Goal: Information Seeking & Learning: Learn about a topic

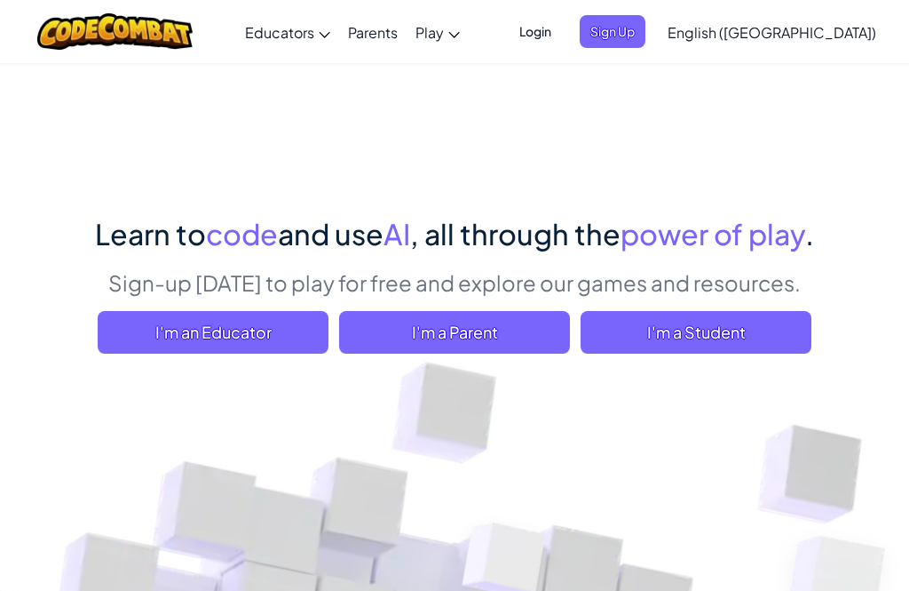
click at [734, 327] on span "I'm a Student" at bounding box center [696, 332] width 231 height 43
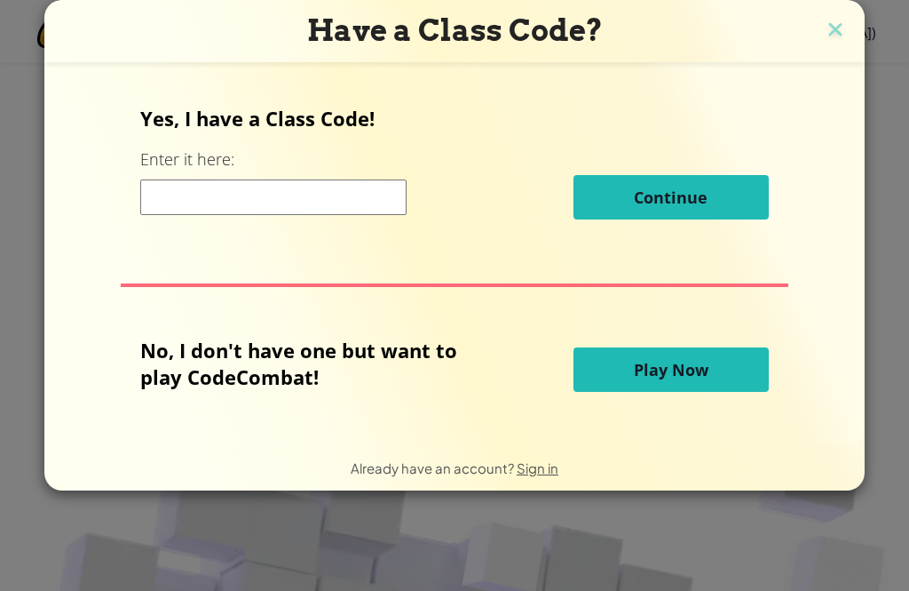
click at [690, 380] on span "Play Now" at bounding box center [671, 369] width 75 height 21
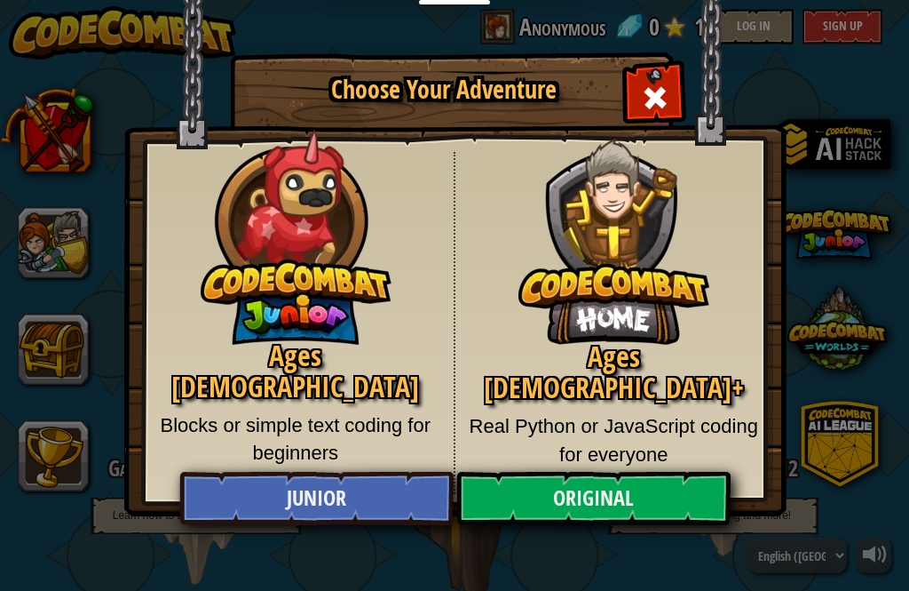
click at [377, 476] on link "Junior" at bounding box center [316, 498] width 274 height 53
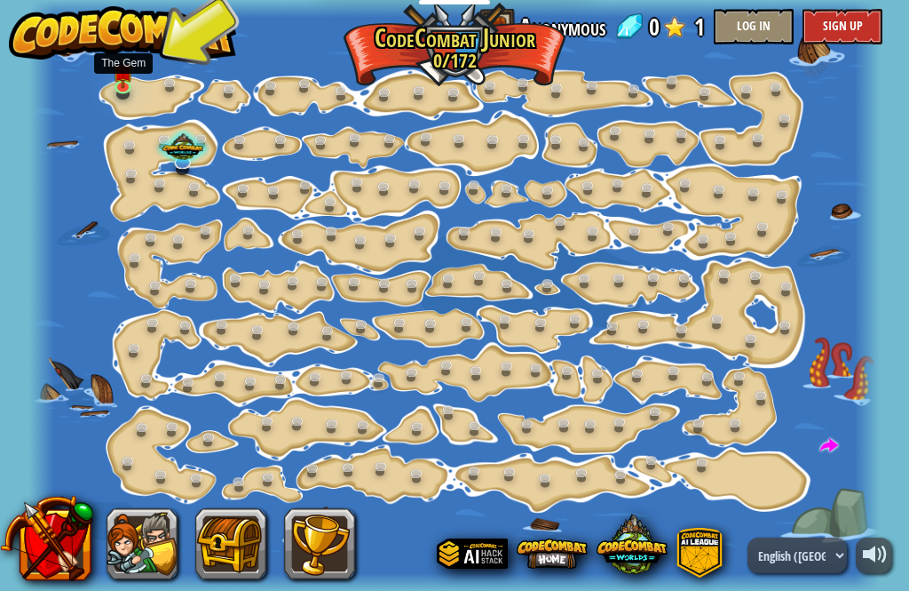
click at [118, 83] on img at bounding box center [123, 71] width 20 height 34
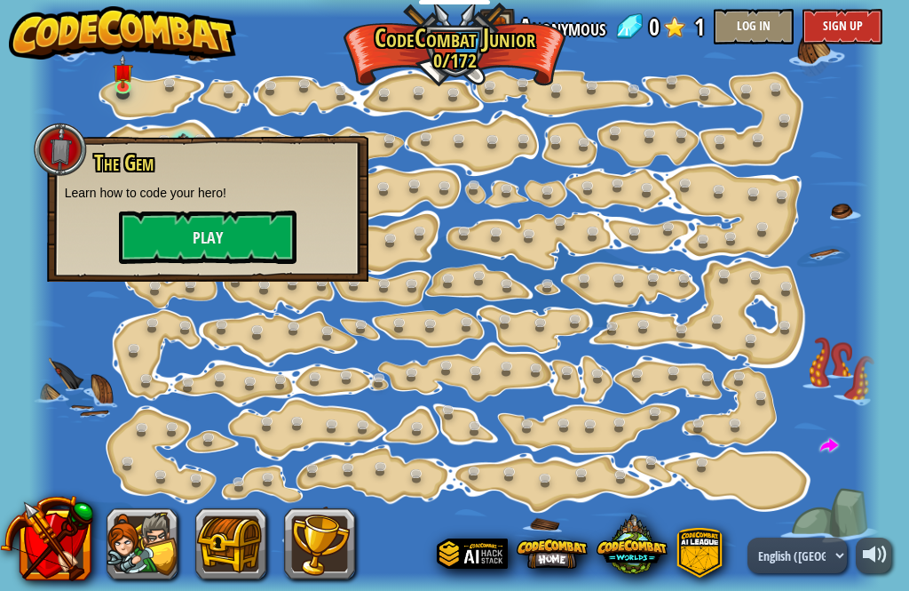
click at [206, 199] on p "Learn how to code your hero!" at bounding box center [208, 193] width 286 height 18
click at [156, 252] on button "Play" at bounding box center [208, 236] width 178 height 53
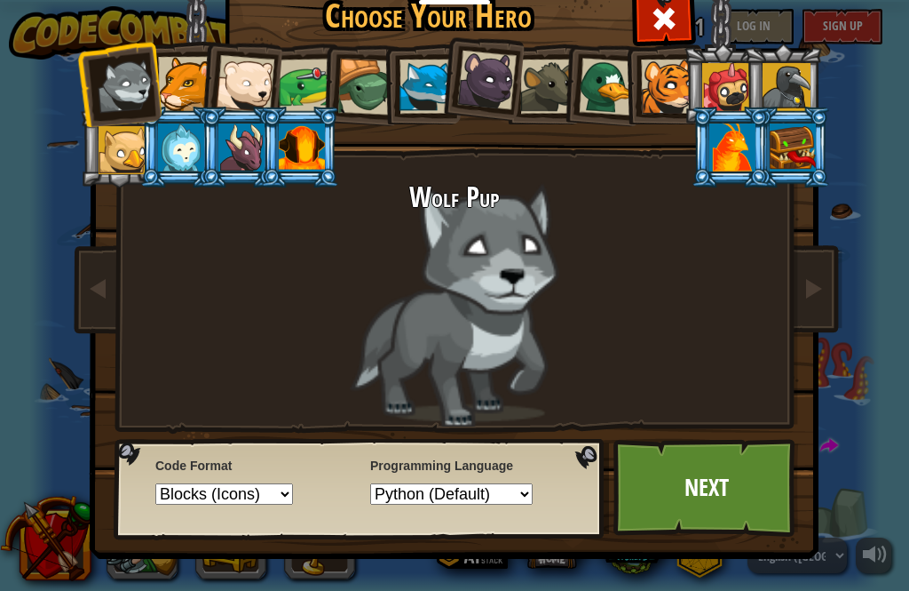
click at [662, 489] on link "Next" at bounding box center [707, 488] width 186 height 98
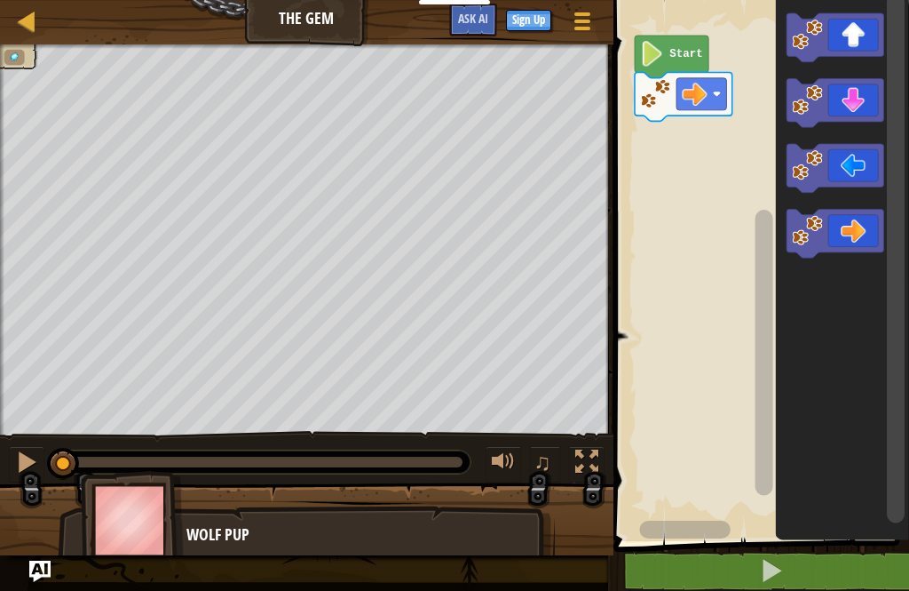
click at [835, 564] on button at bounding box center [772, 571] width 301 height 41
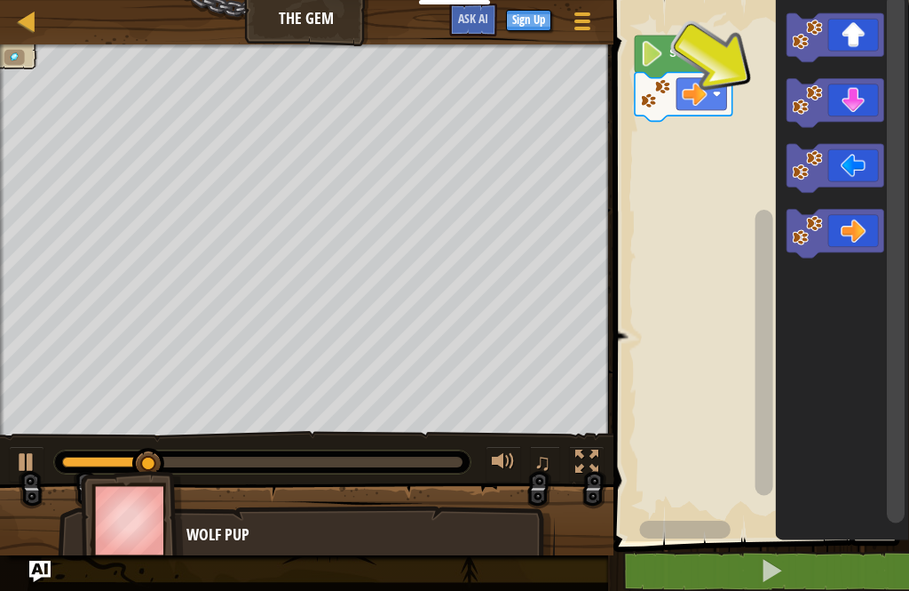
click at [862, 102] on icon "Blockly Workspace" at bounding box center [836, 103] width 98 height 49
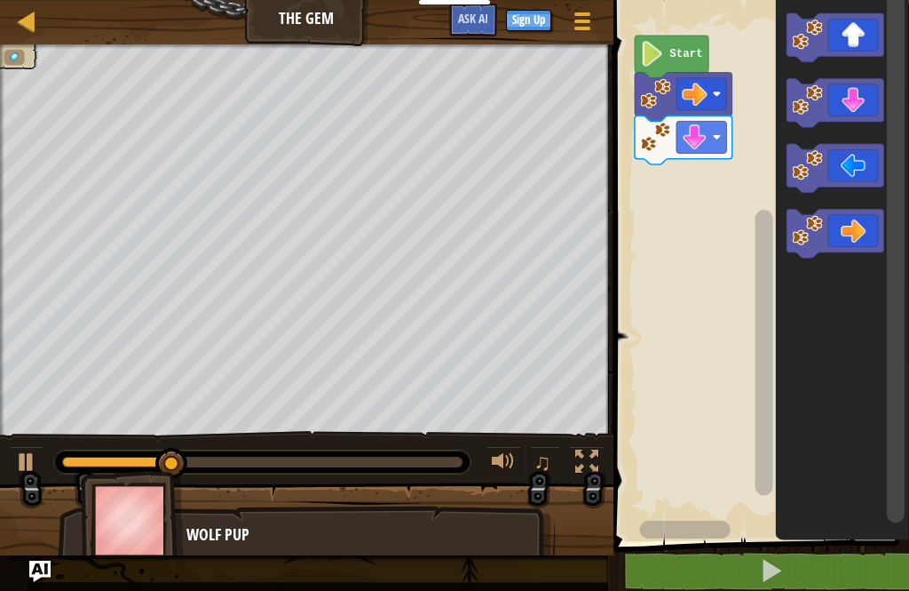
click at [859, 220] on icon "Blockly Workspace" at bounding box center [836, 234] width 98 height 49
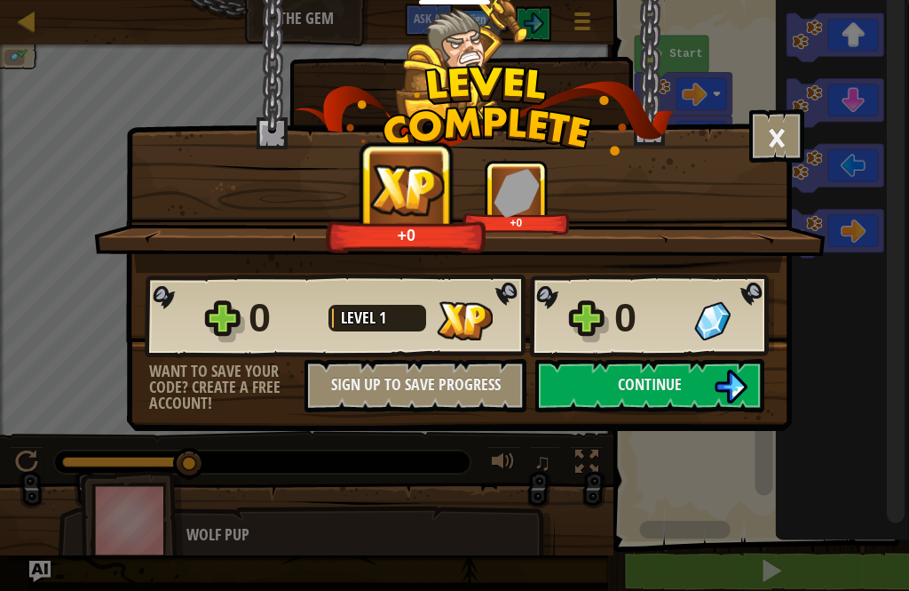
click at [633, 366] on button "Continue" at bounding box center [650, 385] width 229 height 53
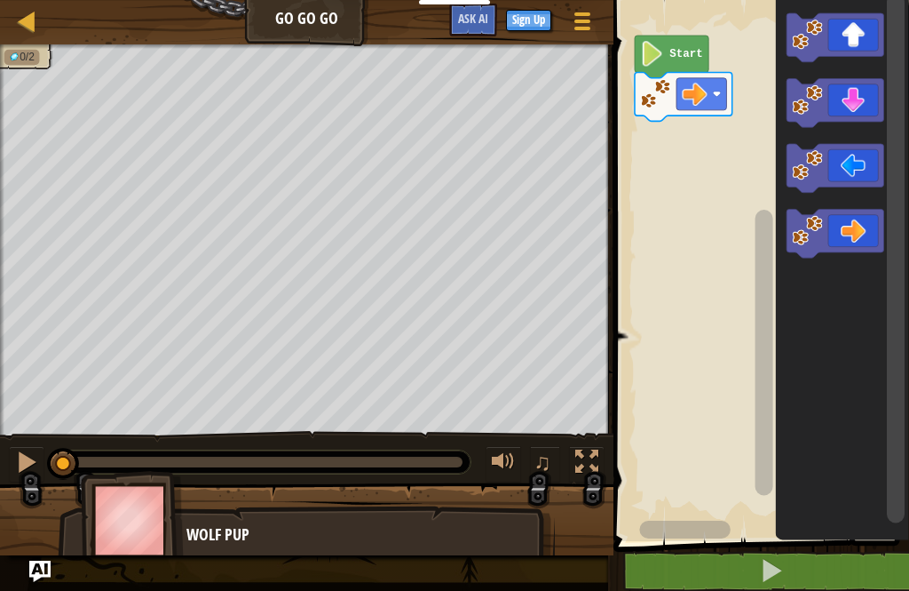
click at [863, 36] on icon "Blockly Workspace" at bounding box center [836, 37] width 98 height 49
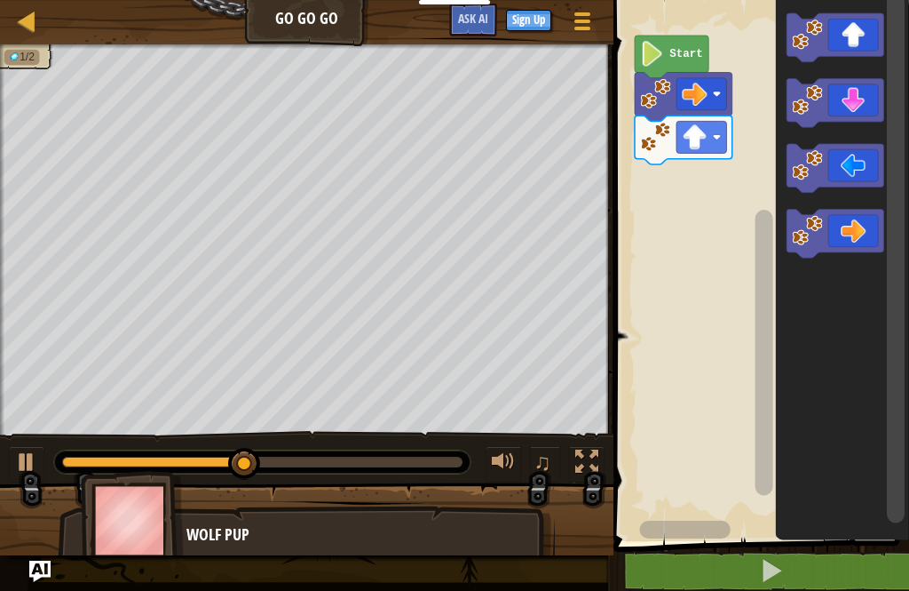
click at [866, 225] on icon "Blockly Workspace" at bounding box center [836, 234] width 98 height 49
click at [865, 229] on icon "Blockly Workspace" at bounding box center [836, 234] width 98 height 49
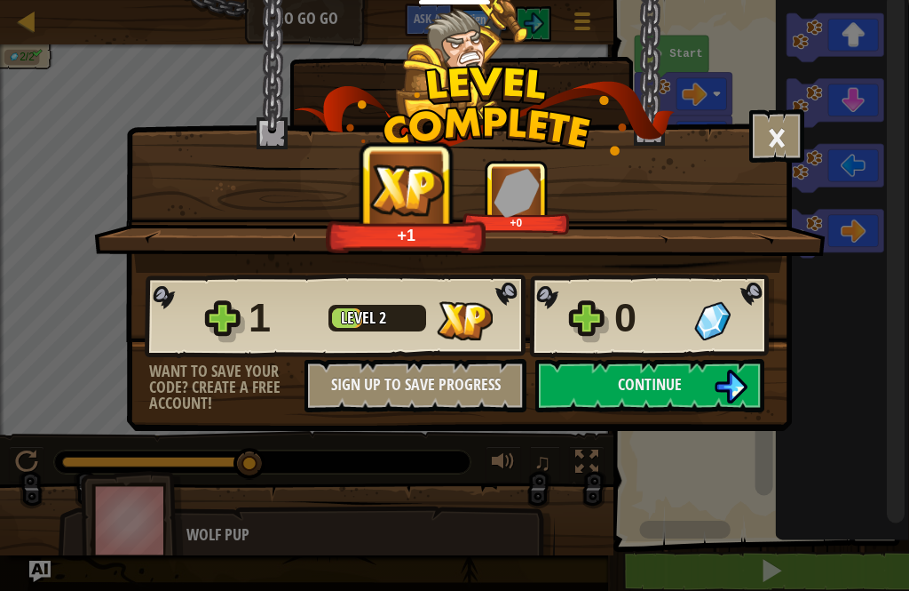
click at [735, 369] on img at bounding box center [731, 386] width 34 height 34
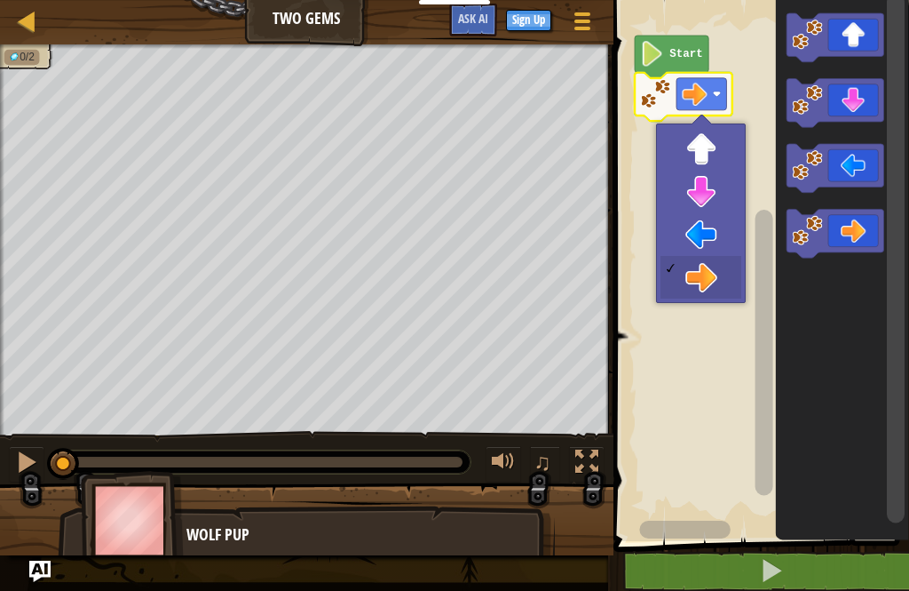
click at [718, 103] on rect "Blockly Workspace" at bounding box center [702, 94] width 50 height 32
click at [707, 91] on image "Blockly Workspace" at bounding box center [694, 94] width 25 height 25
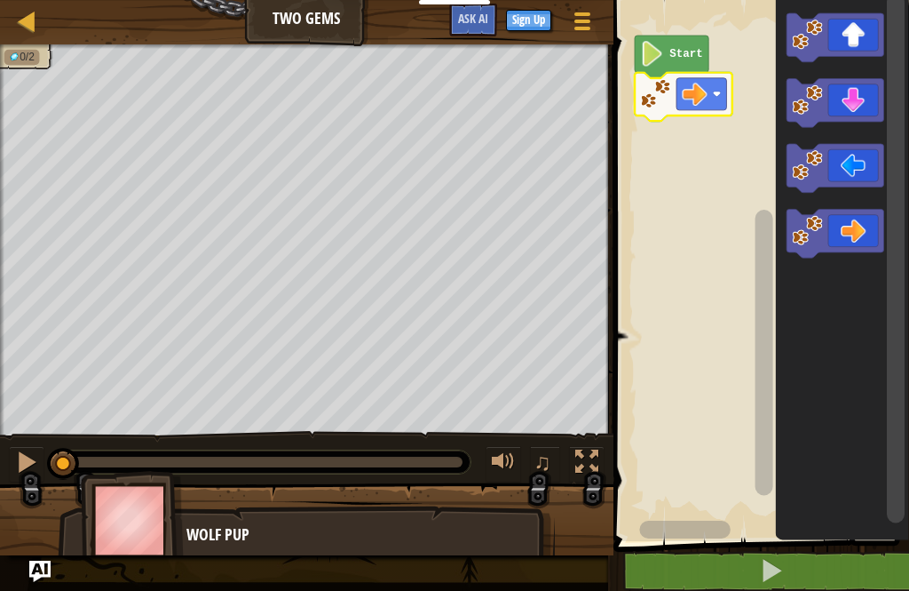
click at [653, 104] on image "Blockly Workspace" at bounding box center [655, 93] width 30 height 30
click at [869, 222] on icon "Blockly Workspace" at bounding box center [836, 234] width 98 height 49
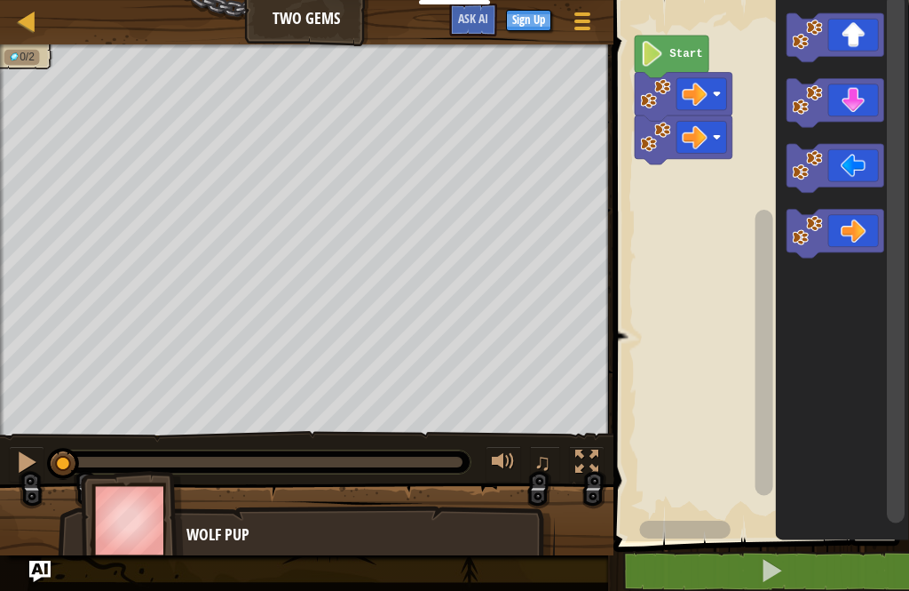
click at [865, 226] on icon "Blockly Workspace" at bounding box center [836, 234] width 98 height 49
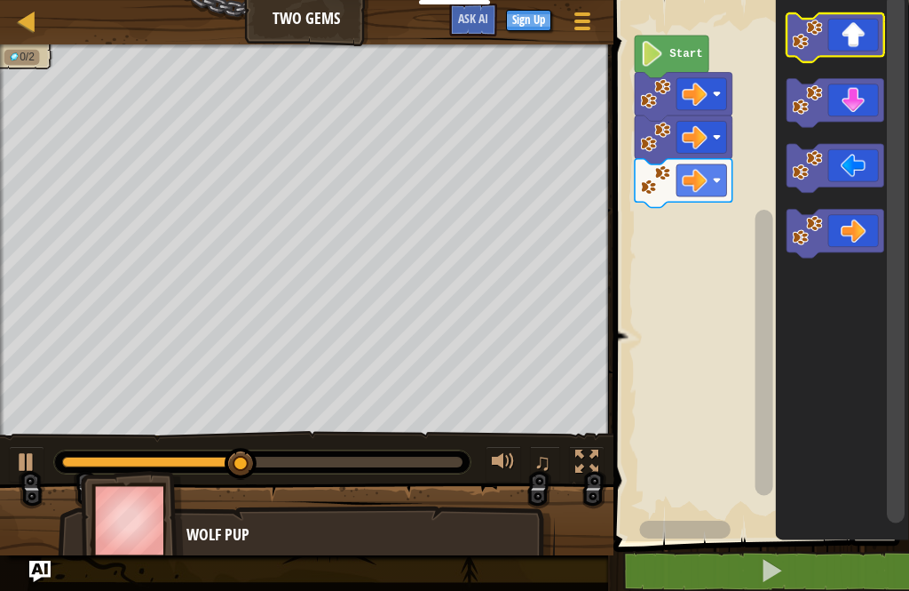
click at [865, 43] on icon "Blockly Workspace" at bounding box center [836, 37] width 98 height 49
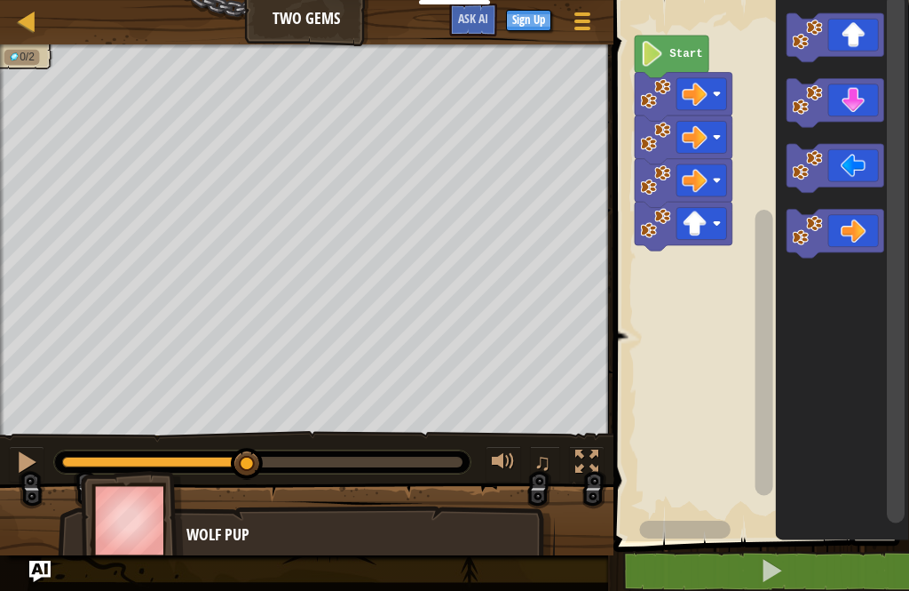
click at [856, 89] on icon "Blockly Workspace" at bounding box center [836, 103] width 98 height 49
click at [858, 91] on icon "Blockly Workspace" at bounding box center [836, 103] width 98 height 49
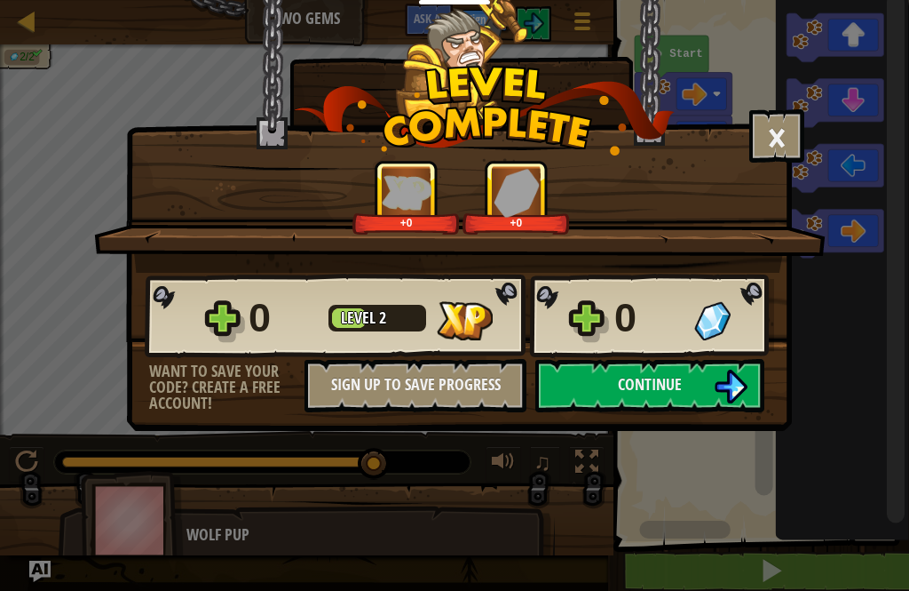
click at [668, 385] on span "Continue" at bounding box center [650, 384] width 64 height 22
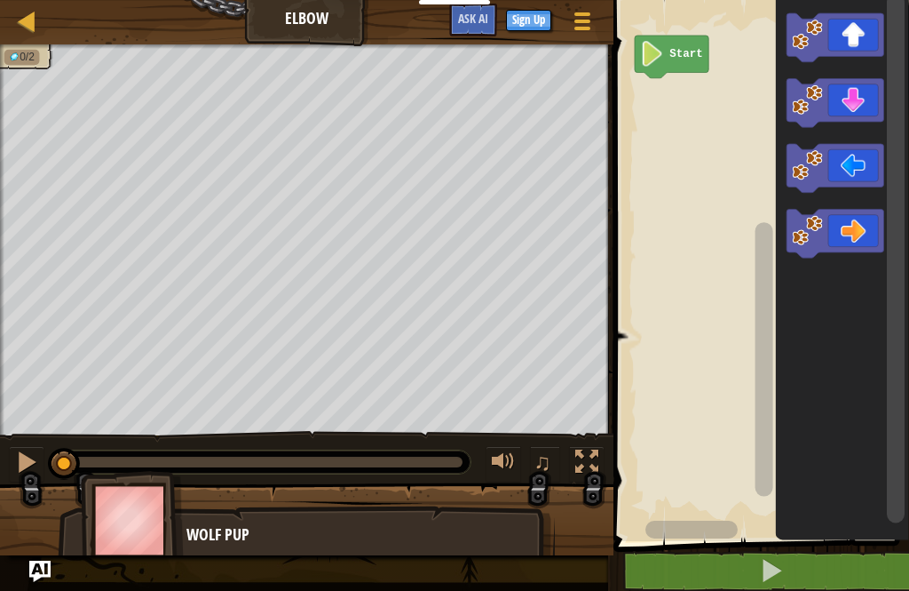
click at [864, 96] on icon "Blockly Workspace" at bounding box center [836, 103] width 98 height 49
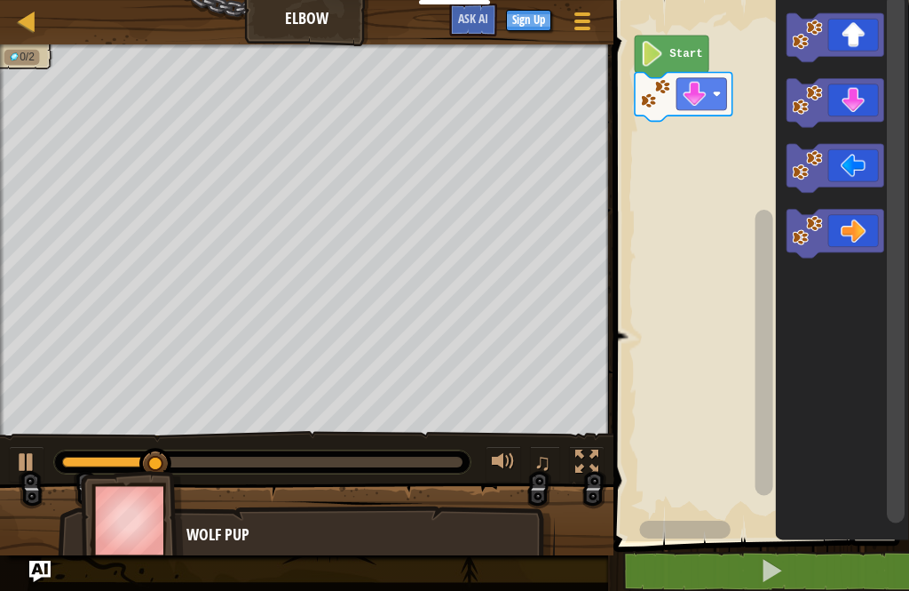
click at [865, 96] on icon "Blockly Workspace" at bounding box center [836, 103] width 98 height 49
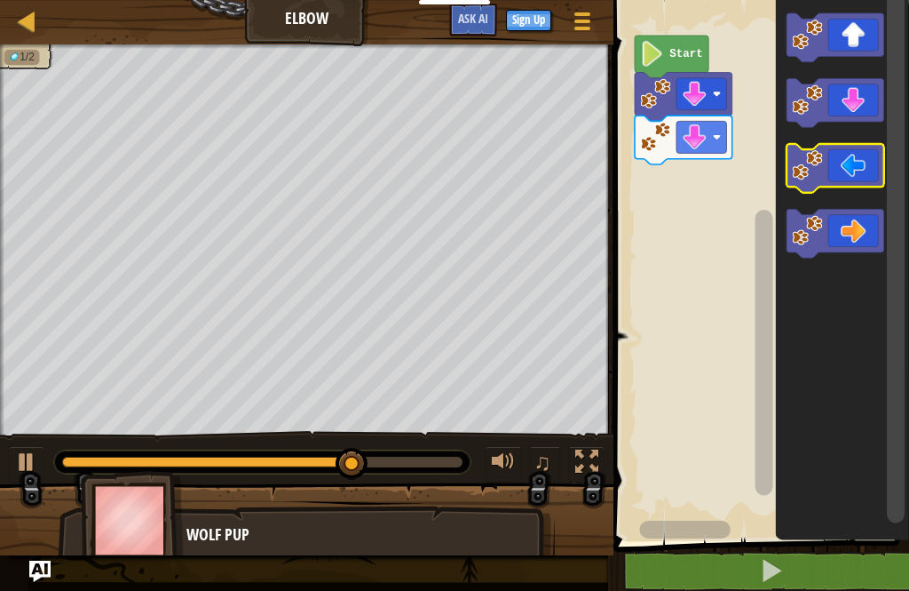
click at [867, 170] on icon "Blockly Workspace" at bounding box center [836, 168] width 98 height 49
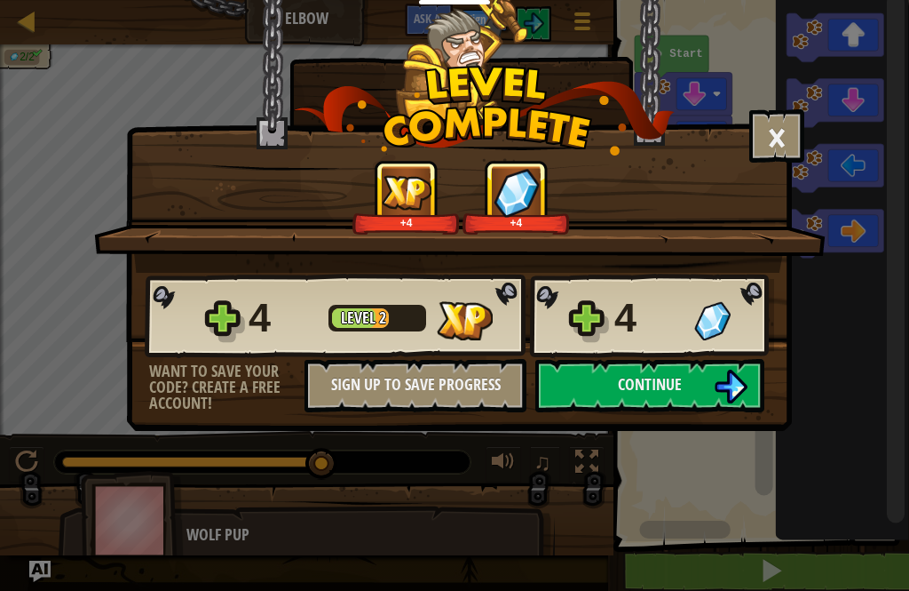
click at [731, 389] on img at bounding box center [731, 386] width 34 height 34
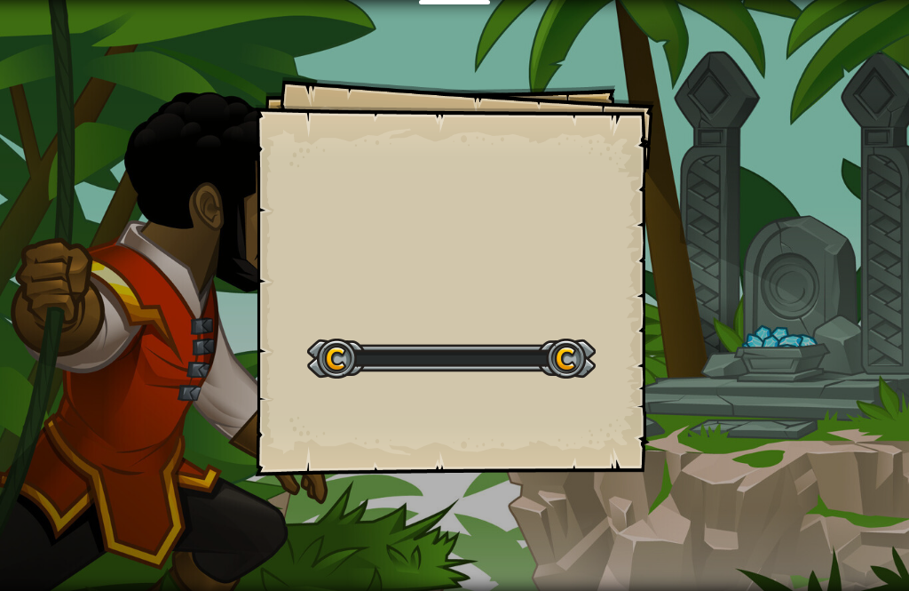
click at [713, 378] on div "Goals Start Level Error loading from server. Try refreshing the page. You'll ne…" at bounding box center [454, 295] width 909 height 591
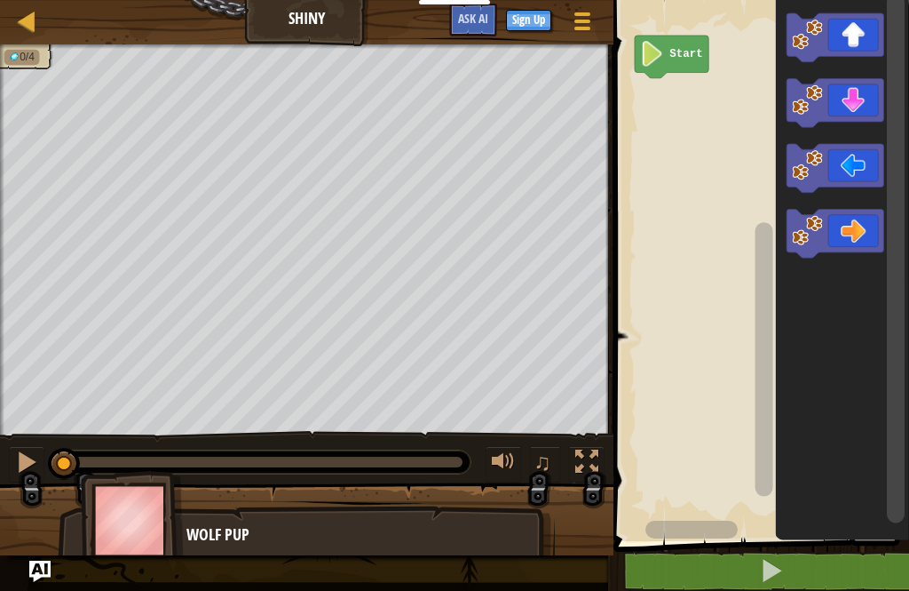
click at [862, 159] on icon "Blockly Workspace" at bounding box center [836, 168] width 98 height 49
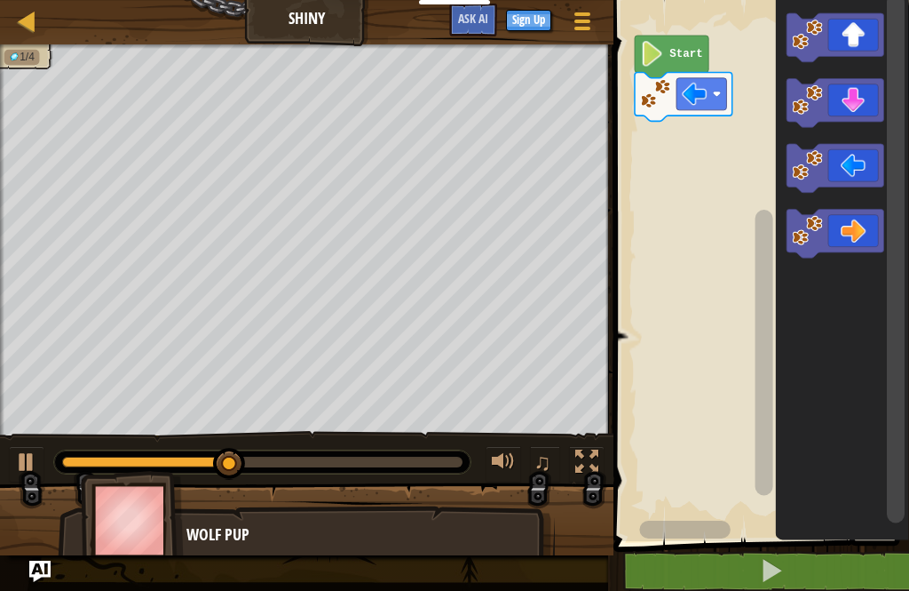
click at [599, 454] on button at bounding box center [587, 464] width 36 height 36
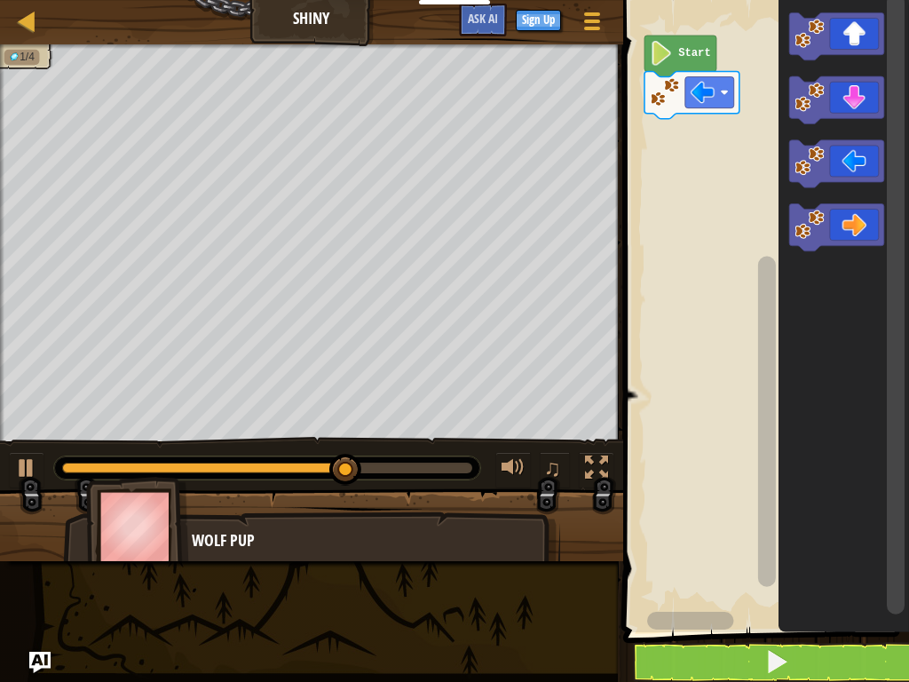
click at [600, 467] on div at bounding box center [596, 467] width 23 height 23
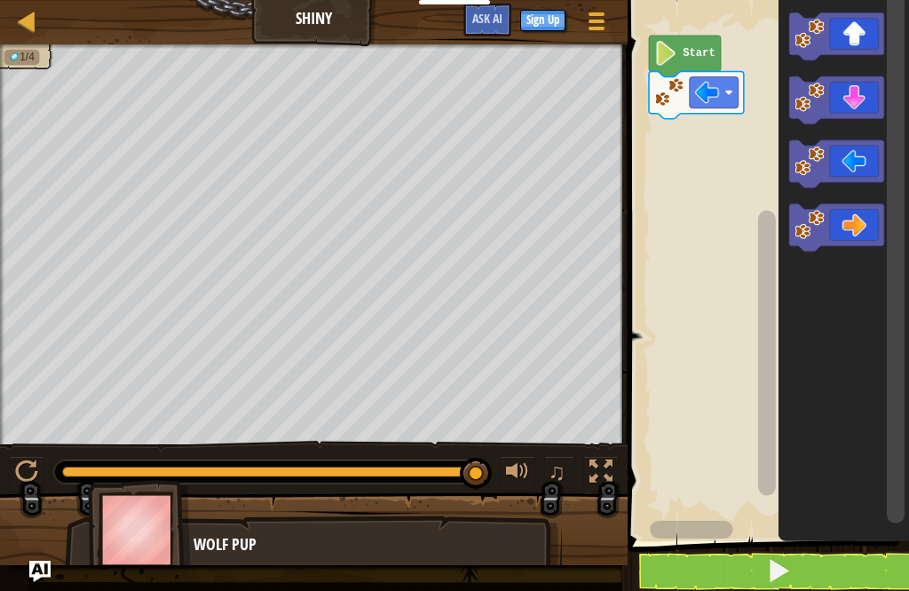
click at [606, 476] on div at bounding box center [601, 471] width 23 height 23
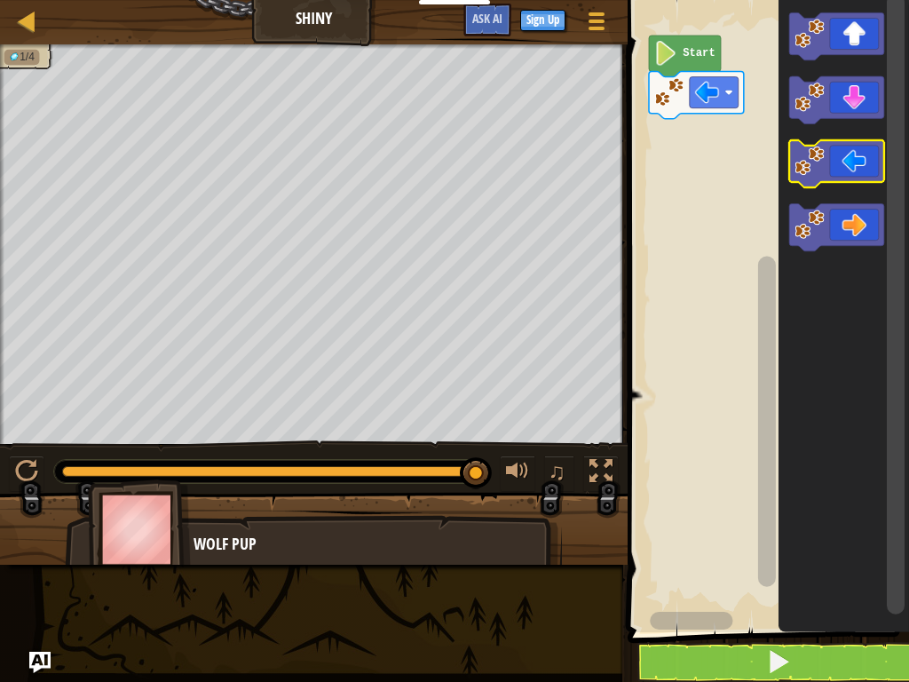
click at [861, 158] on icon "Blockly Workspace" at bounding box center [836, 163] width 95 height 47
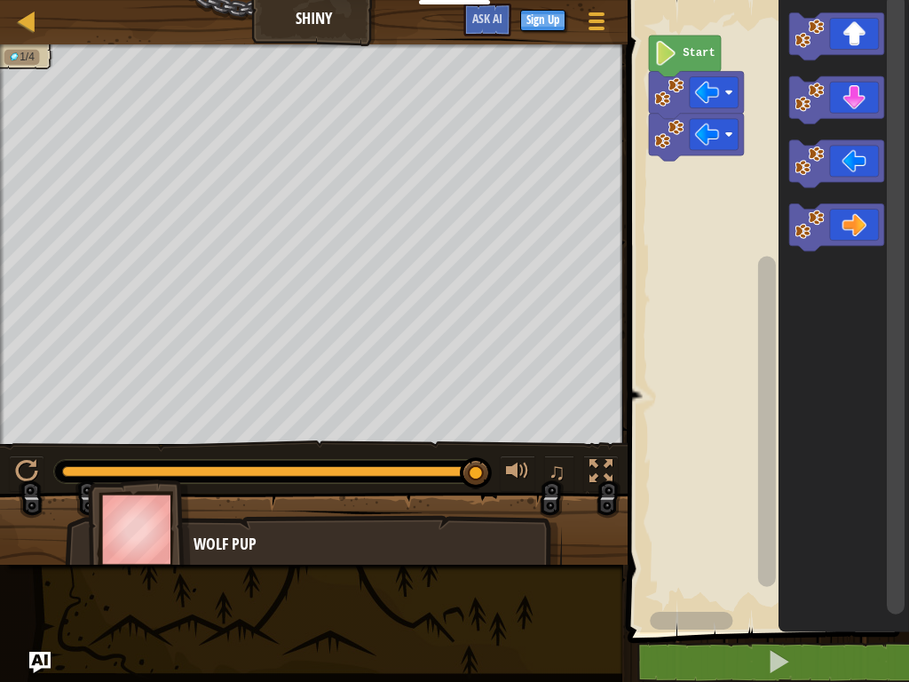
click at [862, 96] on icon "Blockly Workspace" at bounding box center [836, 99] width 95 height 47
click at [866, 95] on icon "Blockly Workspace" at bounding box center [836, 99] width 95 height 47
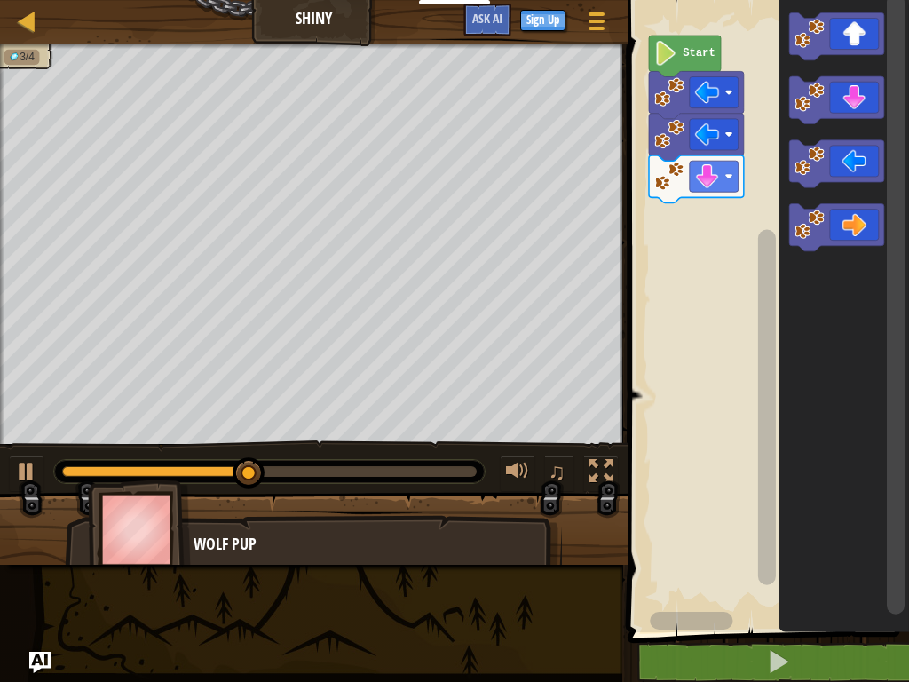
click at [861, 226] on icon "Blockly Workspace" at bounding box center [836, 227] width 95 height 47
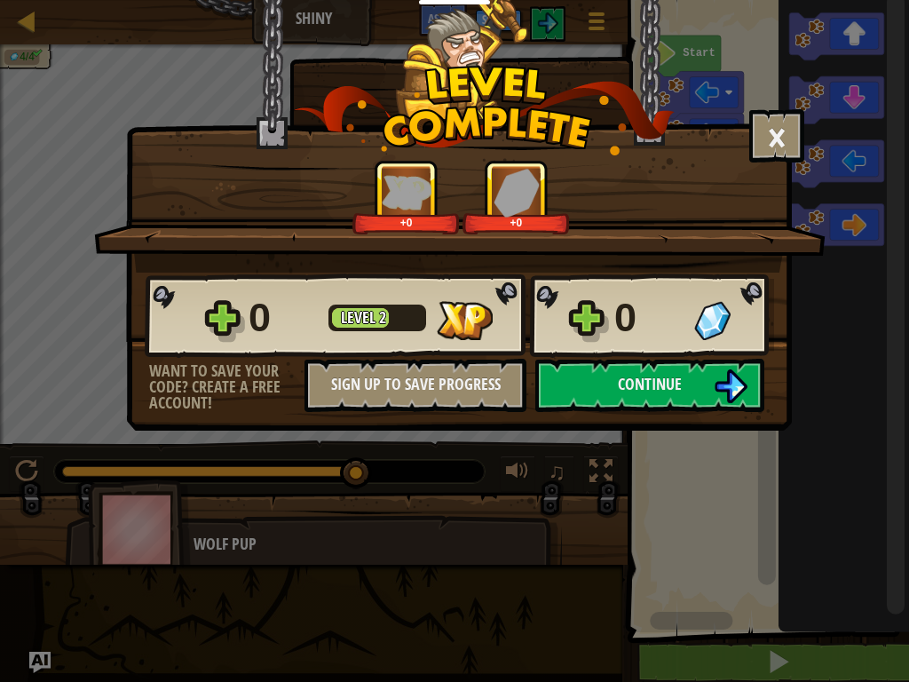
click at [612, 393] on button "Continue" at bounding box center [650, 385] width 229 height 53
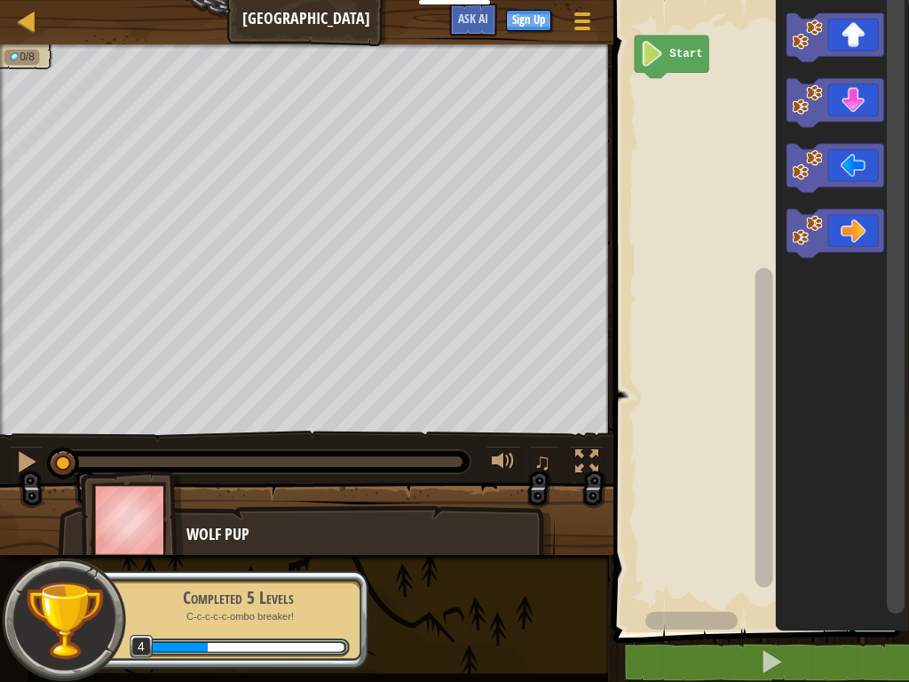
click at [860, 157] on icon "Blockly Workspace" at bounding box center [836, 168] width 98 height 49
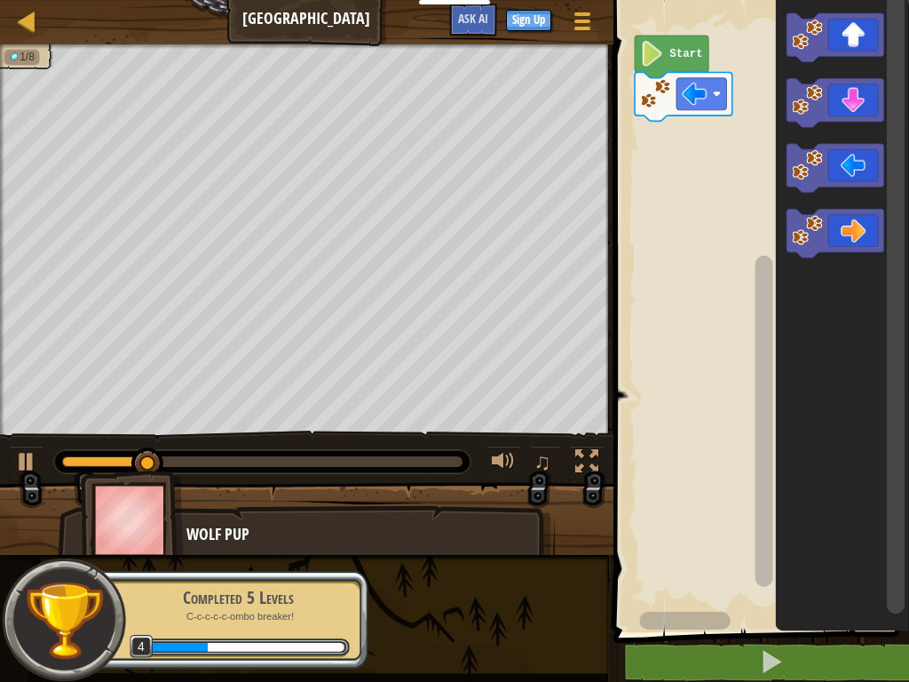
click at [862, 34] on icon "Blockly Workspace" at bounding box center [836, 37] width 98 height 49
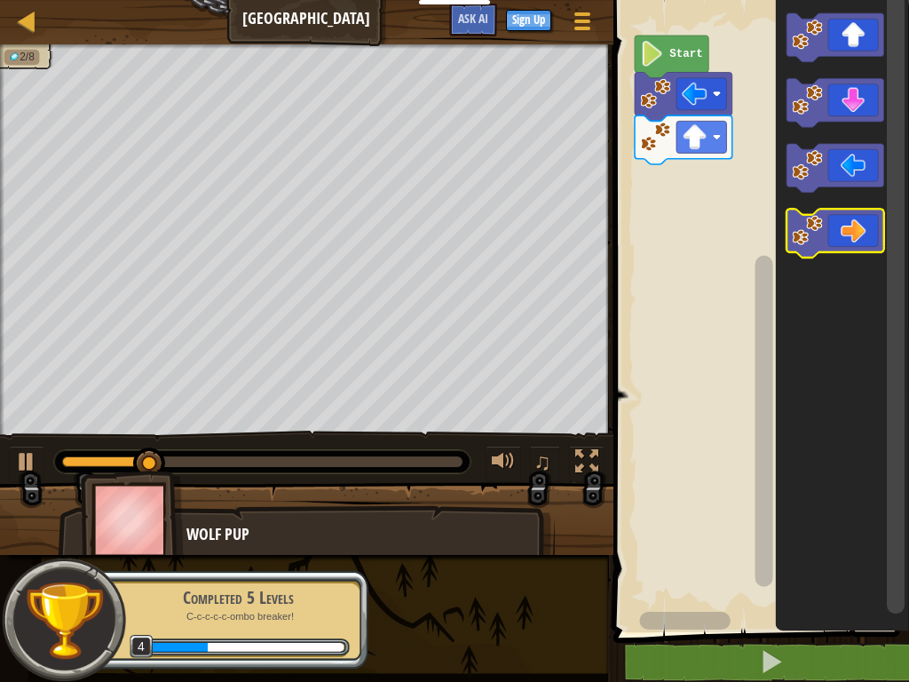
click at [858, 229] on icon "Blockly Workspace" at bounding box center [836, 234] width 98 height 49
click at [863, 234] on icon "Blockly Workspace" at bounding box center [836, 234] width 98 height 49
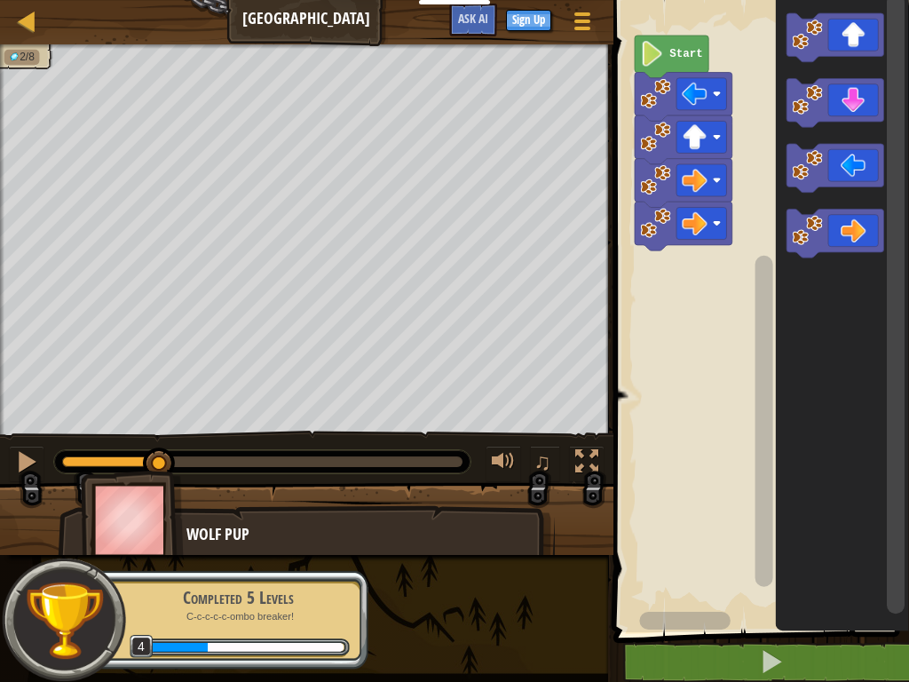
click at [865, 233] on icon "Blockly Workspace" at bounding box center [836, 234] width 98 height 49
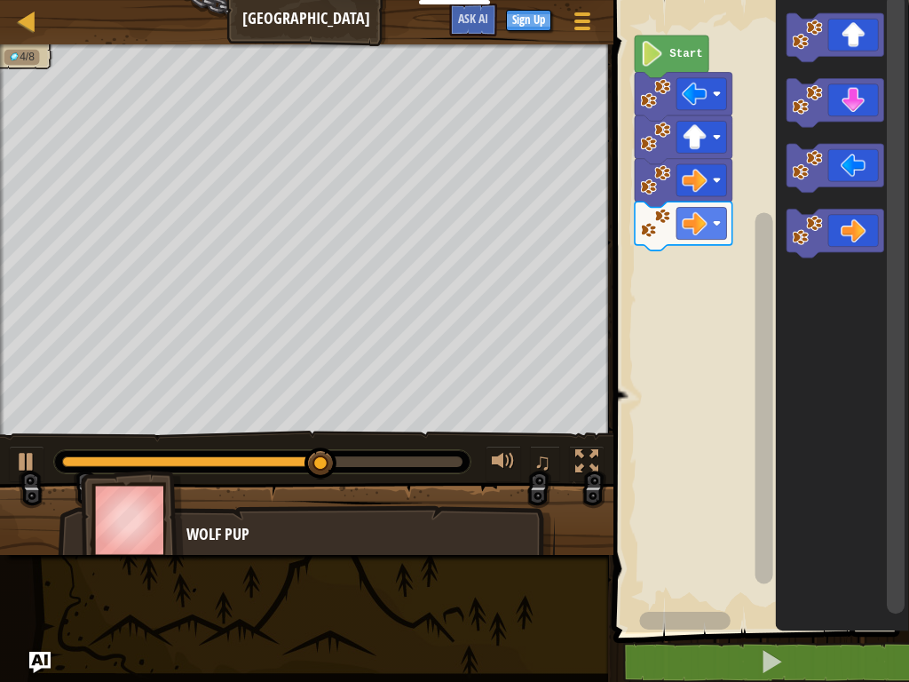
click at [865, 102] on icon "Blockly Workspace" at bounding box center [836, 103] width 98 height 49
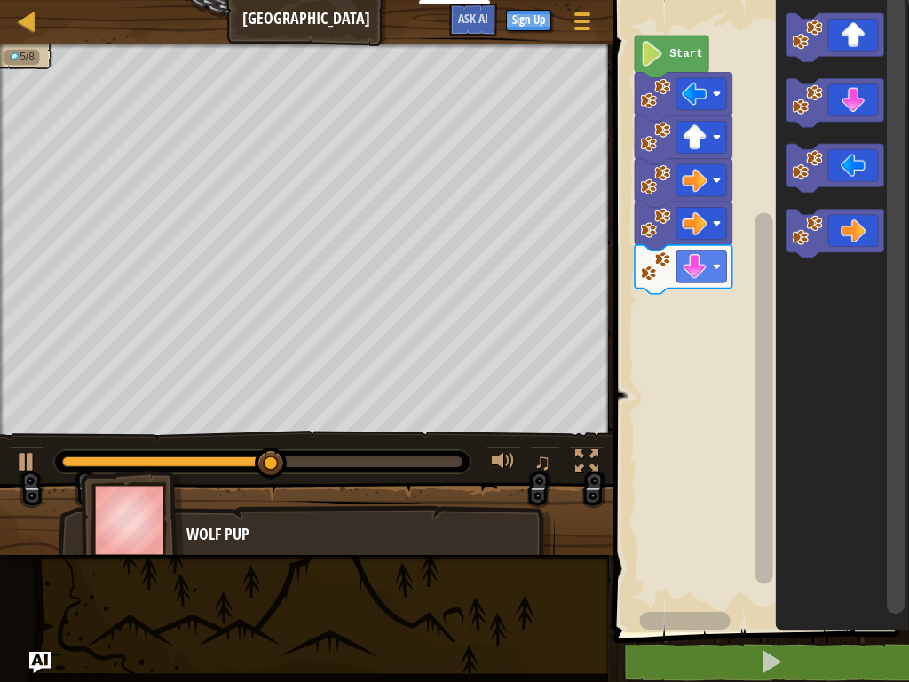
click at [860, 103] on icon "Blockly Workspace" at bounding box center [836, 103] width 98 height 49
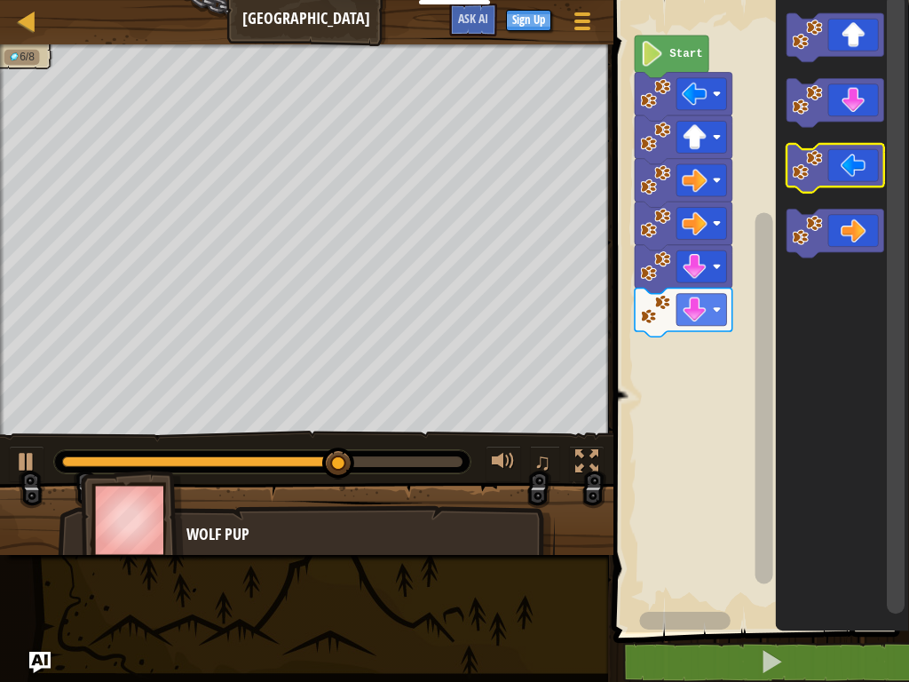
click at [867, 158] on icon "Blockly Workspace" at bounding box center [836, 168] width 98 height 49
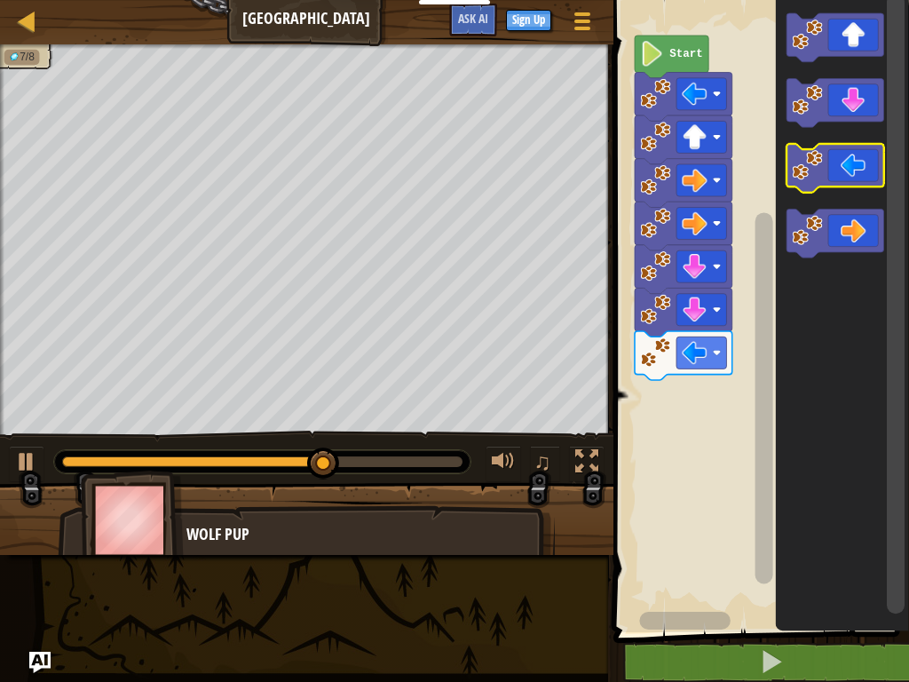
click at [864, 163] on icon "Blockly Workspace" at bounding box center [836, 168] width 98 height 49
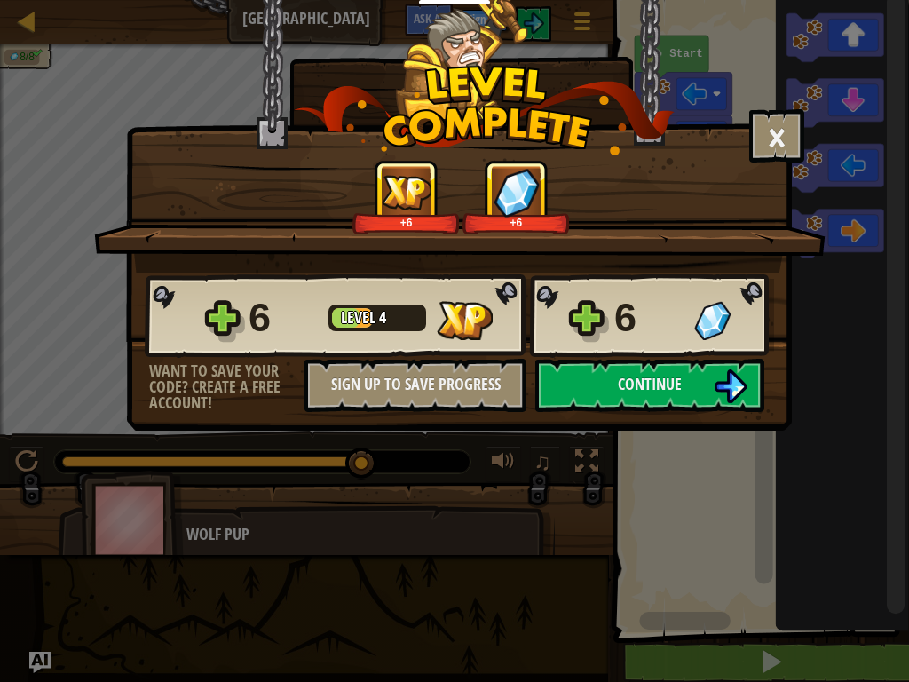
click at [690, 389] on button "Continue" at bounding box center [650, 385] width 229 height 53
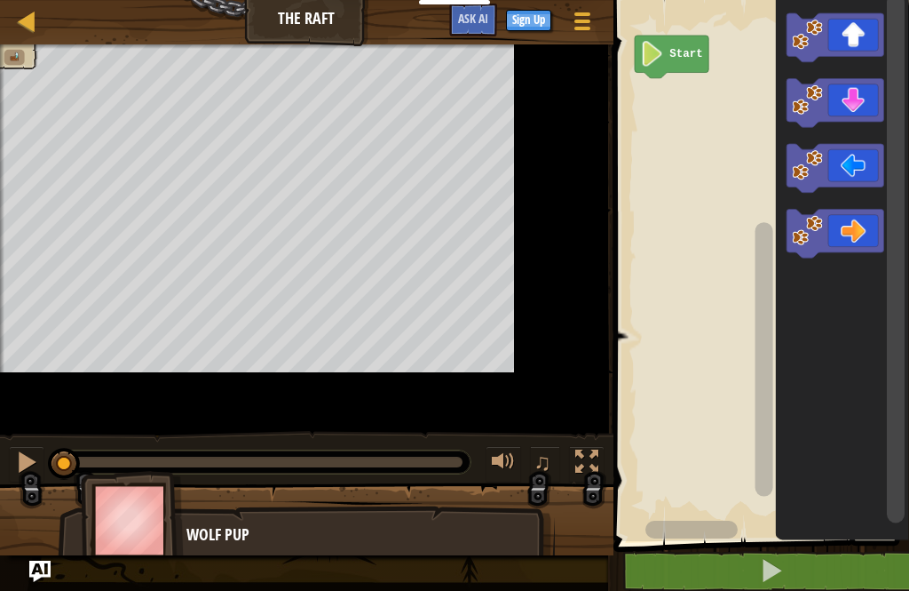
click at [593, 463] on div at bounding box center [586, 461] width 23 height 23
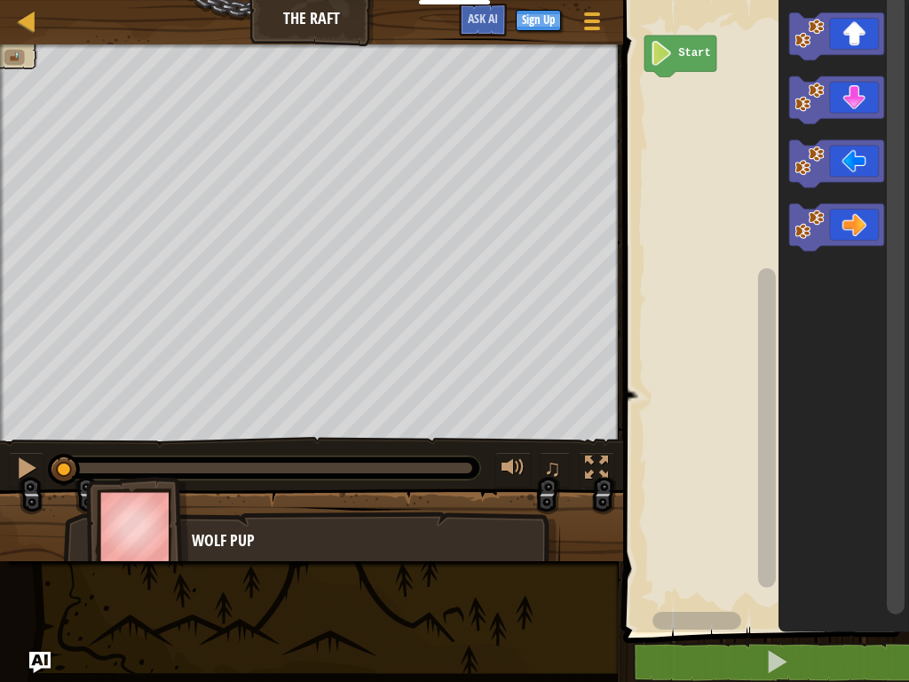
click at [593, 457] on div at bounding box center [596, 467] width 23 height 23
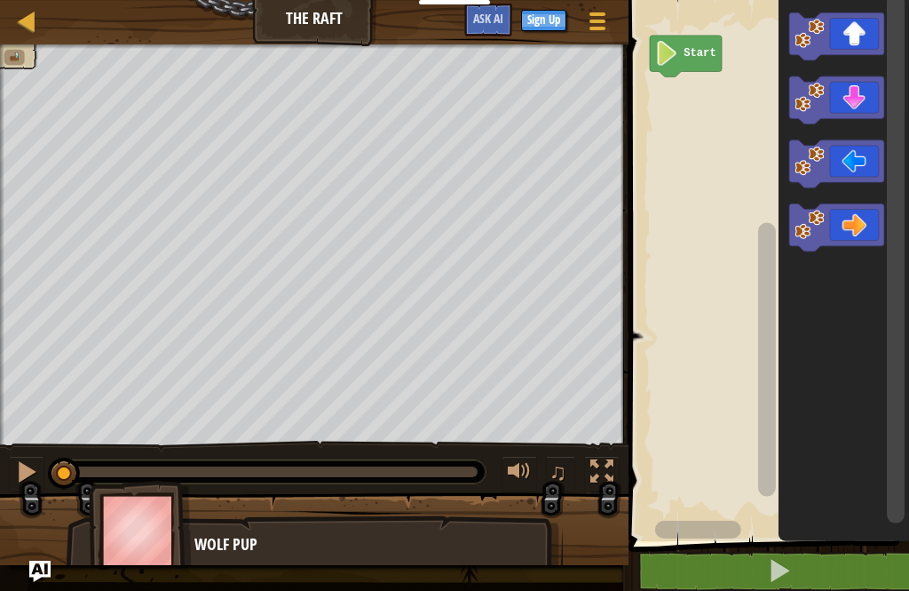
click at [610, 474] on div at bounding box center [602, 471] width 23 height 23
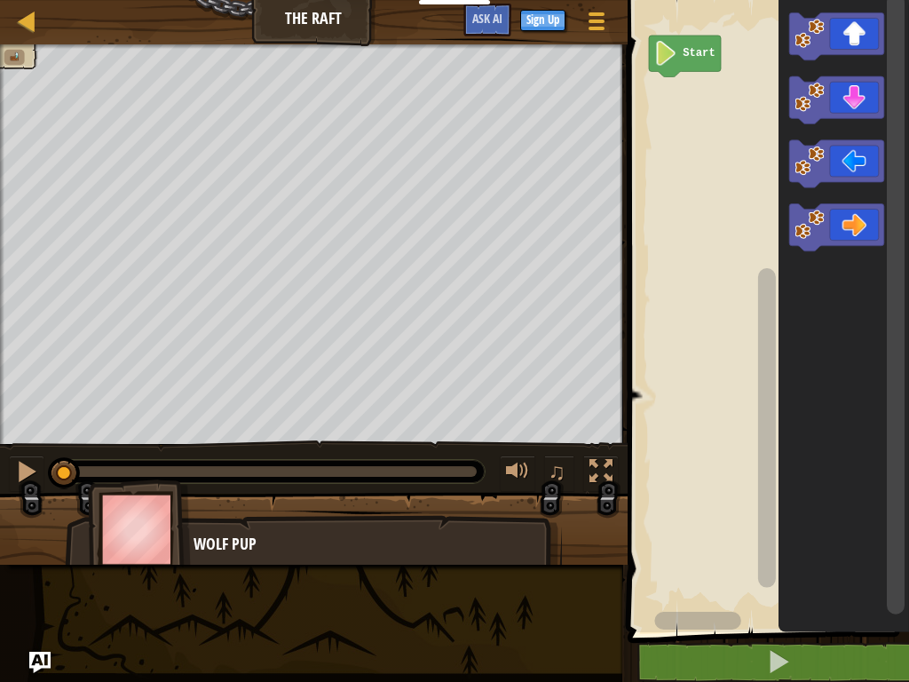
click at [867, 36] on icon "Blockly Workspace" at bounding box center [836, 35] width 95 height 47
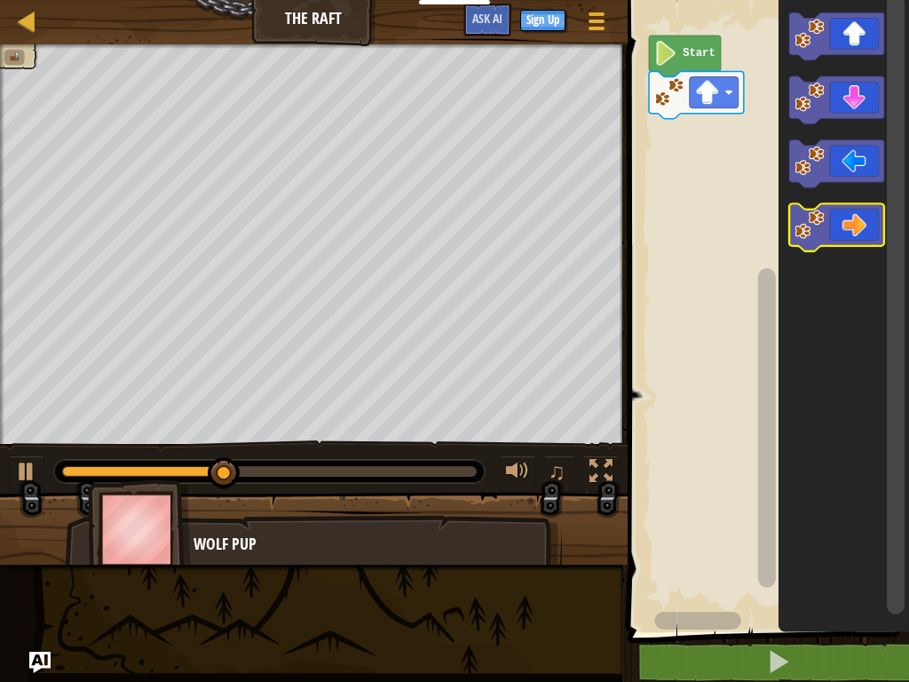
click at [856, 211] on icon "Blockly Workspace" at bounding box center [836, 227] width 95 height 47
click at [856, 215] on icon "Blockly Workspace" at bounding box center [836, 227] width 95 height 47
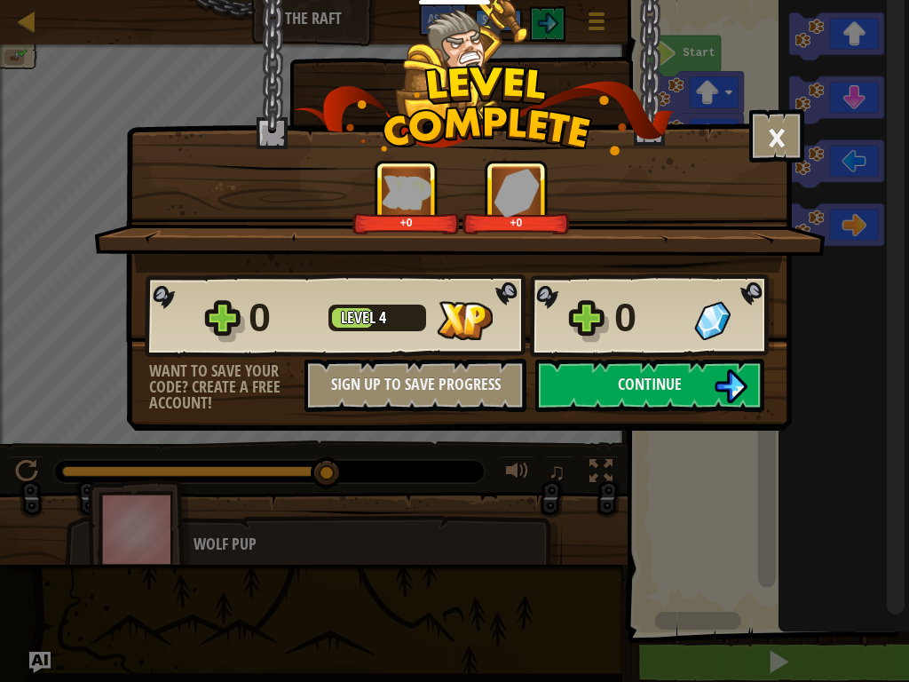
click at [620, 387] on span "Continue" at bounding box center [650, 384] width 64 height 22
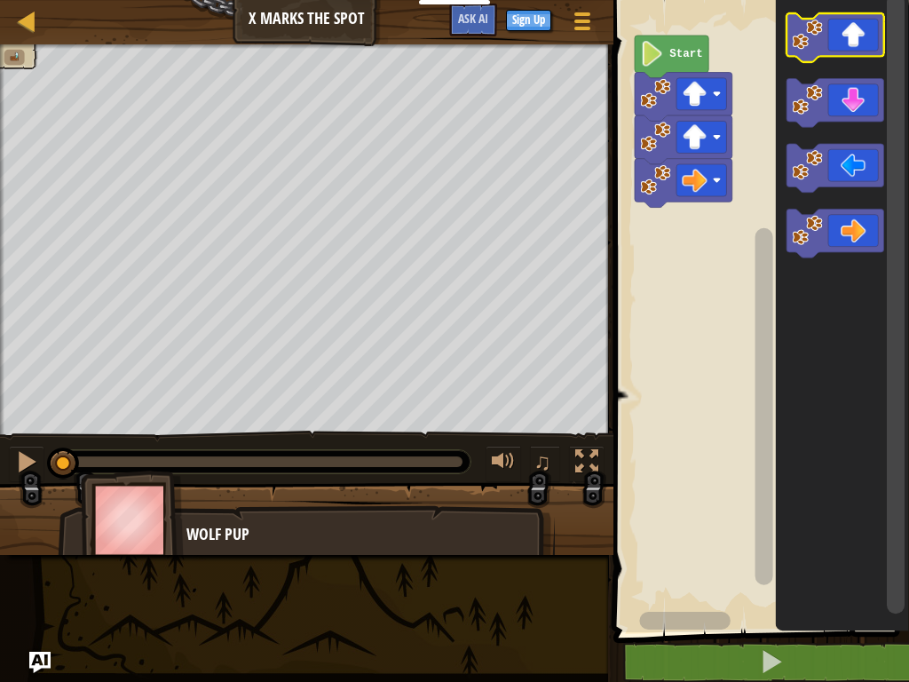
click at [848, 26] on icon "Blockly Workspace" at bounding box center [836, 37] width 98 height 49
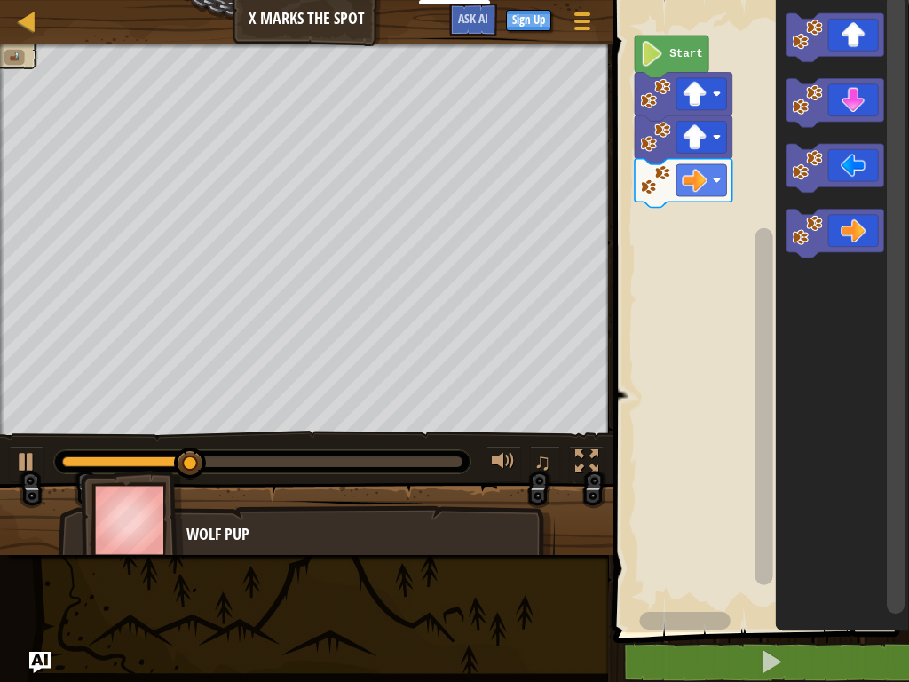
click at [869, 220] on icon "Blockly Workspace" at bounding box center [836, 234] width 98 height 49
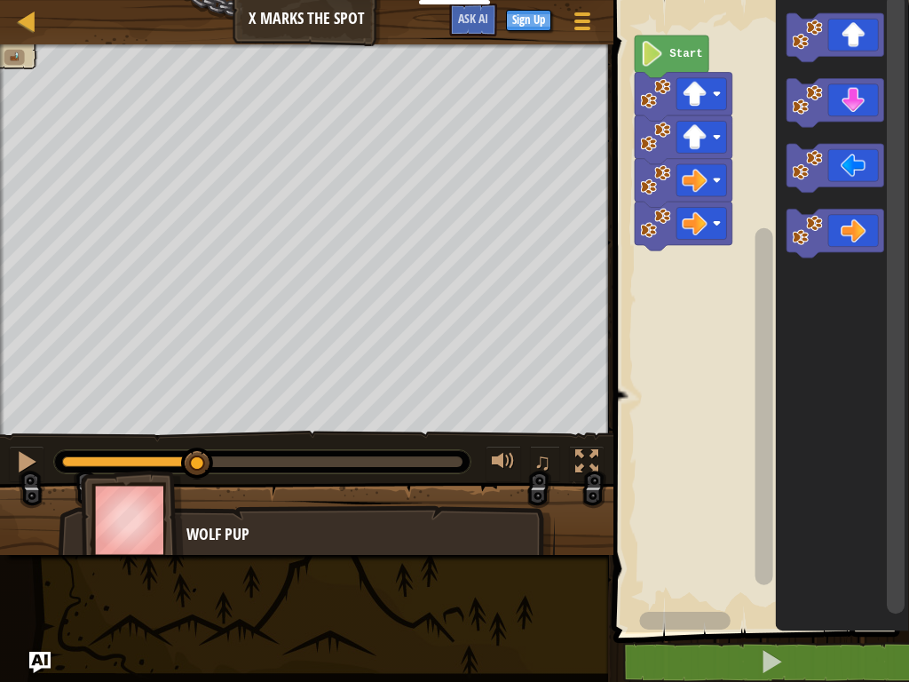
click at [868, 229] on icon "Blockly Workspace" at bounding box center [836, 234] width 98 height 49
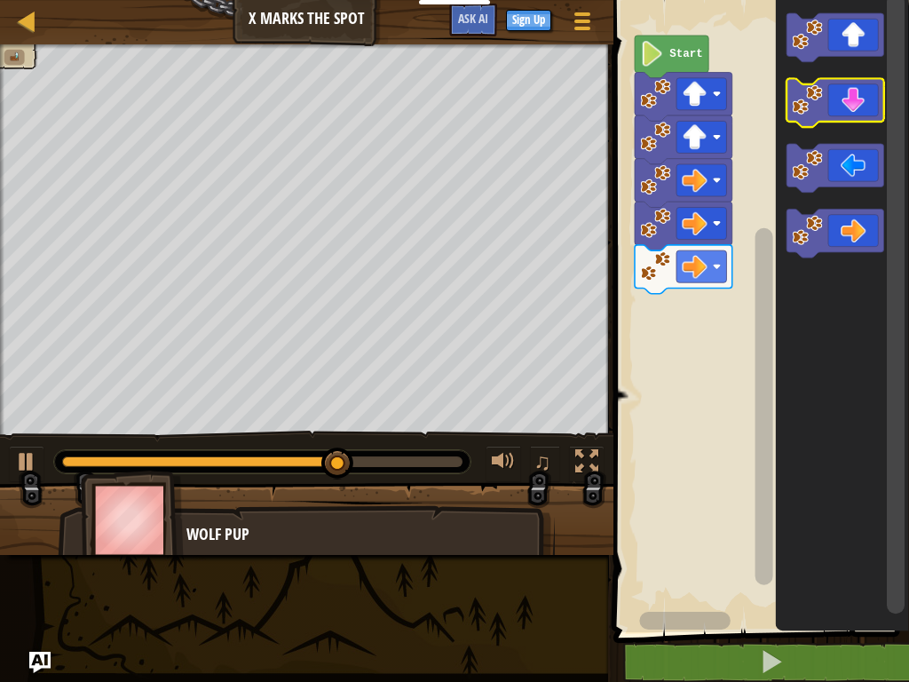
click at [865, 89] on icon "Blockly Workspace" at bounding box center [836, 103] width 98 height 49
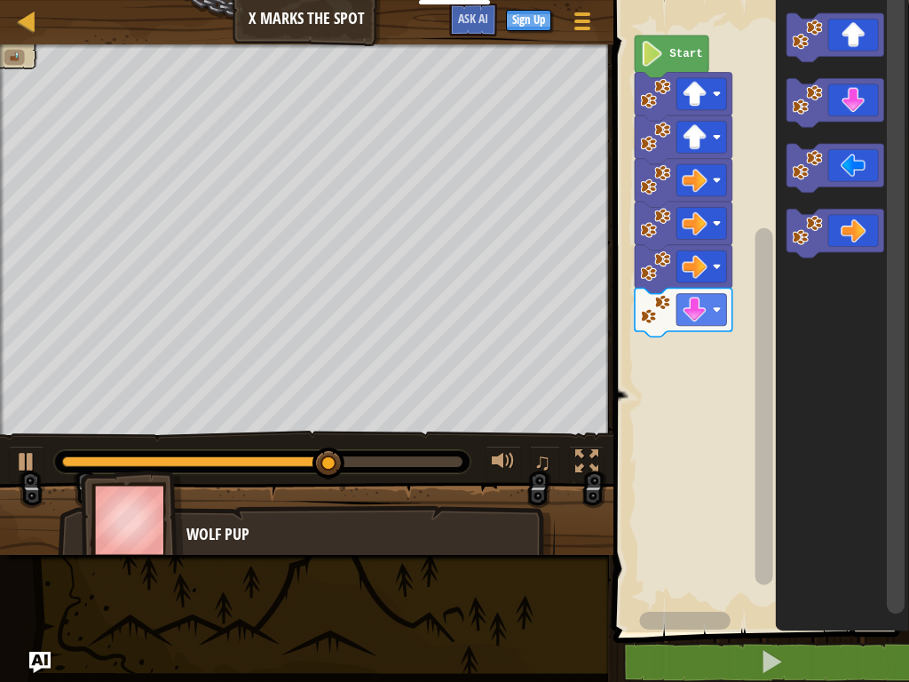
click at [862, 94] on icon "Blockly Workspace" at bounding box center [836, 103] width 98 height 49
click at [859, 162] on icon "Blockly Workspace" at bounding box center [836, 168] width 98 height 49
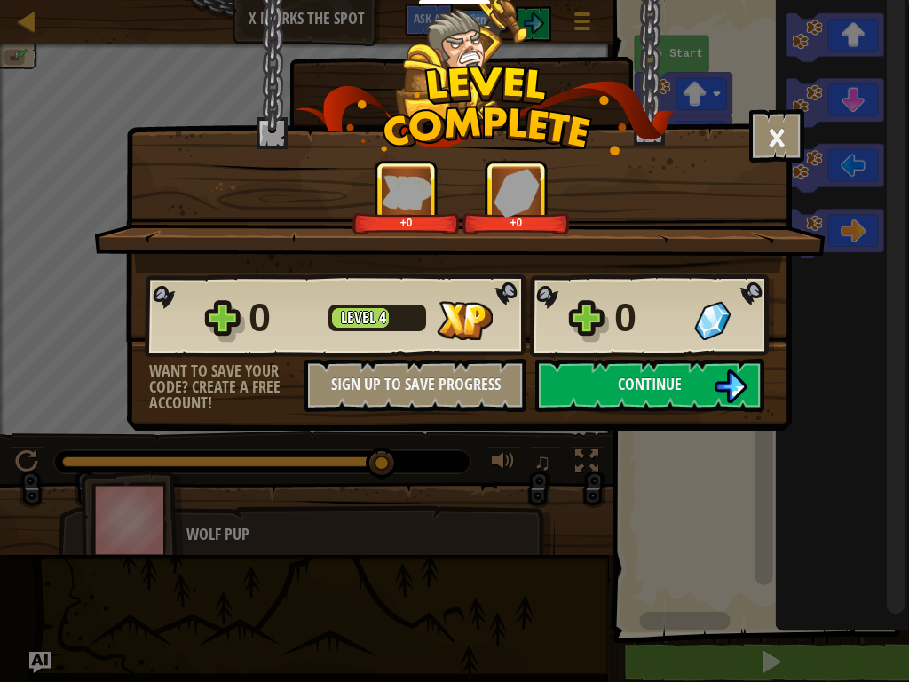
click at [703, 379] on button "Continue" at bounding box center [650, 385] width 229 height 53
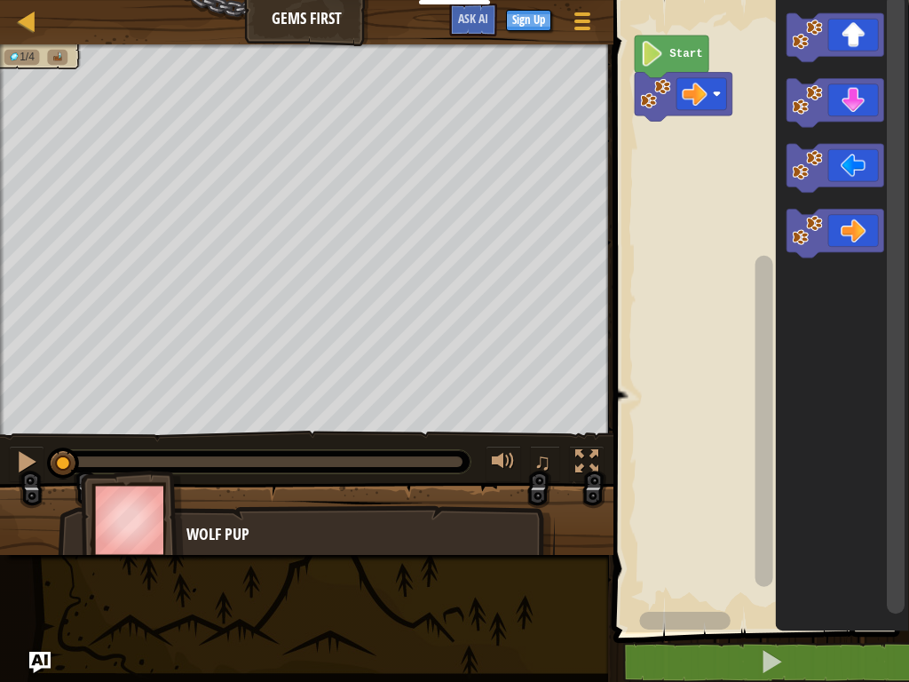
click at [861, 218] on icon "Blockly Workspace" at bounding box center [836, 234] width 98 height 49
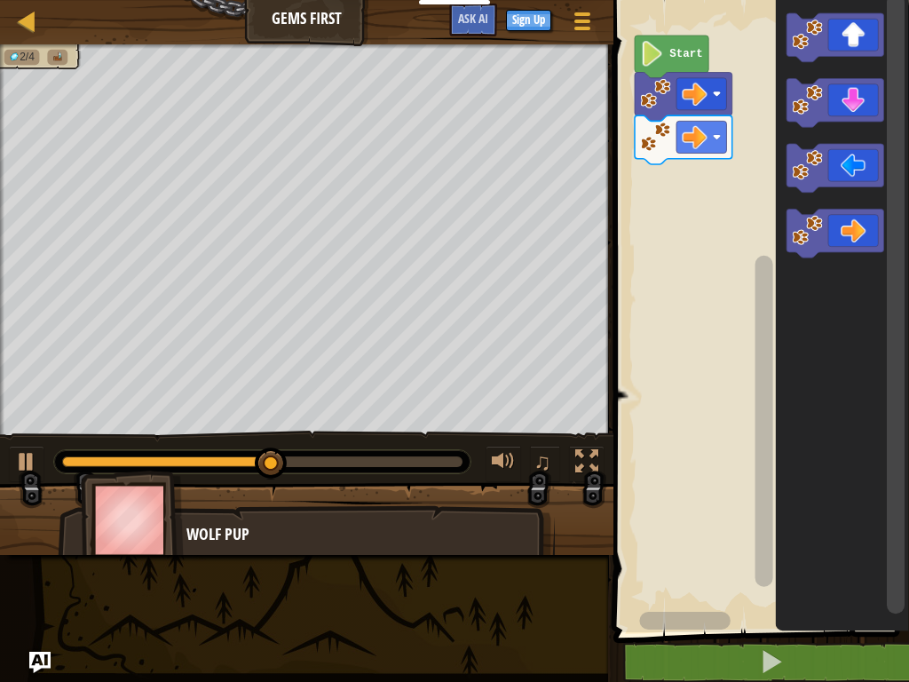
click at [861, 32] on icon "Blockly Workspace" at bounding box center [836, 37] width 98 height 49
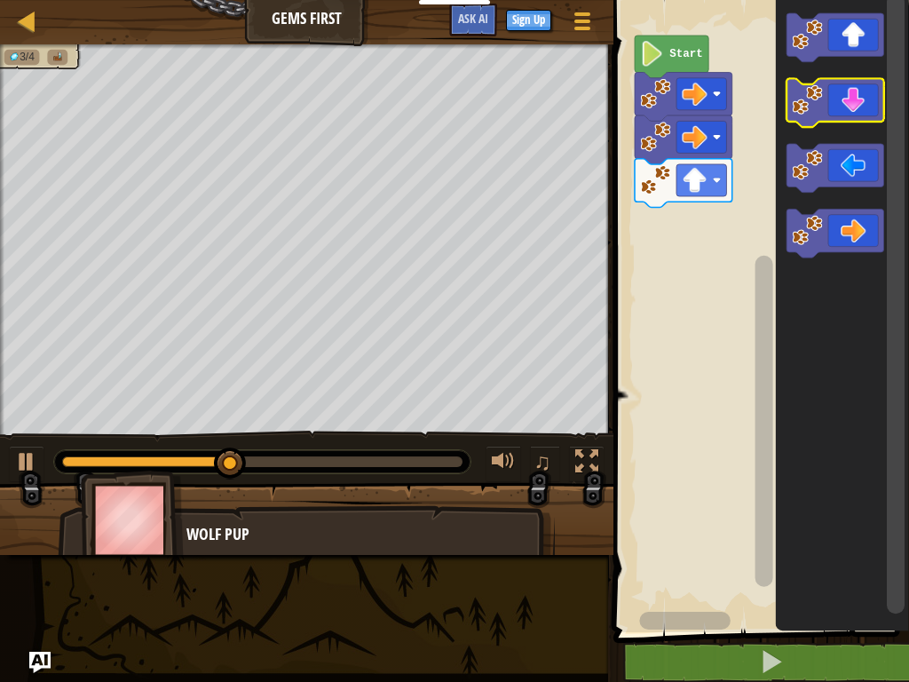
click at [869, 98] on icon "Blockly Workspace" at bounding box center [836, 103] width 98 height 49
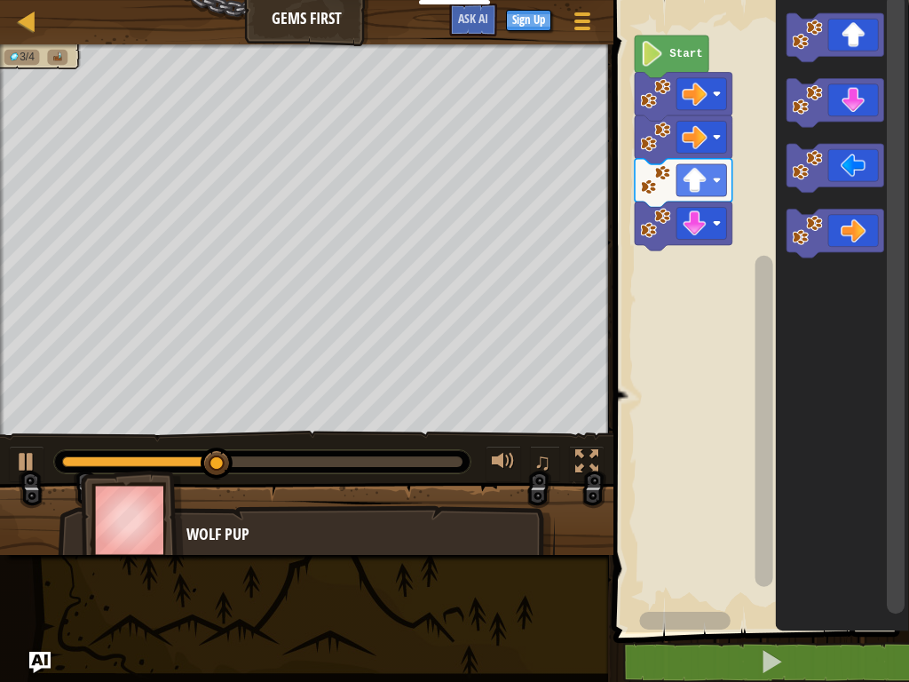
click at [869, 104] on icon "Blockly Workspace" at bounding box center [836, 103] width 98 height 49
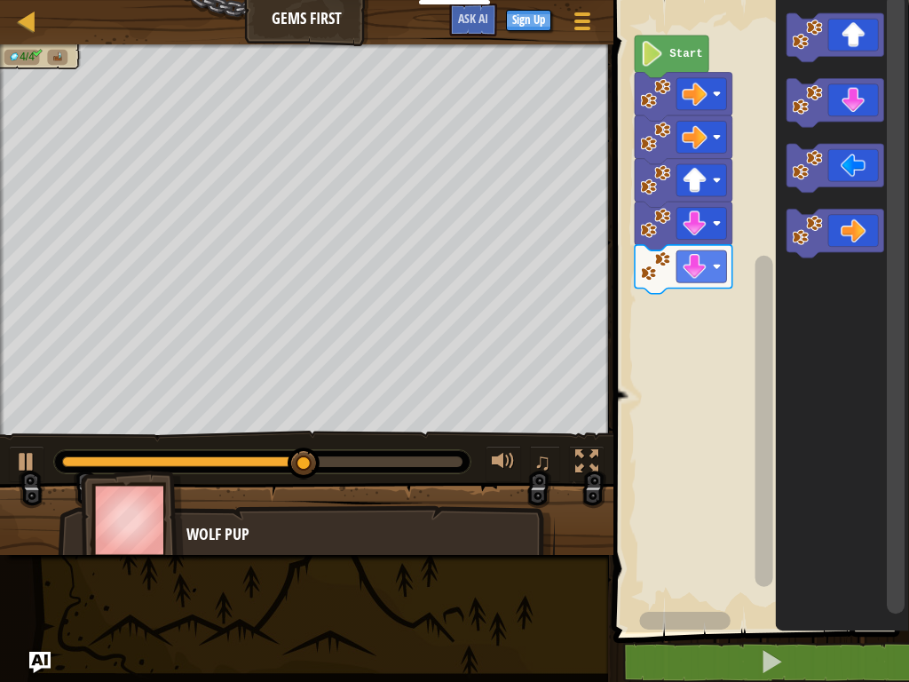
click at [857, 31] on icon "Blockly Workspace" at bounding box center [836, 37] width 98 height 49
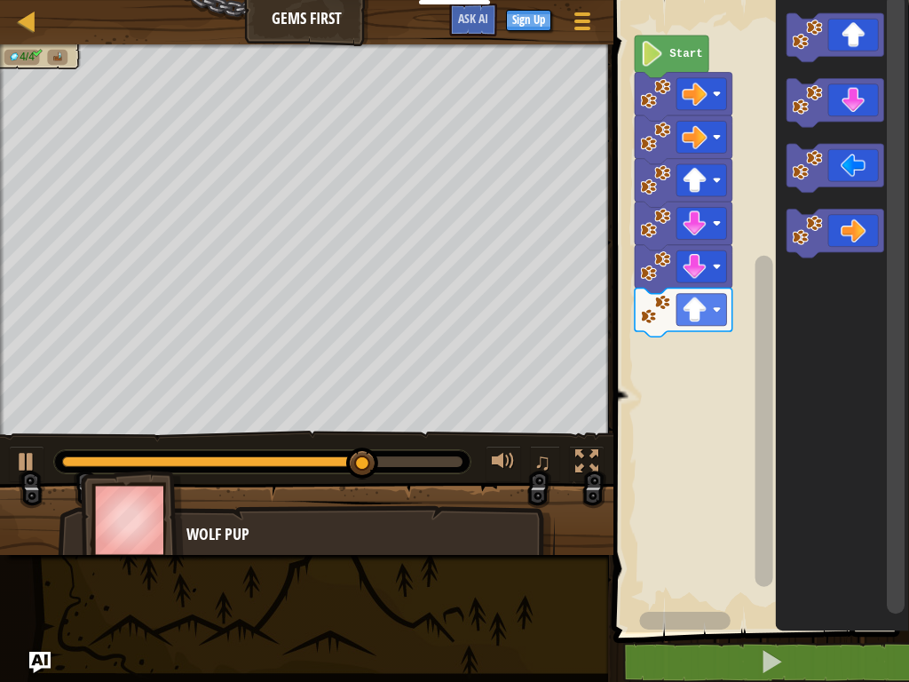
click at [864, 219] on icon "Blockly Workspace" at bounding box center [836, 234] width 98 height 49
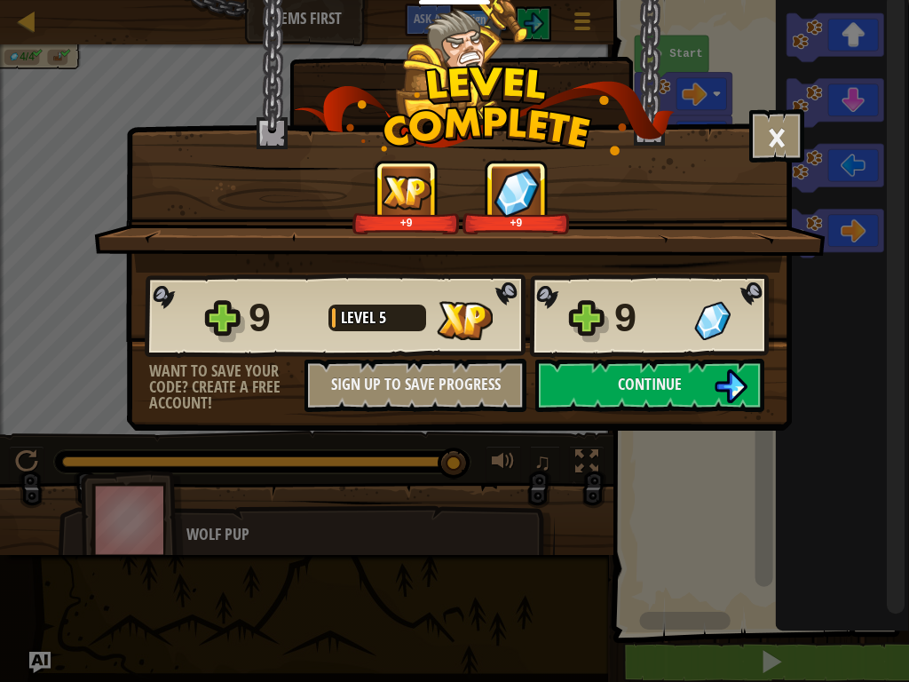
click at [745, 373] on img at bounding box center [731, 386] width 34 height 34
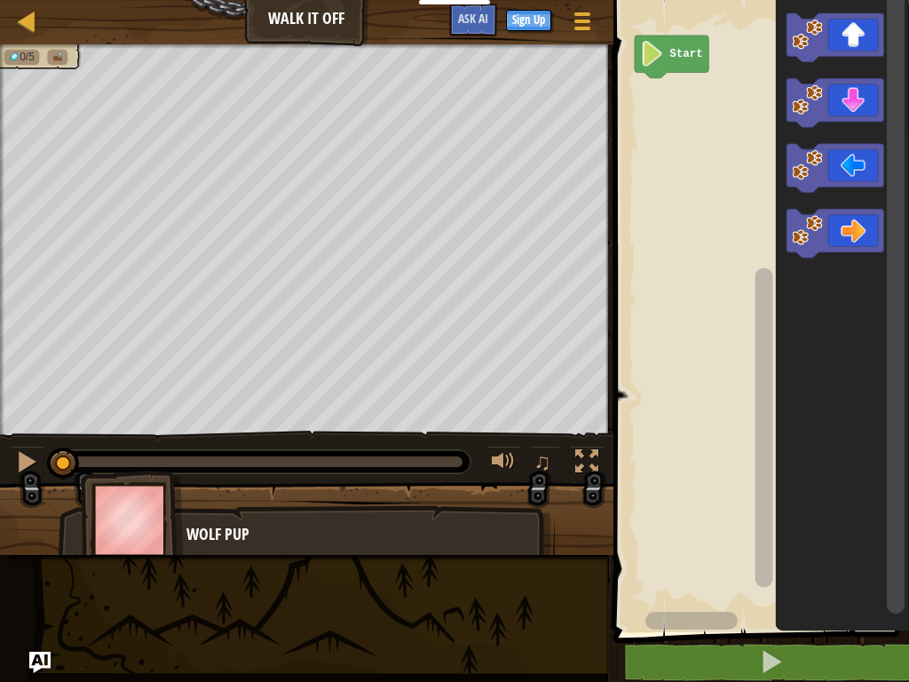
click at [873, 26] on icon "Blockly Workspace" at bounding box center [836, 37] width 98 height 49
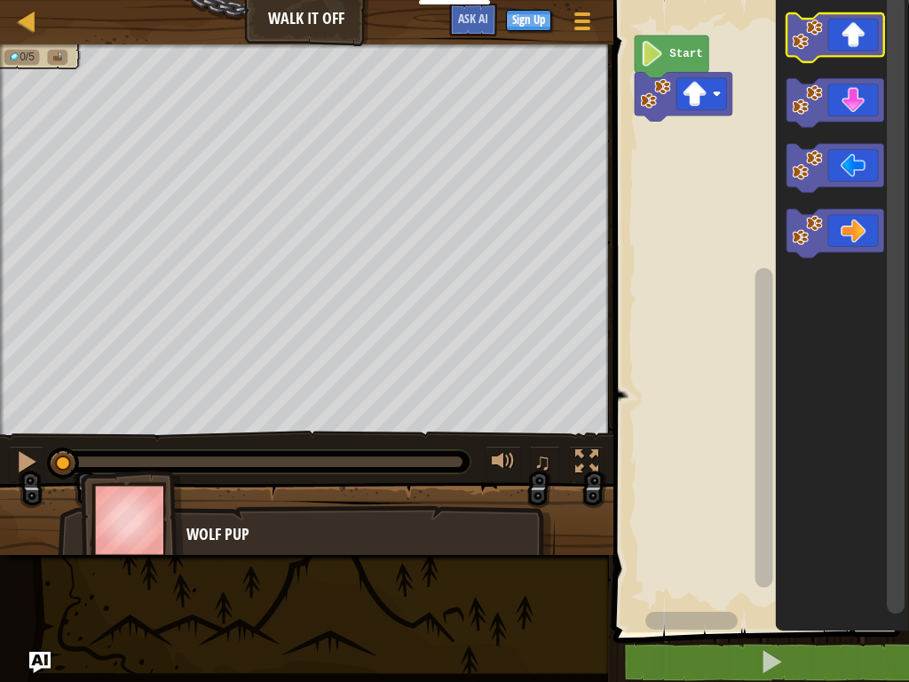
click at [877, 25] on icon "Blockly Workspace" at bounding box center [836, 37] width 98 height 49
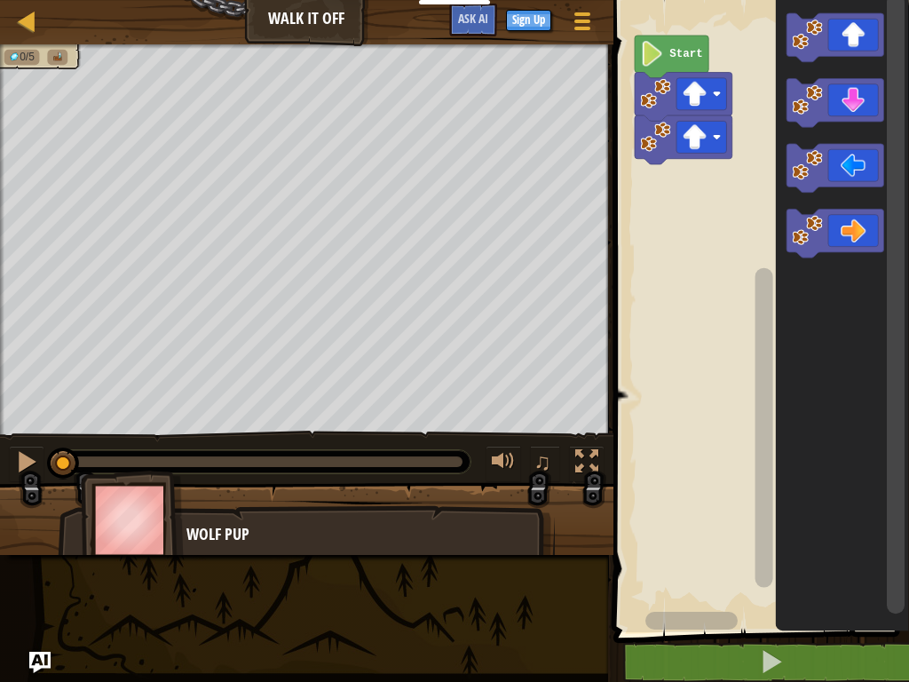
click at [876, 29] on icon "Blockly Workspace" at bounding box center [836, 37] width 98 height 49
click at [860, 218] on icon "Blockly Workspace" at bounding box center [836, 234] width 98 height 49
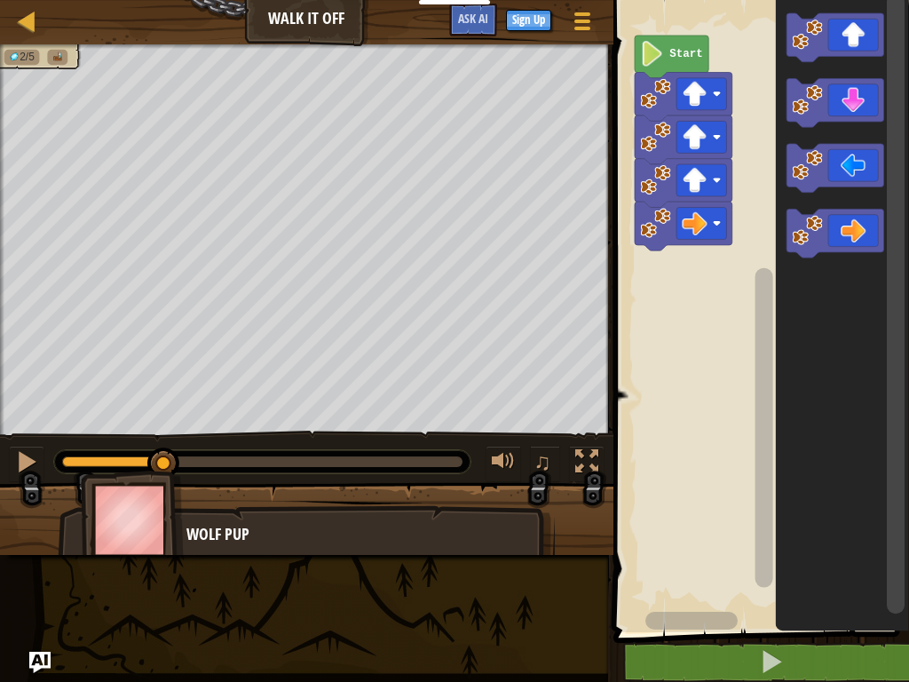
click at [856, 217] on icon "Blockly Workspace" at bounding box center [836, 234] width 98 height 49
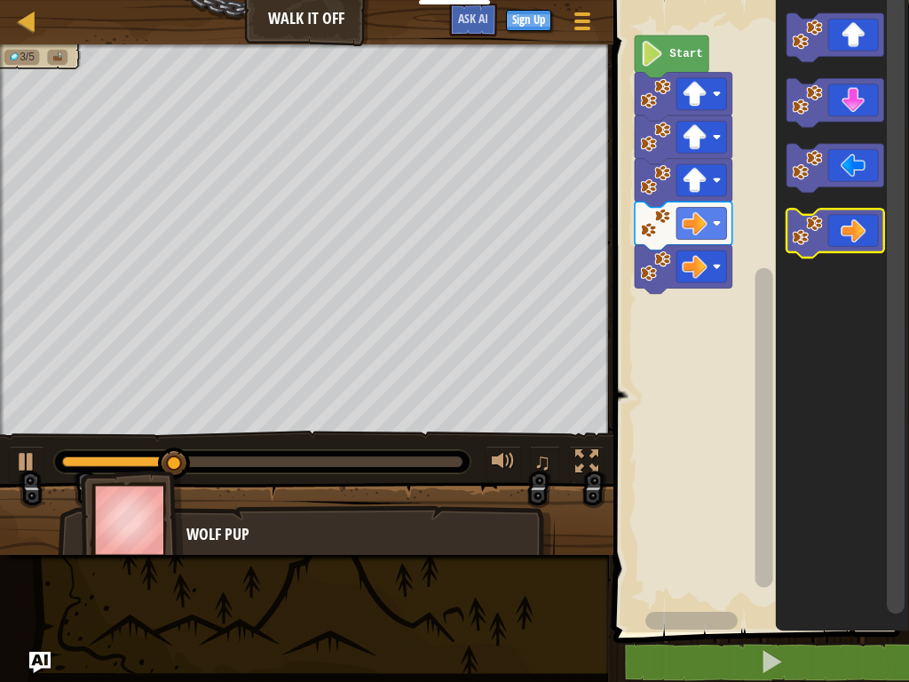
click at [858, 227] on icon "Blockly Workspace" at bounding box center [836, 234] width 98 height 49
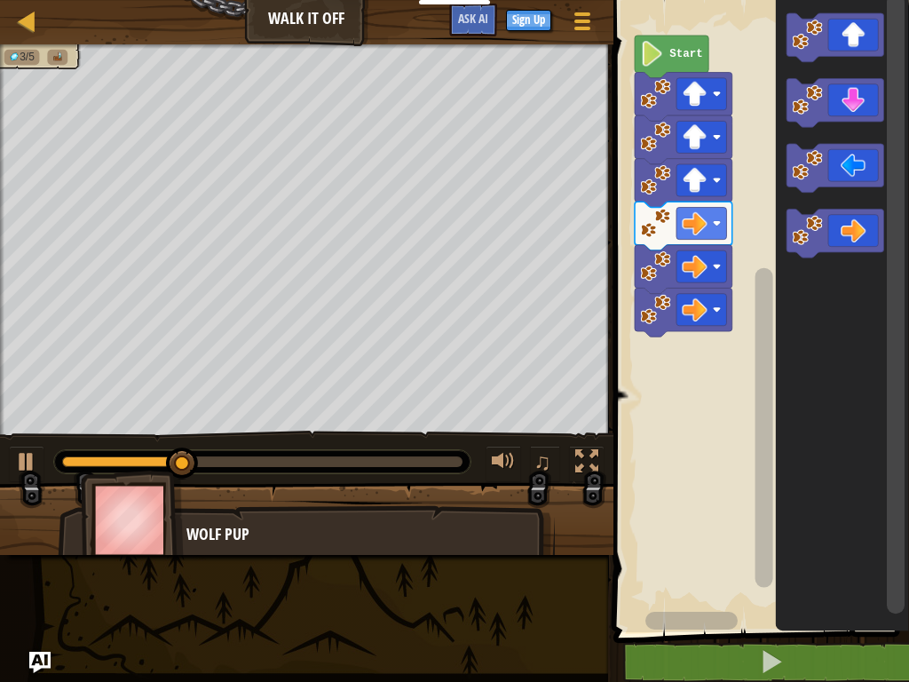
click at [858, 224] on icon "Blockly Workspace" at bounding box center [836, 234] width 98 height 49
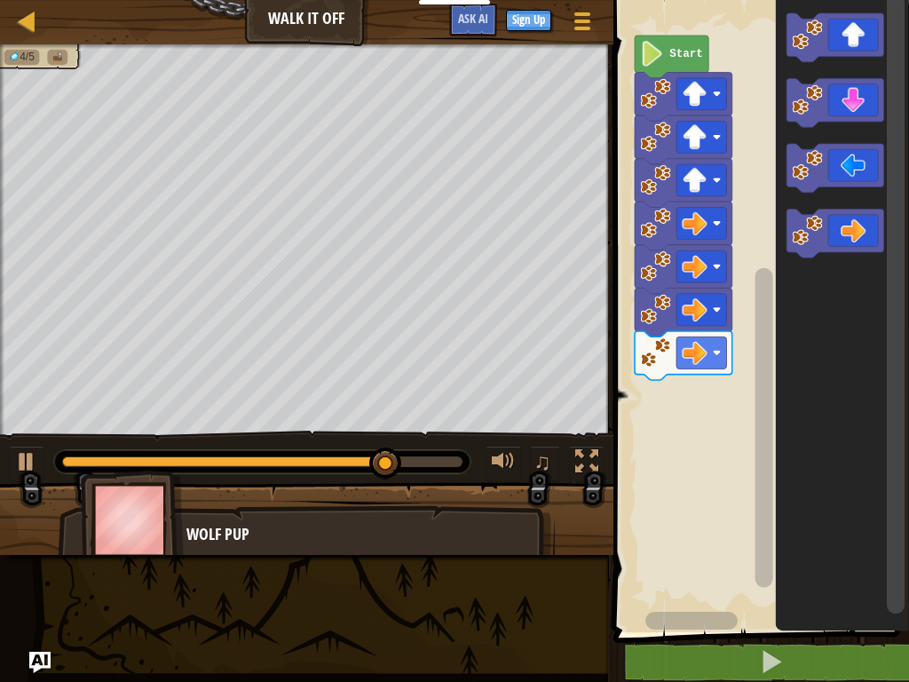
click at [860, 93] on icon "Blockly Workspace" at bounding box center [836, 103] width 98 height 49
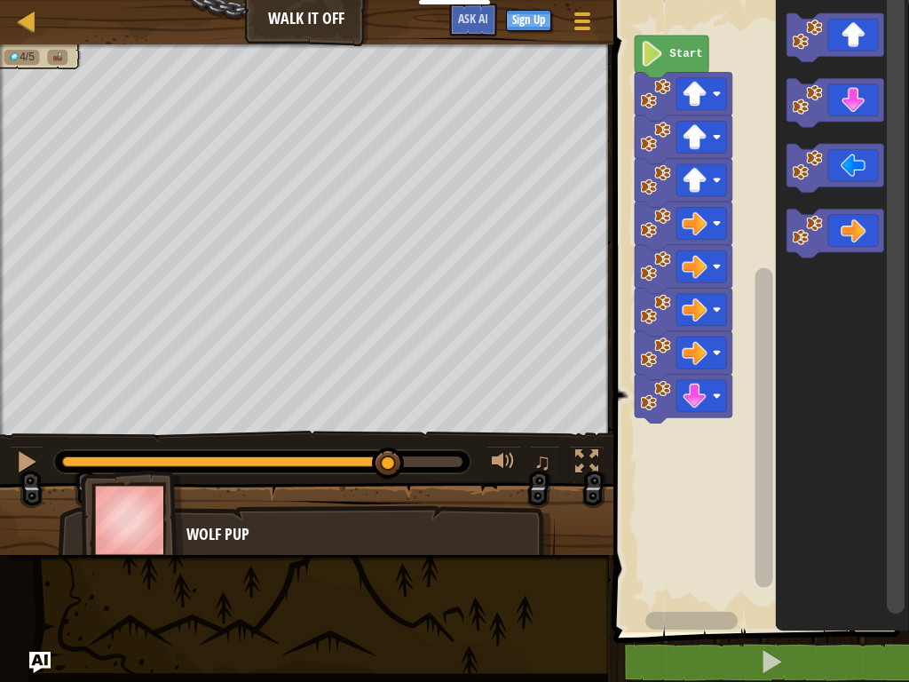
click at [861, 92] on icon "Blockly Workspace" at bounding box center [836, 103] width 98 height 49
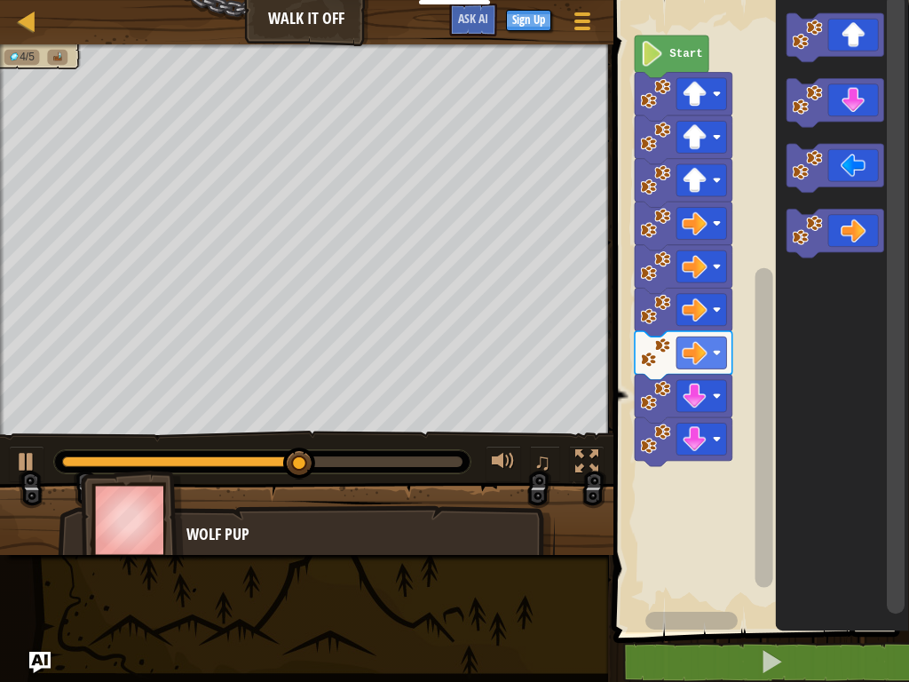
click at [861, 93] on icon "Blockly Workspace" at bounding box center [836, 103] width 98 height 49
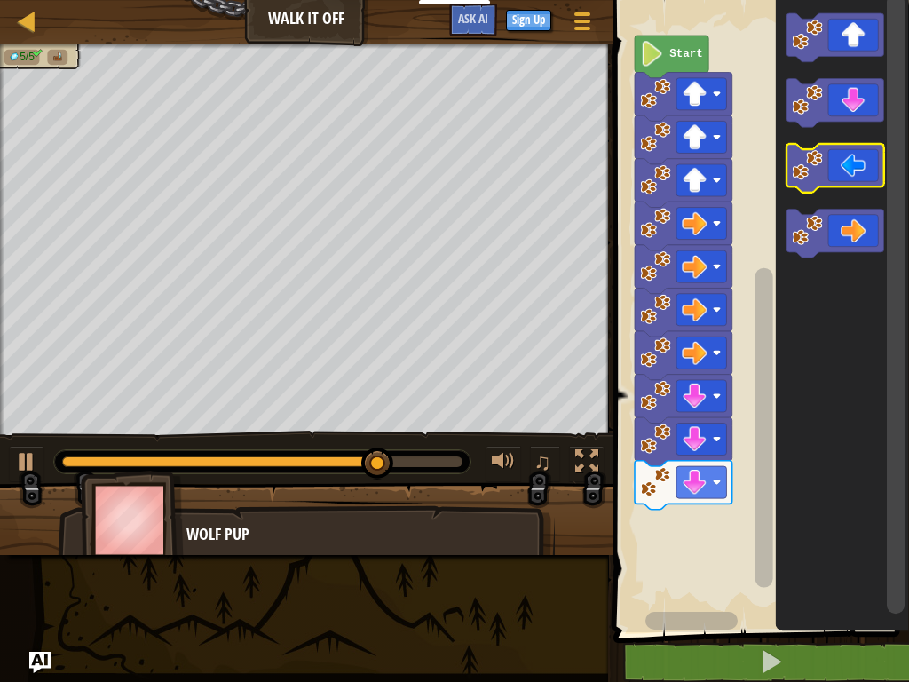
click at [868, 164] on icon "Blockly Workspace" at bounding box center [836, 168] width 98 height 49
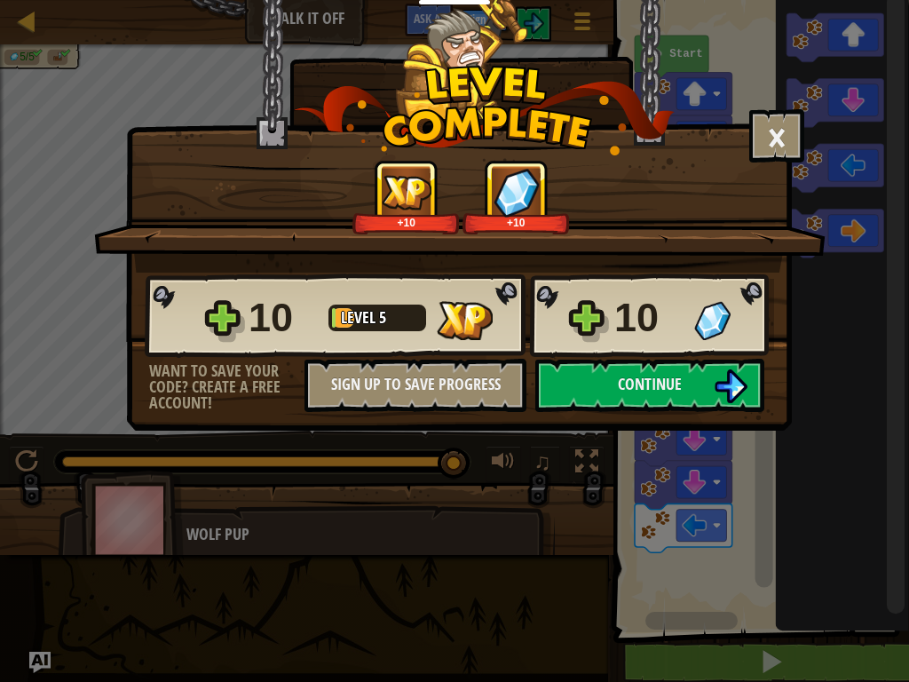
click at [638, 404] on button "Continue" at bounding box center [650, 385] width 229 height 53
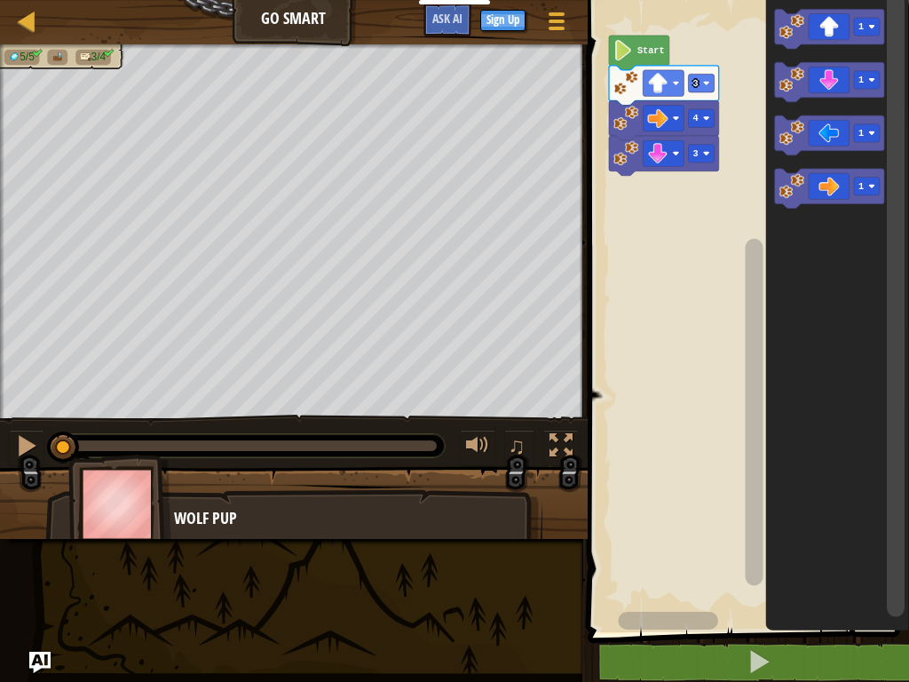
click at [810, 590] on button at bounding box center [759, 662] width 327 height 41
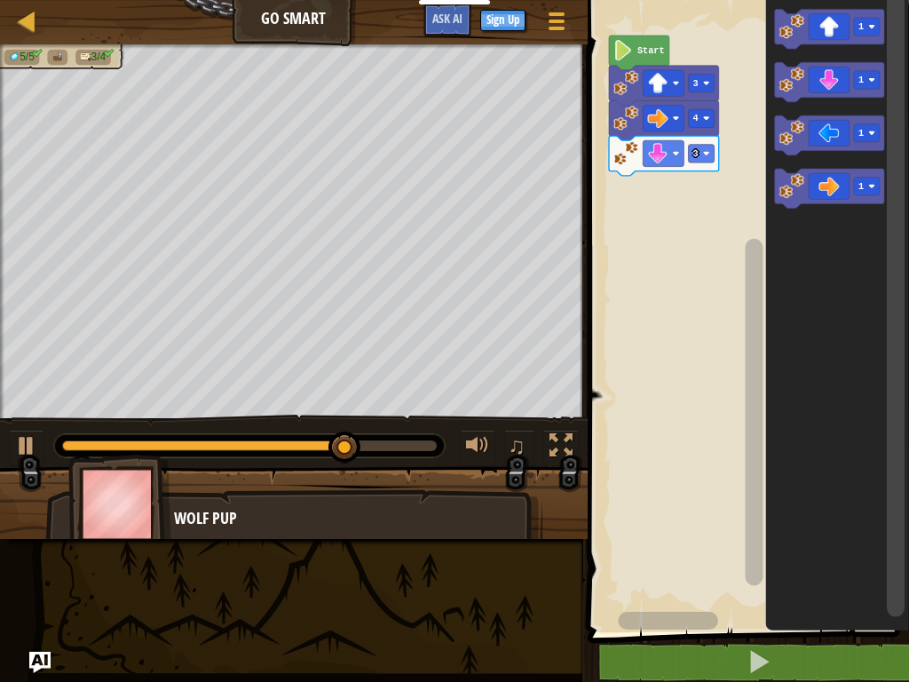
click at [831, 125] on icon "Blockly Workspace" at bounding box center [830, 136] width 110 height 40
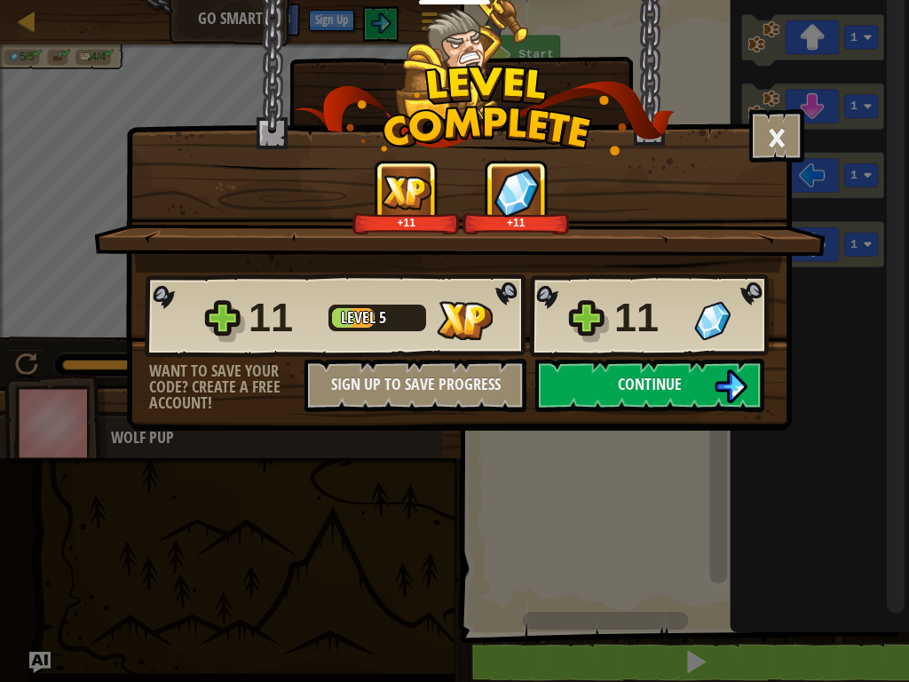
click at [693, 400] on button "Continue" at bounding box center [650, 385] width 229 height 53
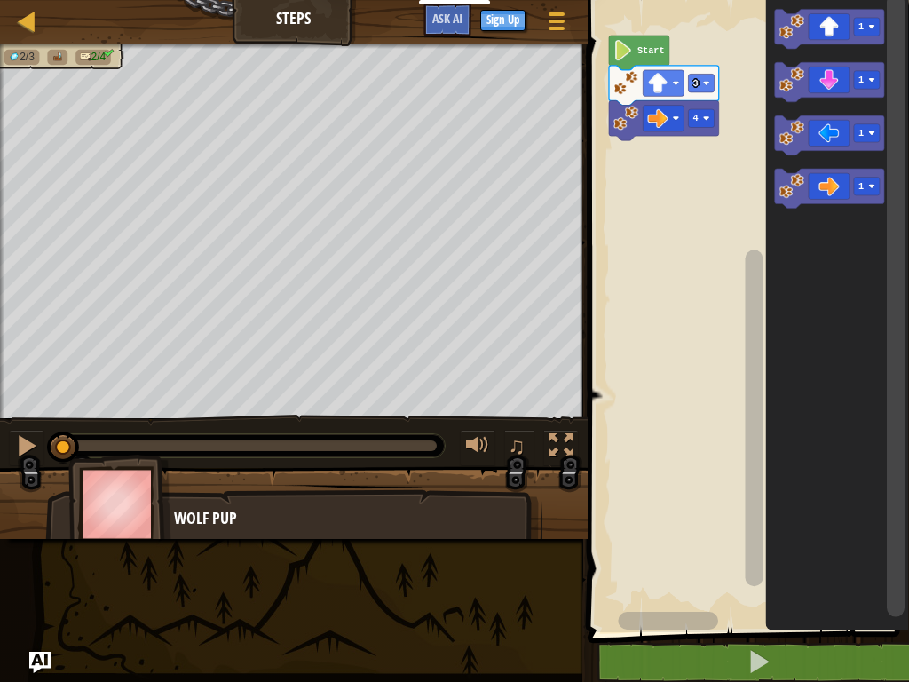
click at [853, 590] on button at bounding box center [759, 662] width 327 height 41
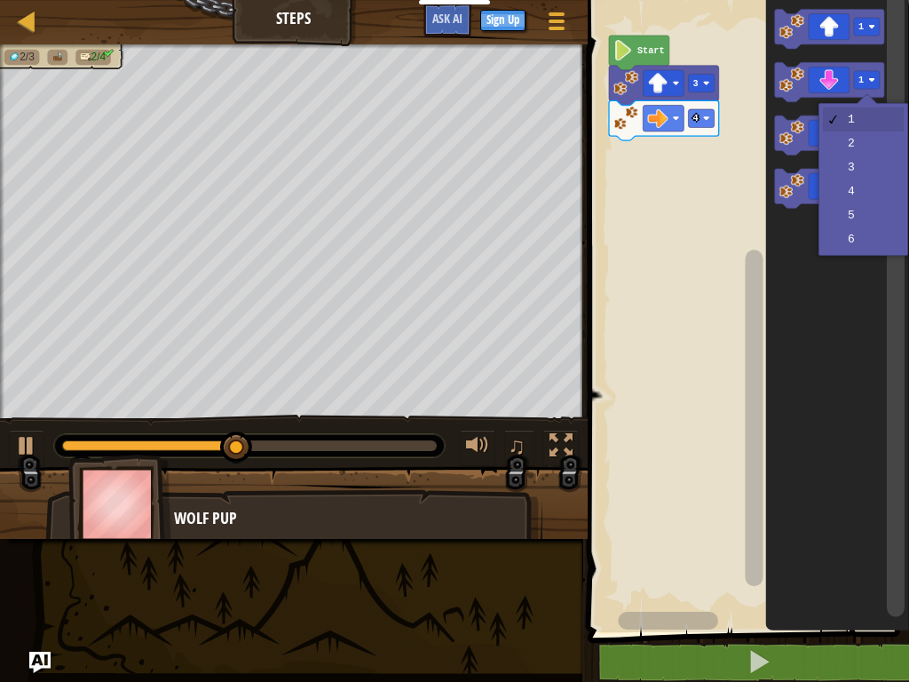
click at [873, 77] on image "Blockly Workspace" at bounding box center [872, 79] width 7 height 7
click at [875, 170] on icon "Blockly Workspace" at bounding box center [830, 190] width 110 height 40
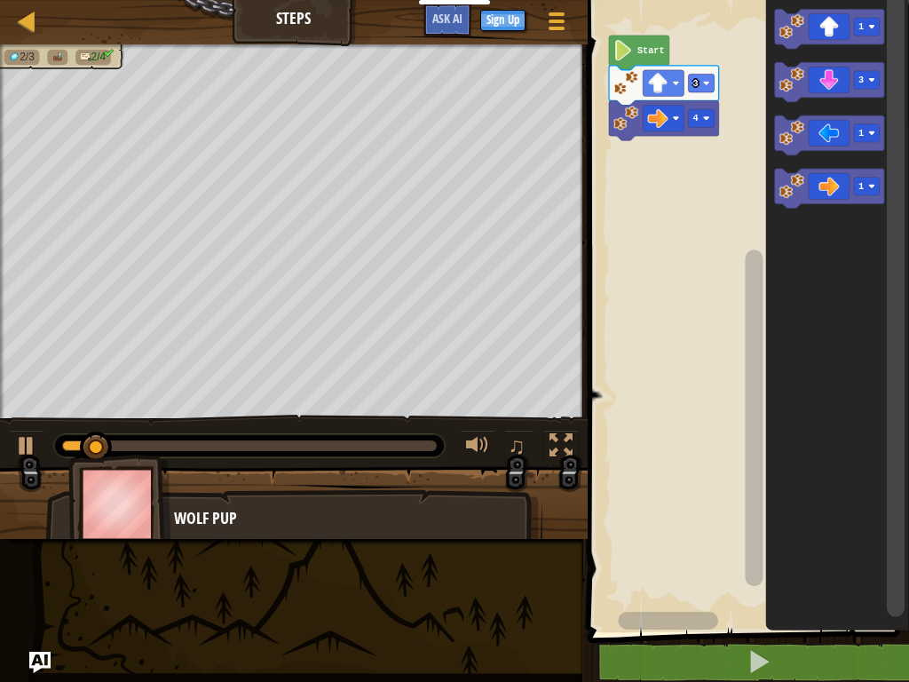
click at [821, 83] on icon "Blockly Workspace" at bounding box center [830, 83] width 110 height 40
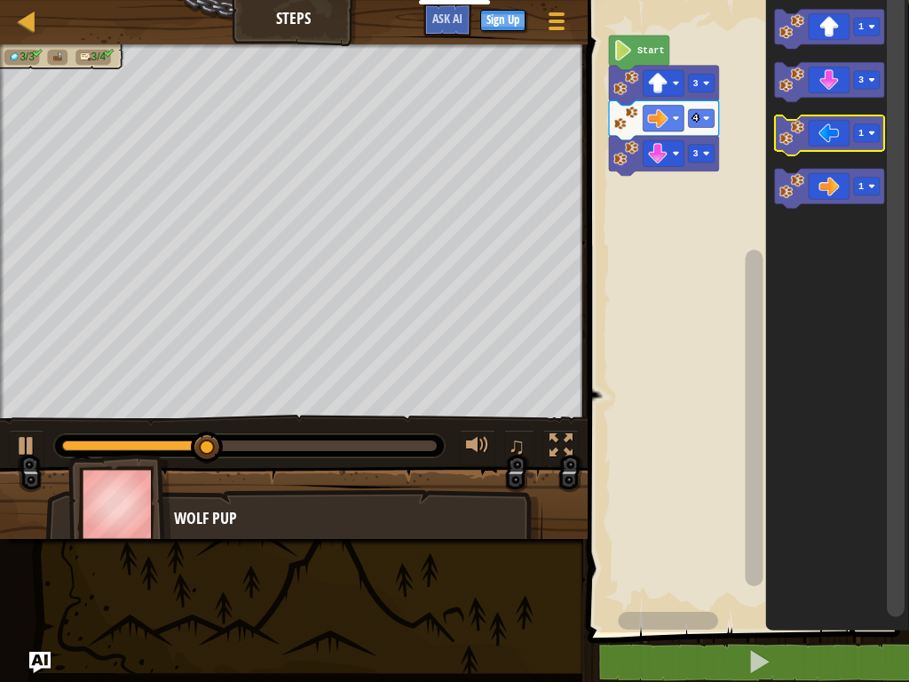
click at [862, 134] on text "1" at bounding box center [861, 133] width 5 height 11
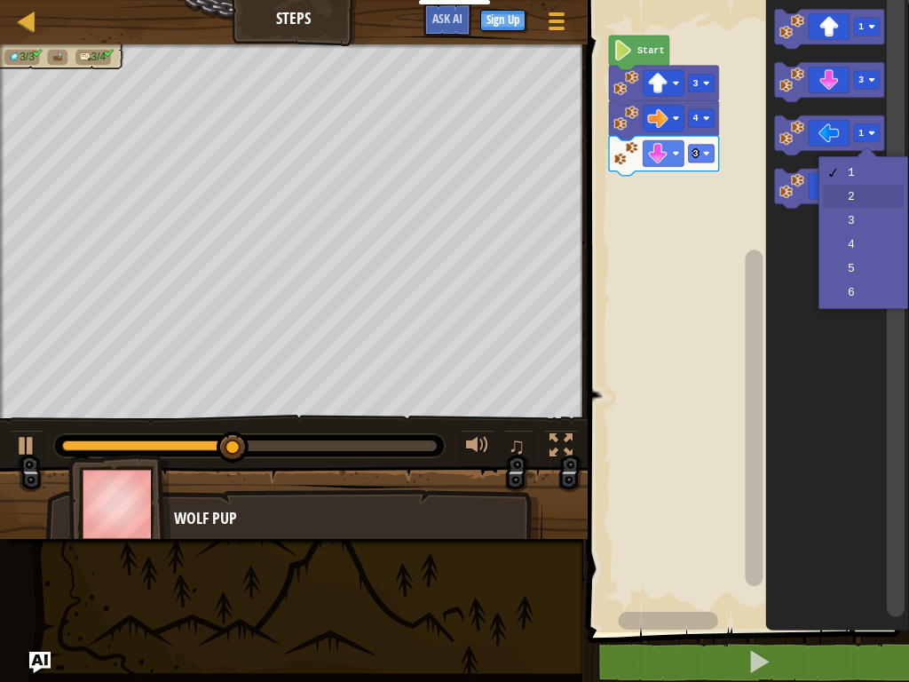
click at [879, 200] on icon "Blockly Workspace" at bounding box center [830, 190] width 110 height 40
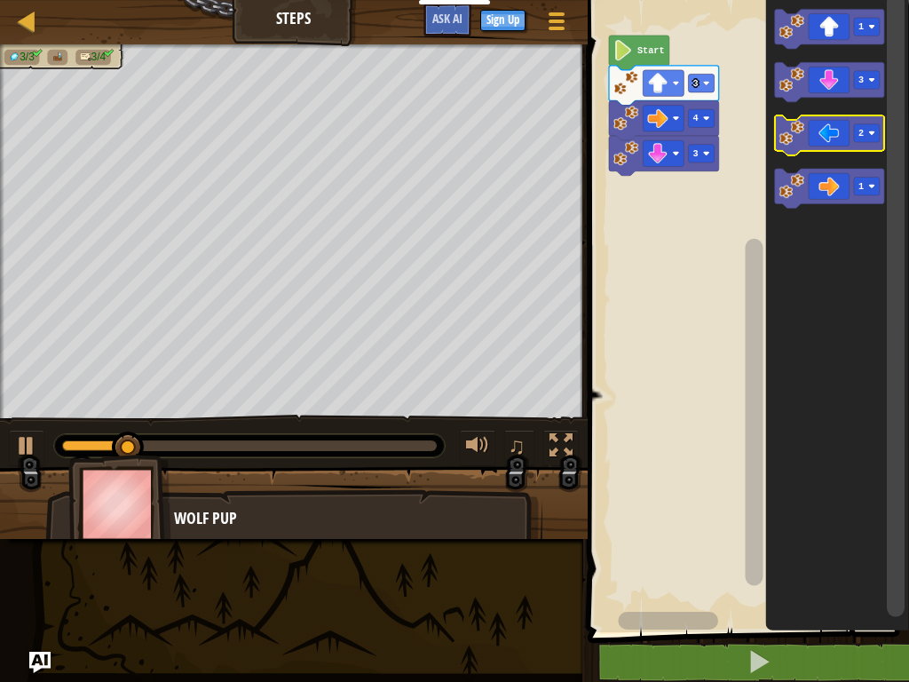
click at [821, 133] on icon "Blockly Workspace" at bounding box center [830, 136] width 110 height 40
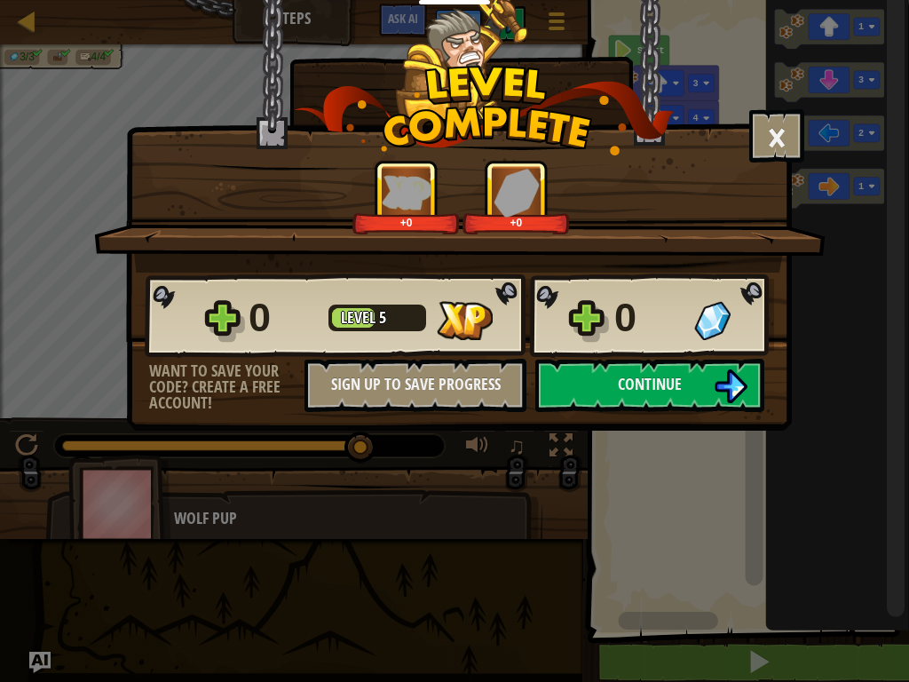
click at [704, 373] on button "Continue" at bounding box center [650, 385] width 229 height 53
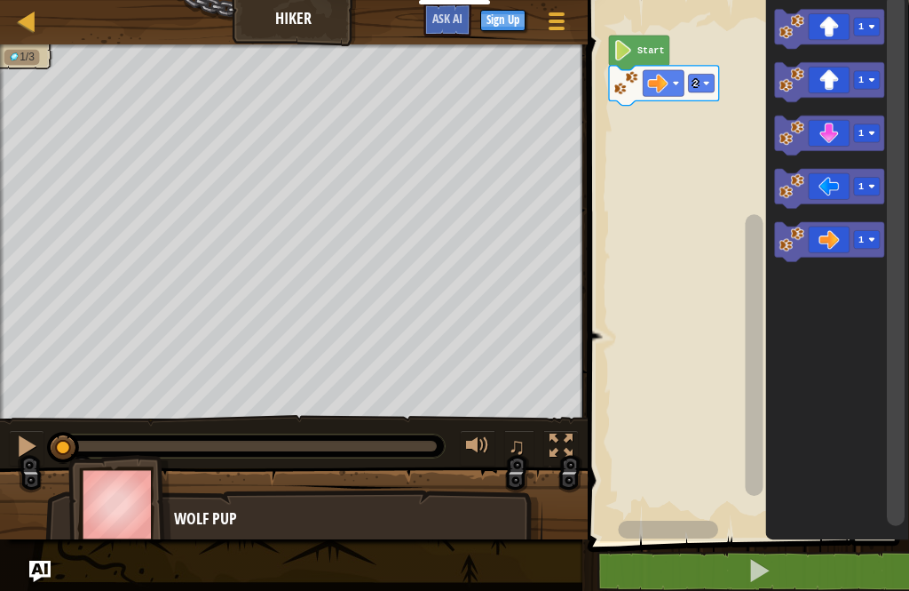
click at [870, 70] on icon "Blockly Workspace" at bounding box center [830, 83] width 110 height 40
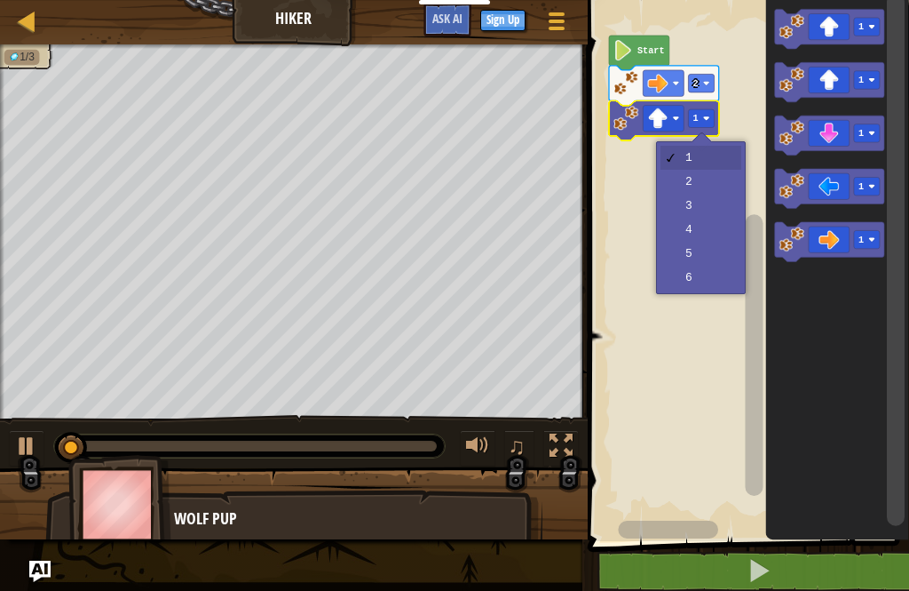
click at [698, 117] on text "1" at bounding box center [695, 118] width 5 height 11
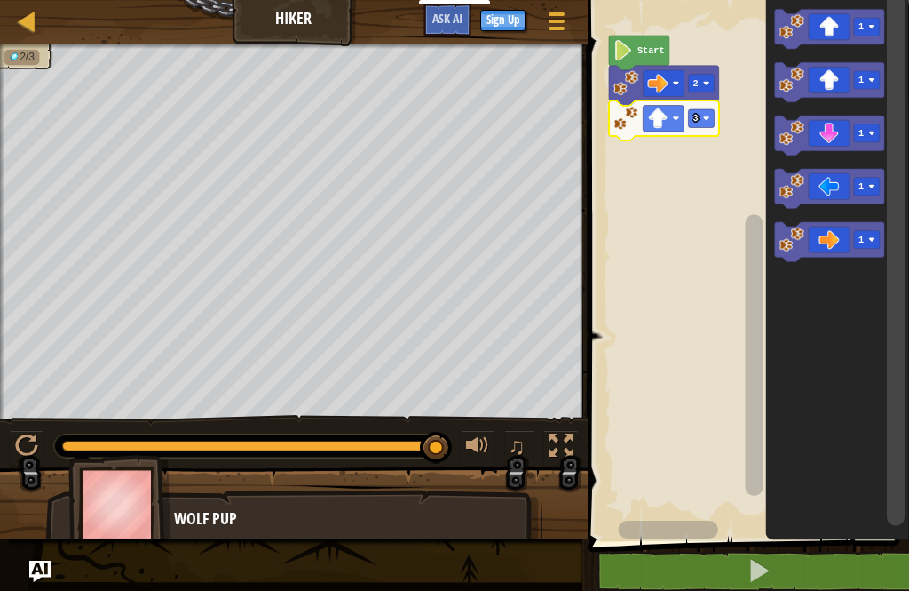
click at [872, 231] on rect "Blockly Workspace" at bounding box center [867, 240] width 26 height 18
click at [874, 236] on rect "Blockly Workspace" at bounding box center [867, 240] width 26 height 18
click at [815, 241] on icon "Blockly Workspace" at bounding box center [830, 243] width 110 height 40
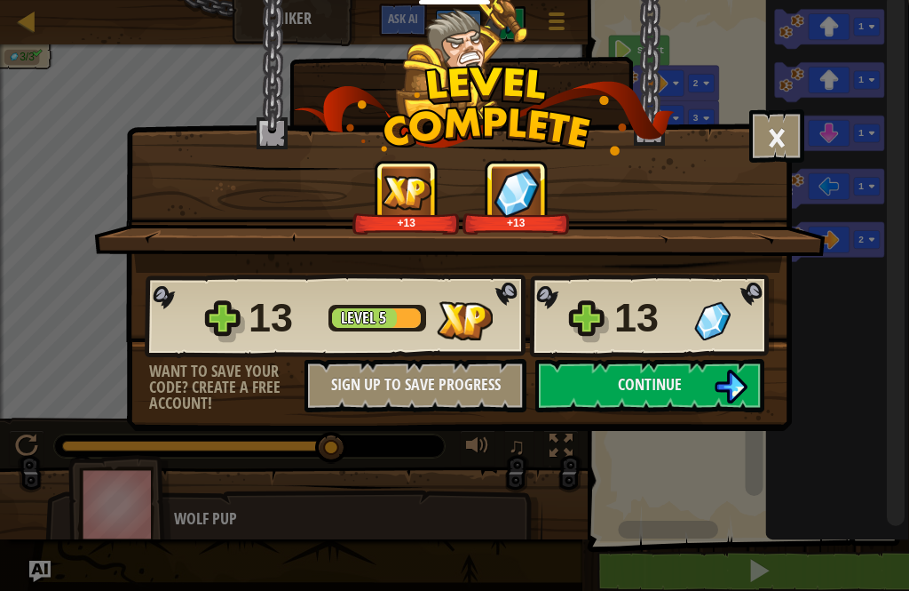
click at [606, 369] on button "Continue" at bounding box center [650, 385] width 229 height 53
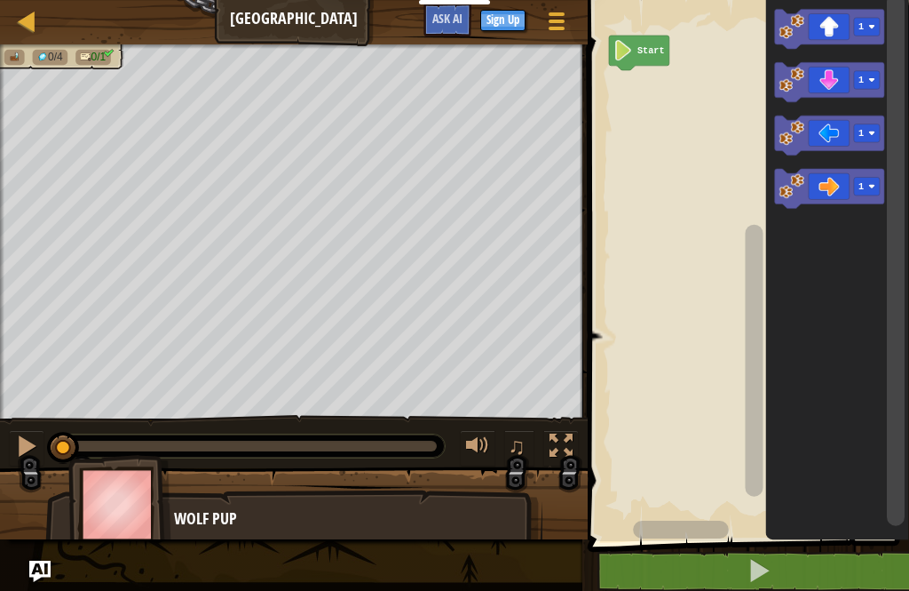
click at [870, 179] on rect "Blockly Workspace" at bounding box center [867, 187] width 26 height 18
click at [836, 177] on icon "Blockly Workspace" at bounding box center [830, 190] width 110 height 40
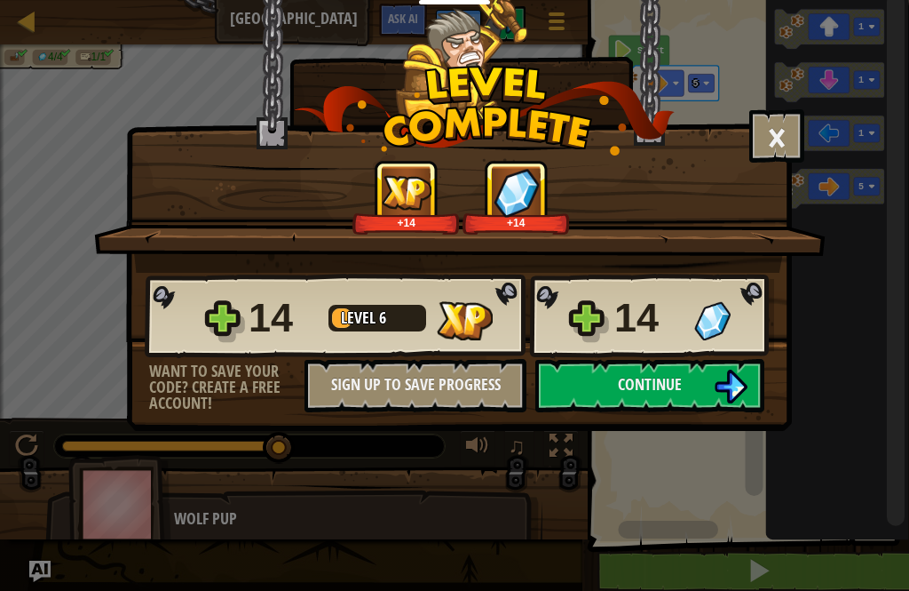
click at [725, 377] on img at bounding box center [731, 386] width 34 height 34
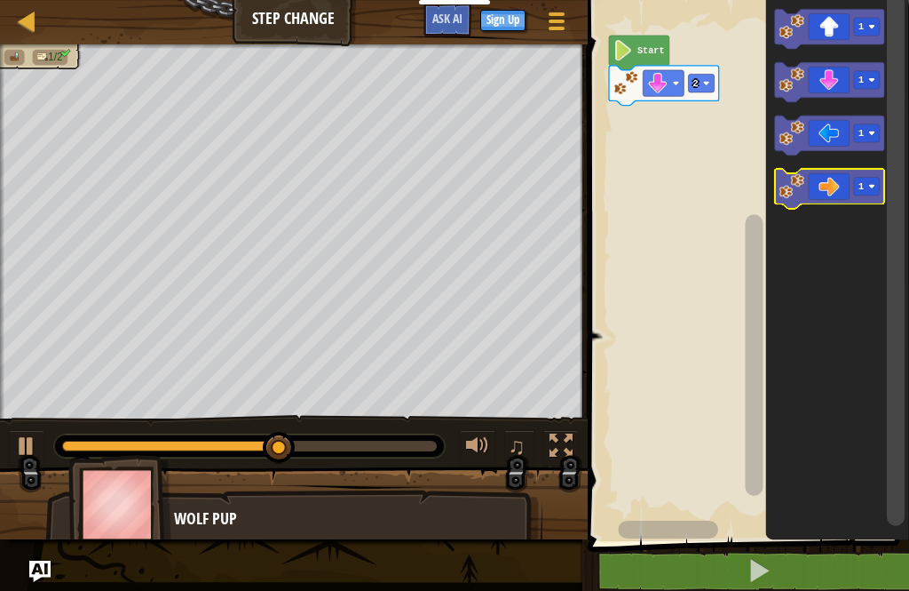
click at [875, 177] on icon "Blockly Workspace" at bounding box center [830, 190] width 110 height 40
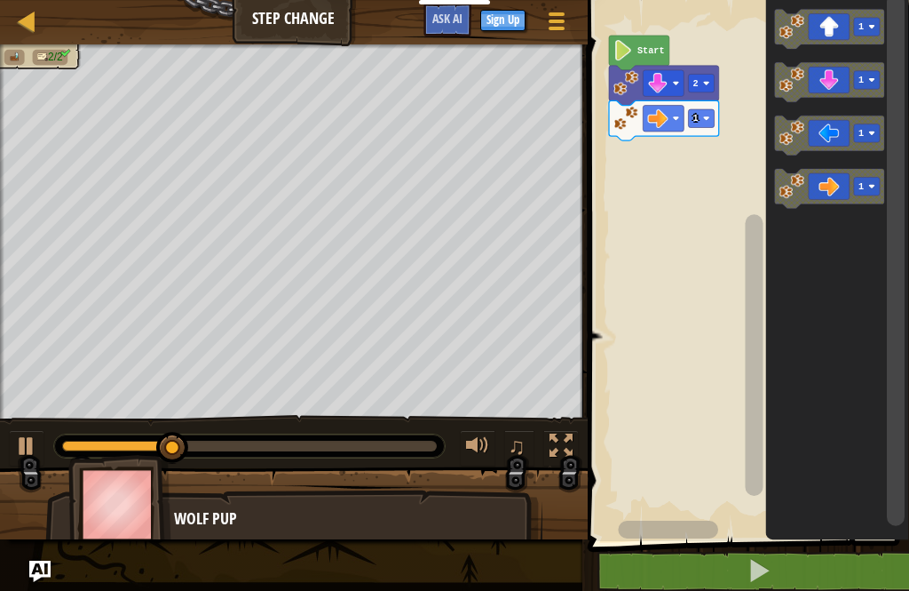
click at [702, 112] on rect "Blockly Workspace" at bounding box center [701, 118] width 26 height 18
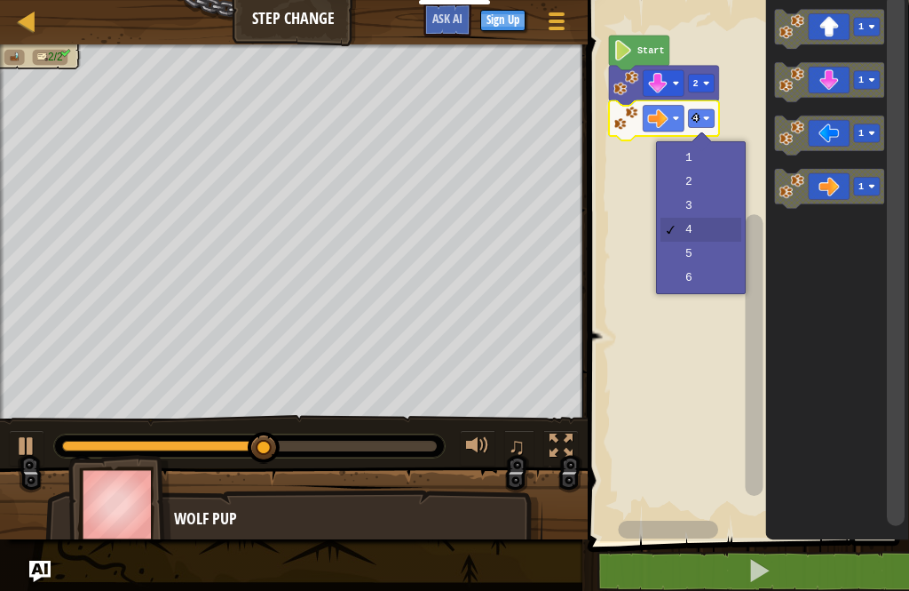
click at [701, 117] on rect "Blockly Workspace" at bounding box center [701, 118] width 26 height 18
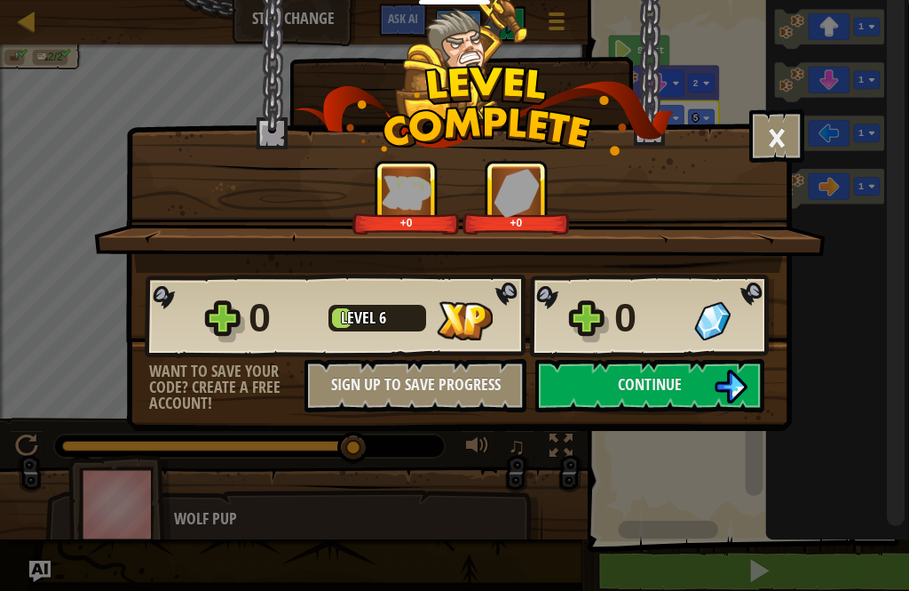
click at [618, 381] on span "Continue" at bounding box center [650, 384] width 64 height 22
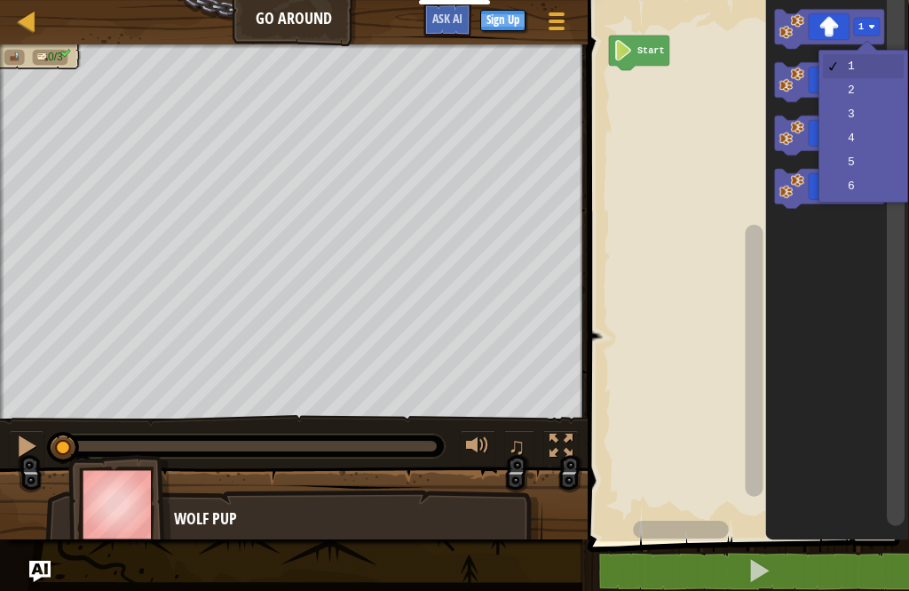
click at [862, 28] on text "1" at bounding box center [861, 26] width 5 height 11
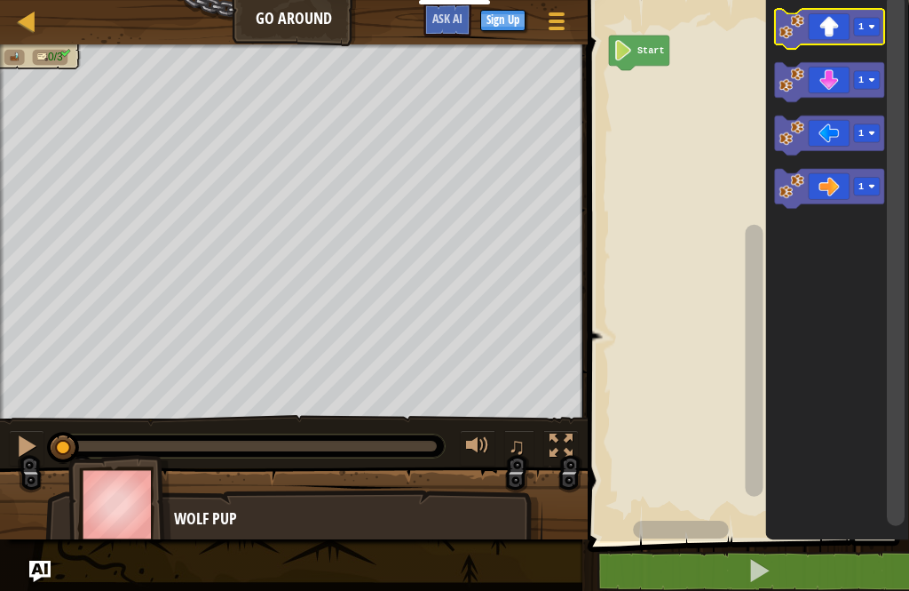
click at [870, 25] on image "Blockly Workspace" at bounding box center [872, 26] width 7 height 7
click at [820, 32] on icon "Blockly Workspace" at bounding box center [830, 29] width 110 height 40
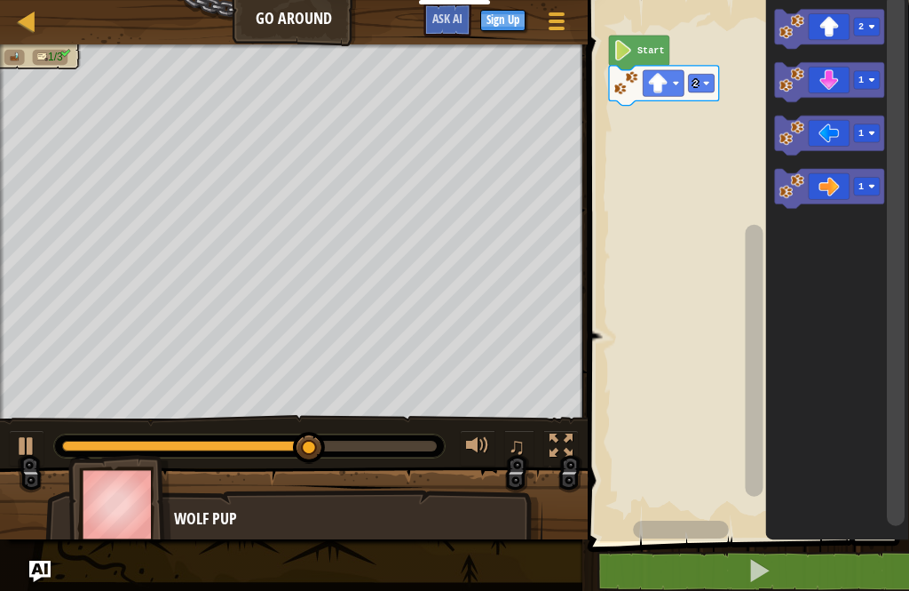
click at [878, 176] on icon "Blockly Workspace" at bounding box center [830, 190] width 110 height 40
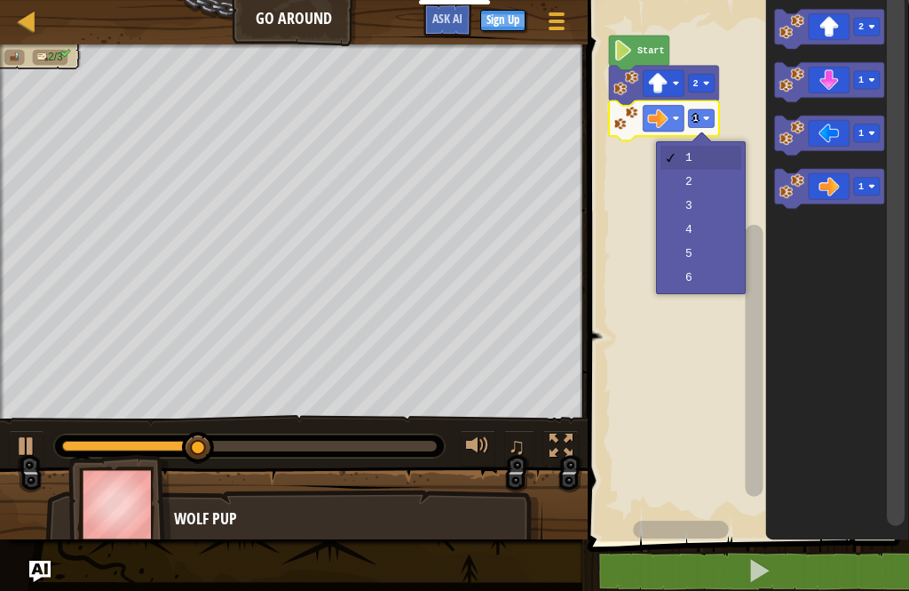
click at [703, 113] on rect "Blockly Workspace" at bounding box center [701, 118] width 26 height 18
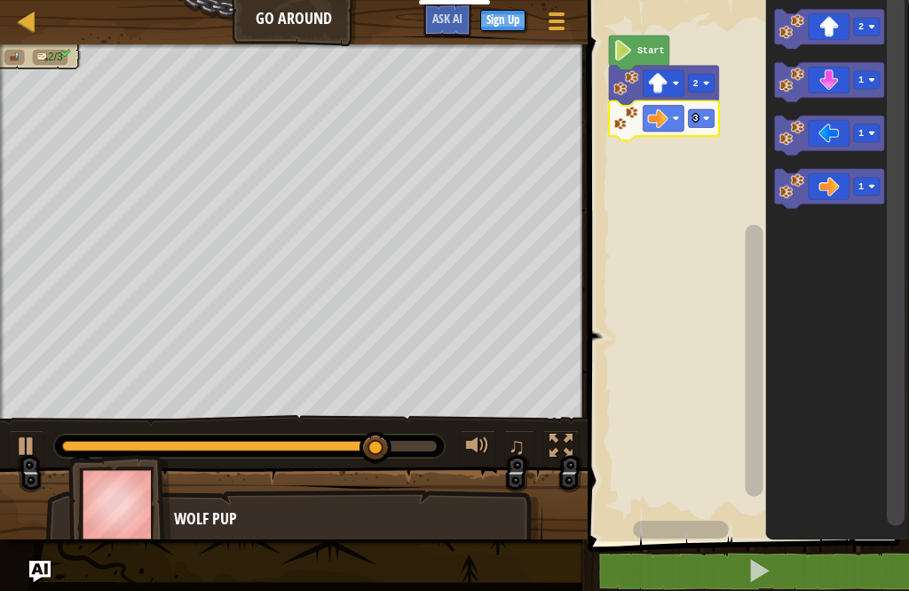
click at [876, 78] on image "Blockly Workspace" at bounding box center [872, 79] width 7 height 7
click at [815, 74] on icon "Blockly Workspace" at bounding box center [830, 83] width 110 height 40
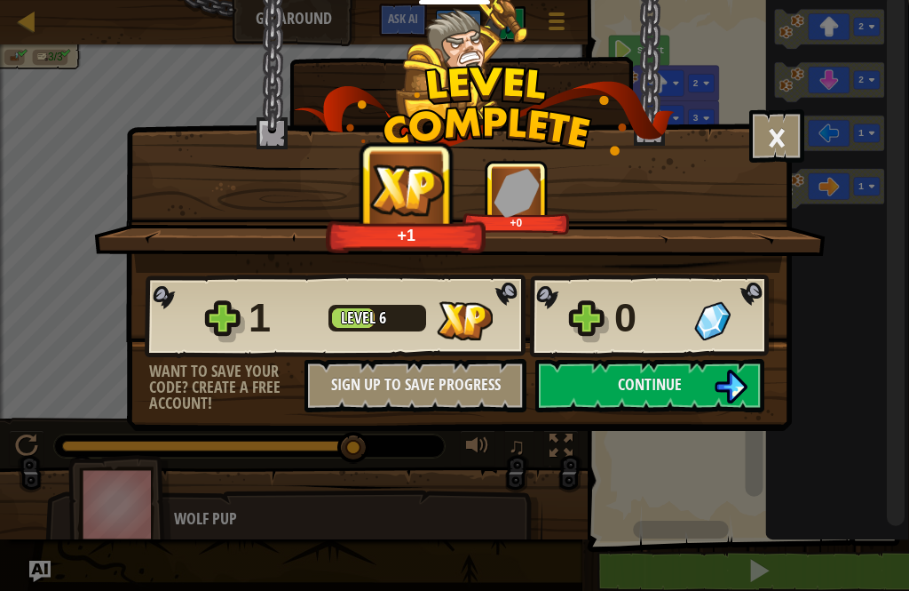
click at [675, 370] on button "Continue" at bounding box center [650, 385] width 229 height 53
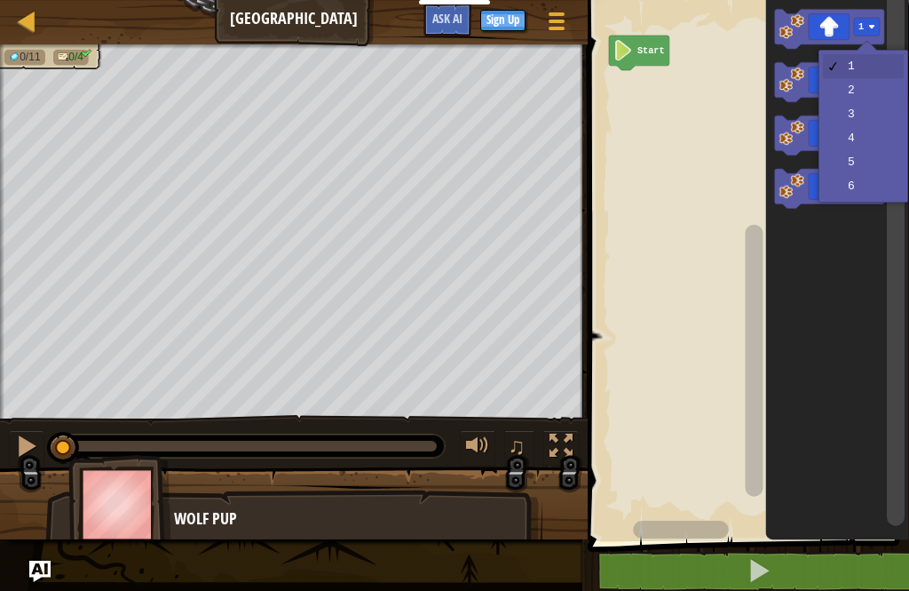
click at [873, 25] on image "Blockly Workspace" at bounding box center [872, 26] width 7 height 7
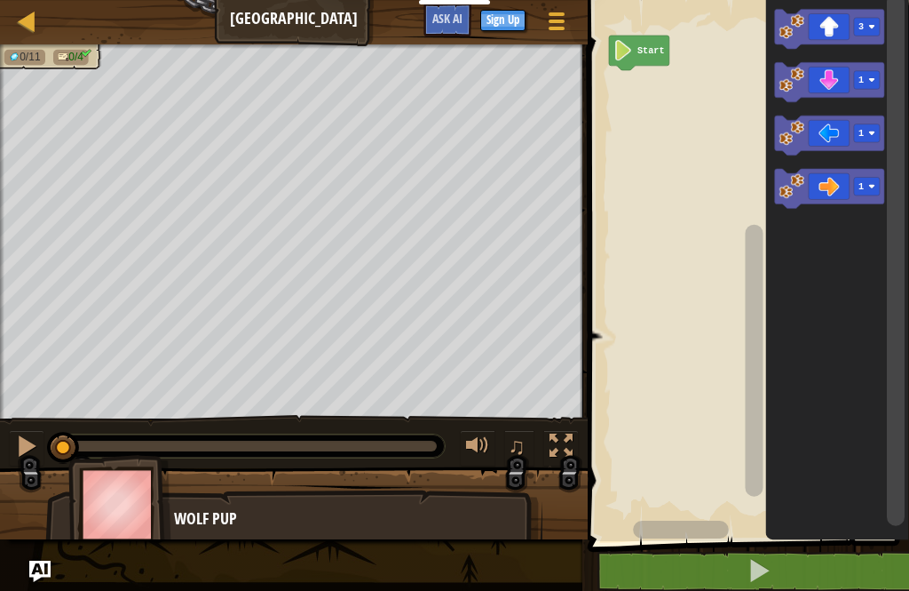
click at [821, 34] on icon "Blockly Workspace" at bounding box center [830, 29] width 110 height 40
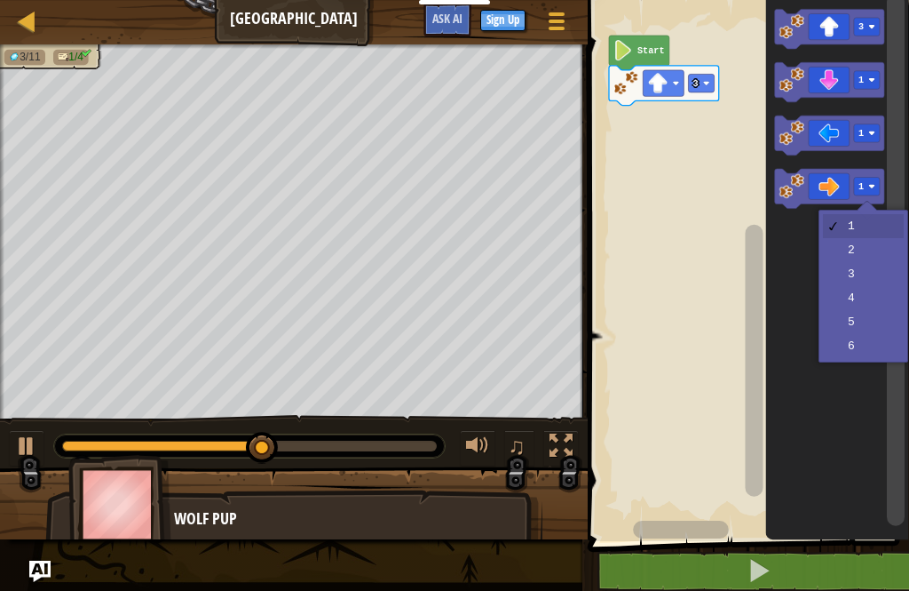
click at [873, 187] on image "Blockly Workspace" at bounding box center [872, 187] width 7 height 7
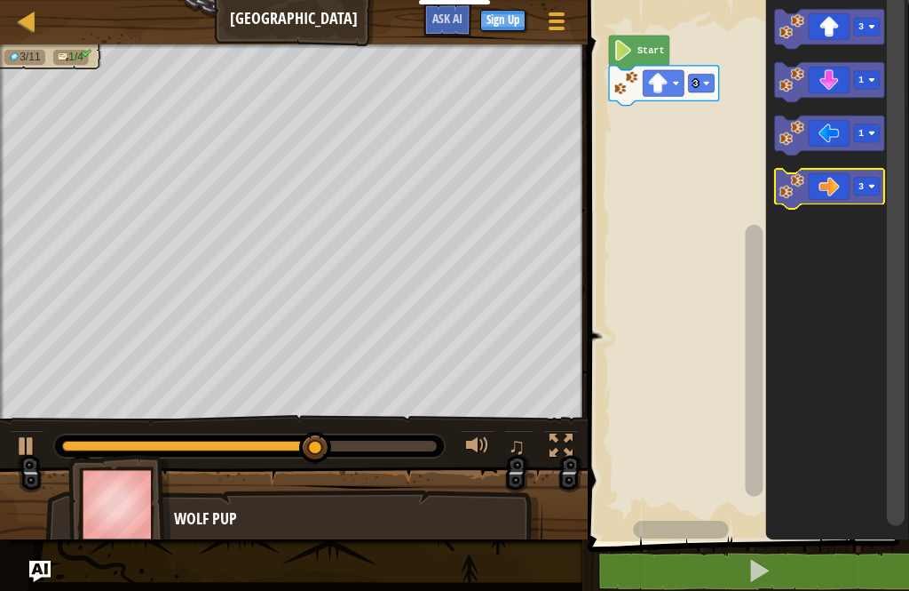
click at [823, 172] on icon "Blockly Workspace" at bounding box center [830, 190] width 110 height 40
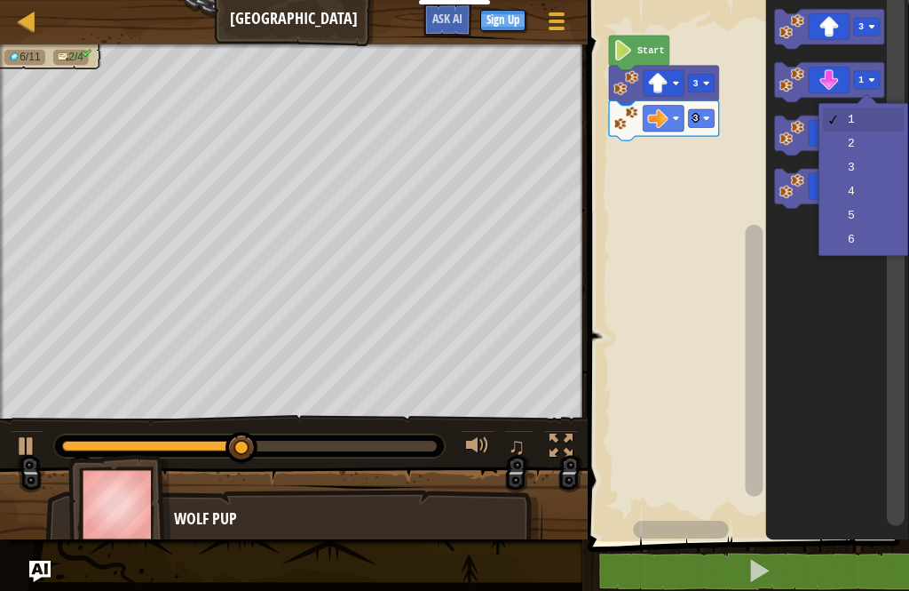
click at [869, 80] on image "Blockly Workspace" at bounding box center [872, 79] width 7 height 7
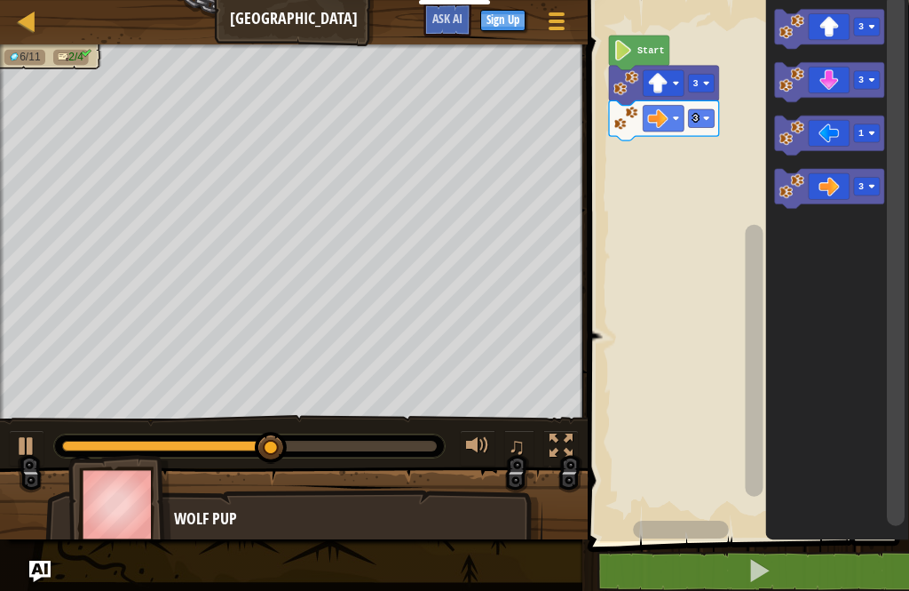
click at [829, 69] on icon "Blockly Workspace" at bounding box center [830, 83] width 110 height 40
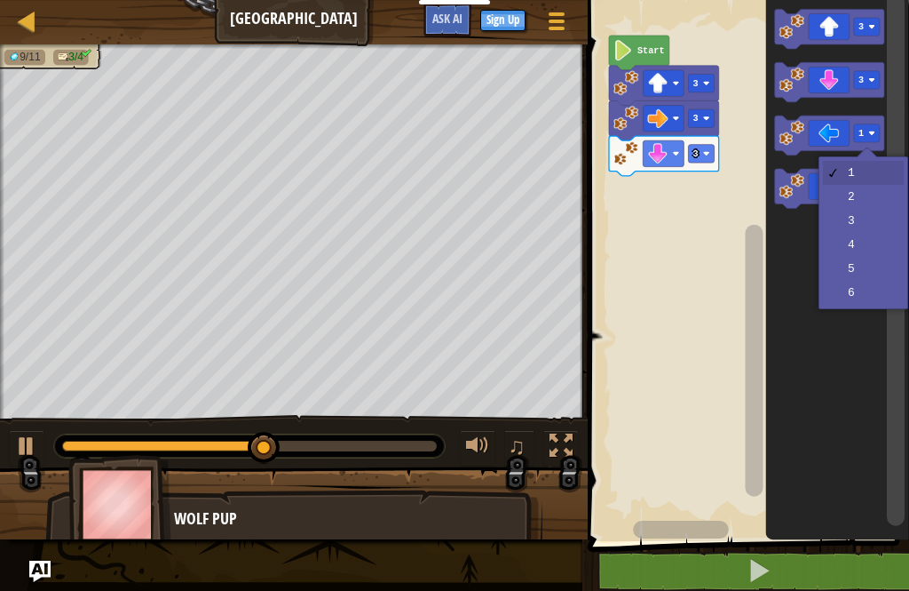
click at [874, 127] on rect "Blockly Workspace" at bounding box center [867, 133] width 26 height 18
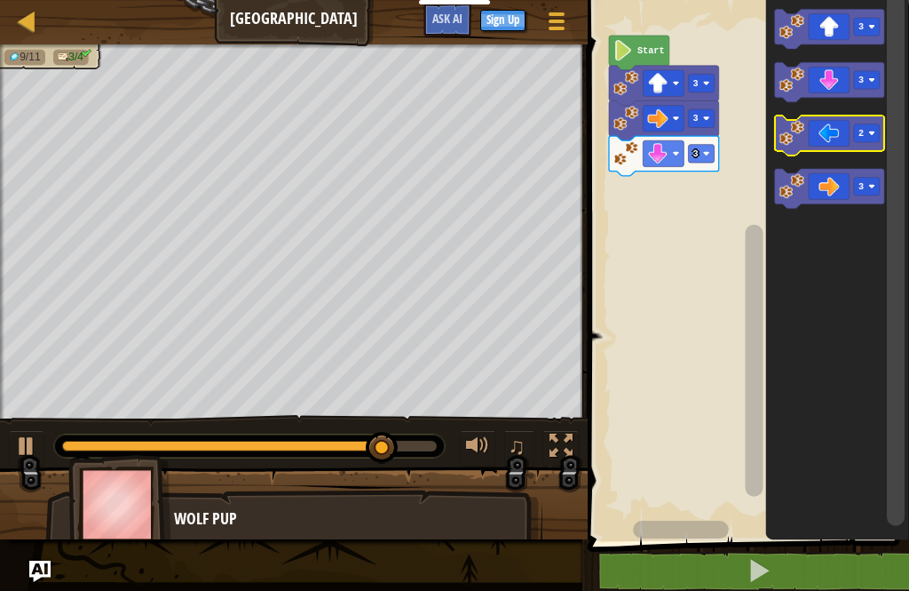
click at [865, 131] on rect "Blockly Workspace" at bounding box center [867, 133] width 26 height 18
click at [811, 131] on icon "Blockly Workspace" at bounding box center [830, 136] width 110 height 40
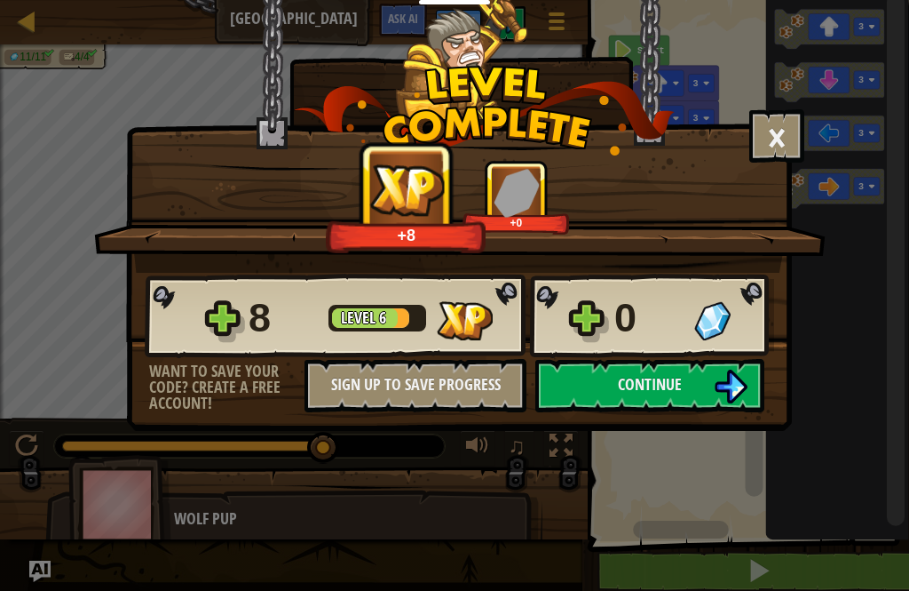
click at [745, 381] on img at bounding box center [731, 386] width 34 height 34
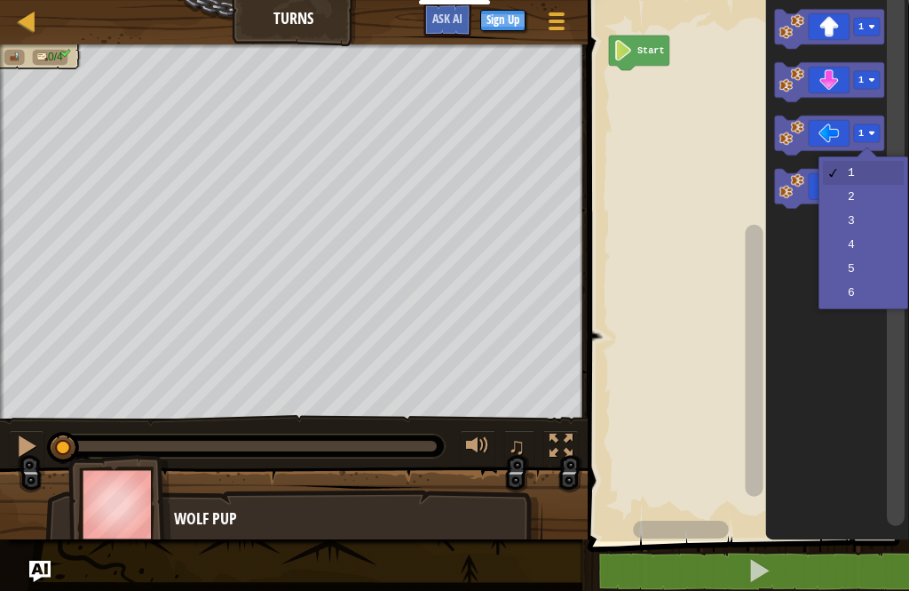
click at [876, 133] on image "Blockly Workspace" at bounding box center [872, 134] width 7 height 7
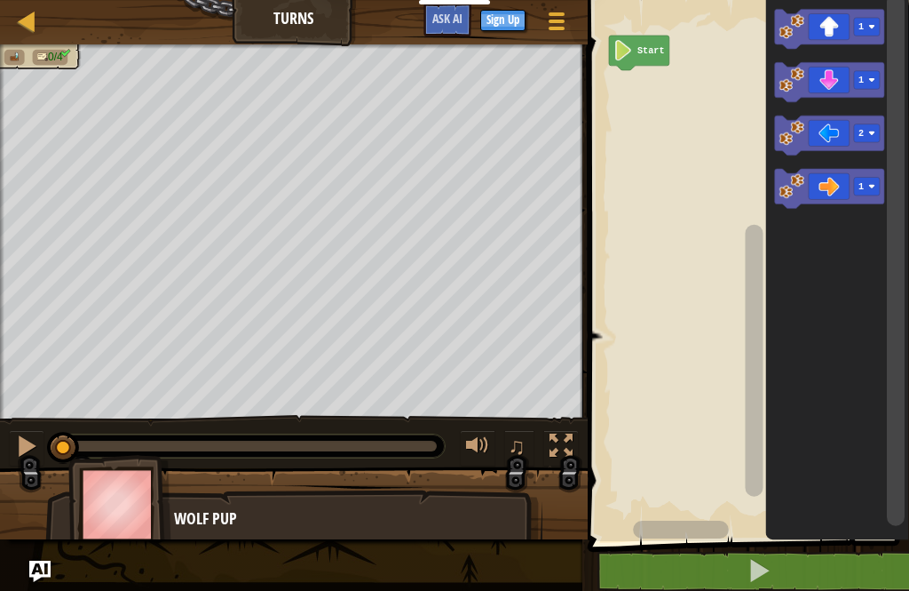
click at [834, 128] on icon "Blockly Workspace" at bounding box center [830, 136] width 110 height 40
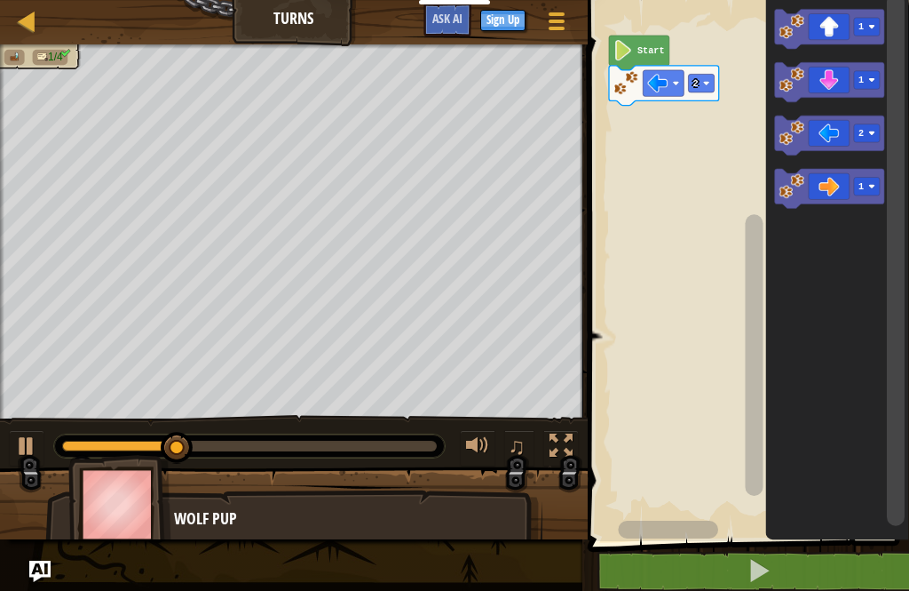
click at [861, 82] on text "1" at bounding box center [861, 80] width 5 height 11
click at [829, 71] on icon "Blockly Workspace" at bounding box center [830, 83] width 110 height 40
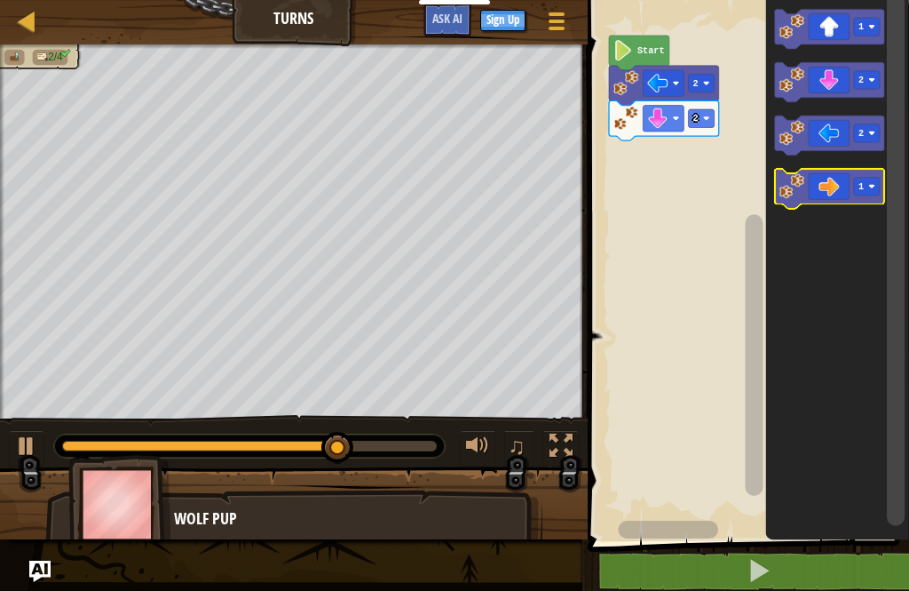
click at [871, 174] on icon "Blockly Workspace" at bounding box center [830, 190] width 110 height 40
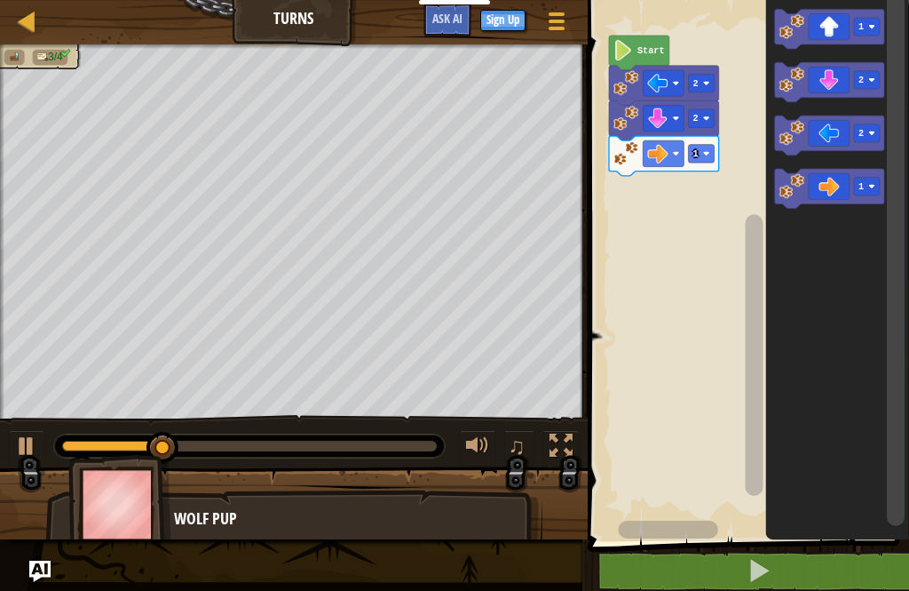
click at [696, 150] on text "1" at bounding box center [695, 153] width 5 height 11
click at [702, 145] on rect "Blockly Workspace" at bounding box center [701, 154] width 26 height 18
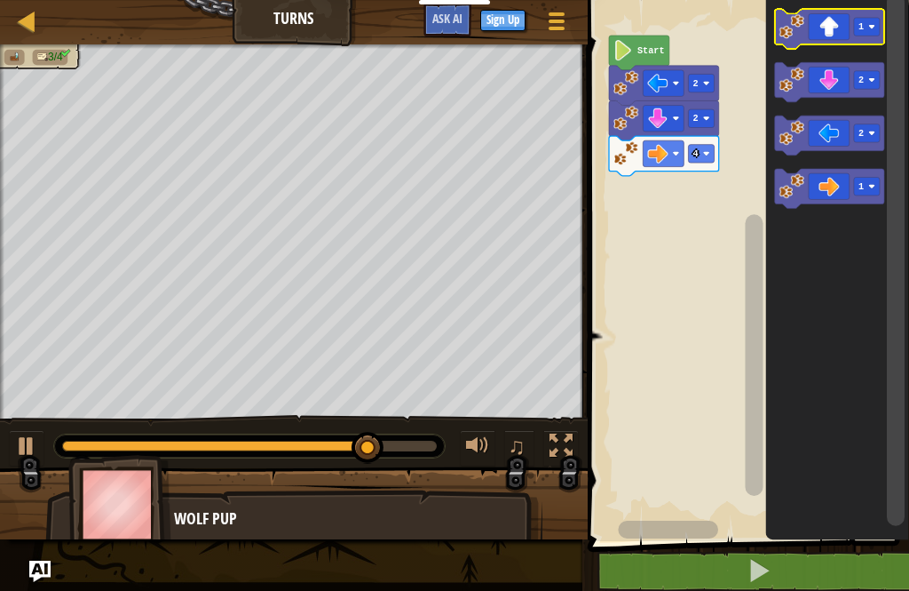
click at [863, 24] on text "1" at bounding box center [861, 26] width 5 height 11
click at [817, 19] on icon "Blockly Workspace" at bounding box center [830, 29] width 110 height 40
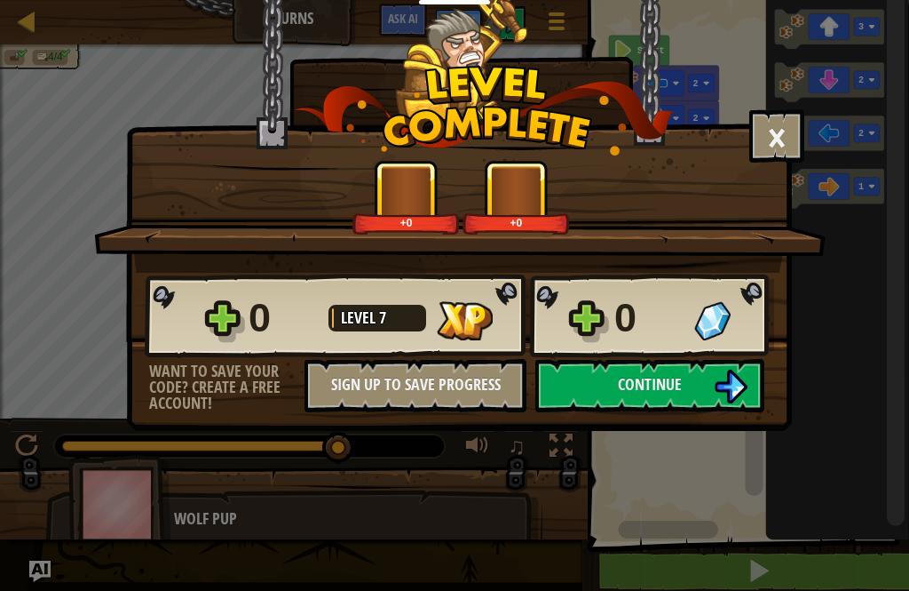
click at [585, 390] on button "Continue" at bounding box center [650, 385] width 229 height 53
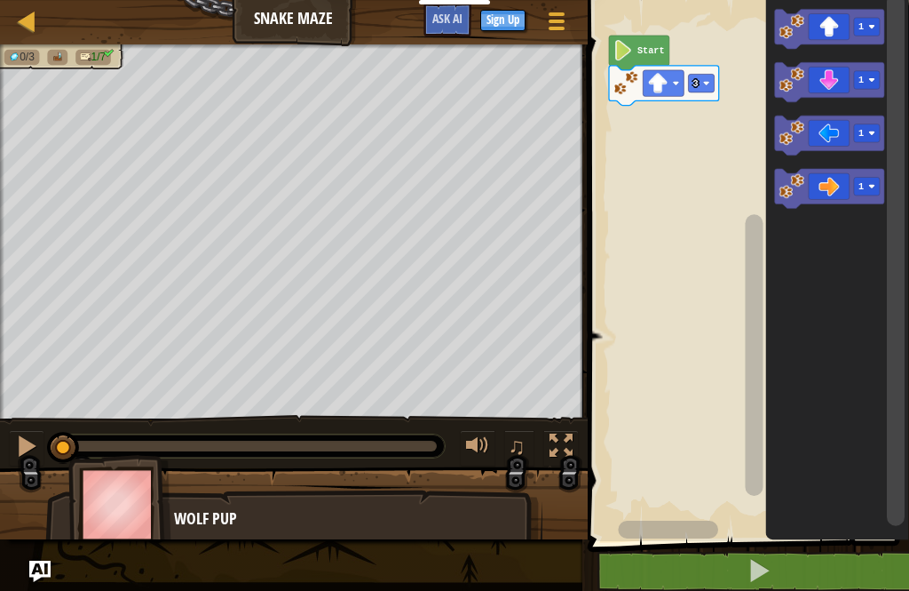
click at [830, 556] on button at bounding box center [759, 571] width 327 height 41
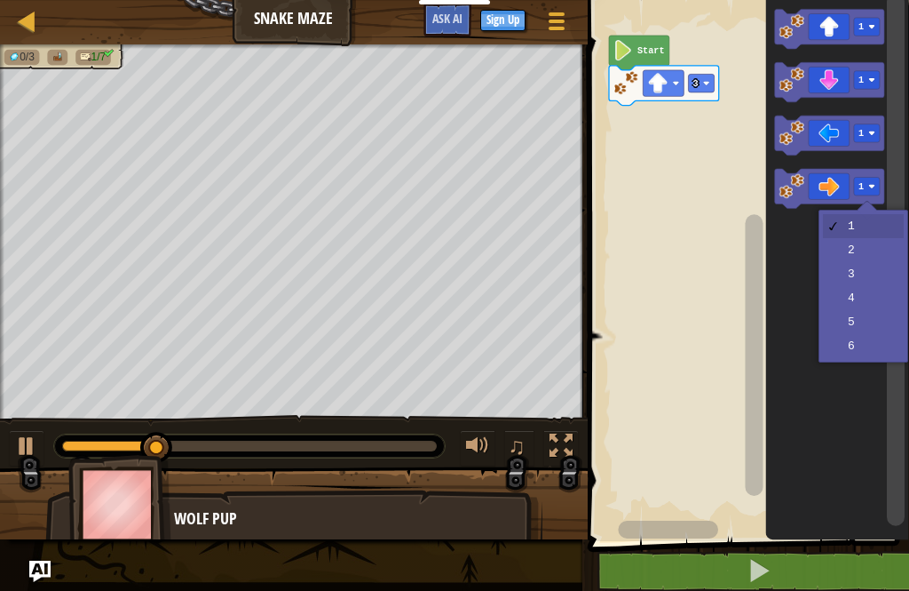
click at [876, 187] on image "Blockly Workspace" at bounding box center [872, 187] width 7 height 7
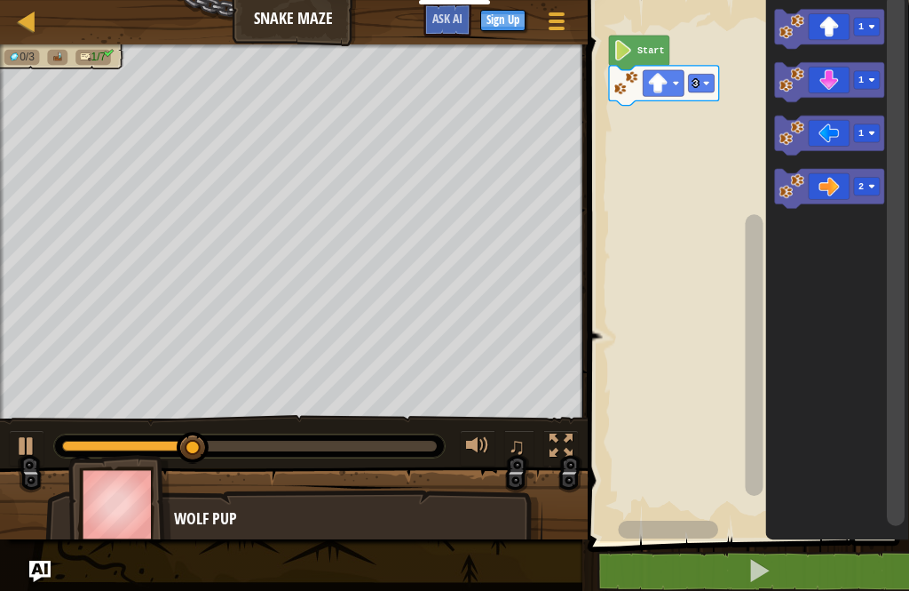
click at [825, 179] on icon "Blockly Workspace" at bounding box center [830, 190] width 110 height 40
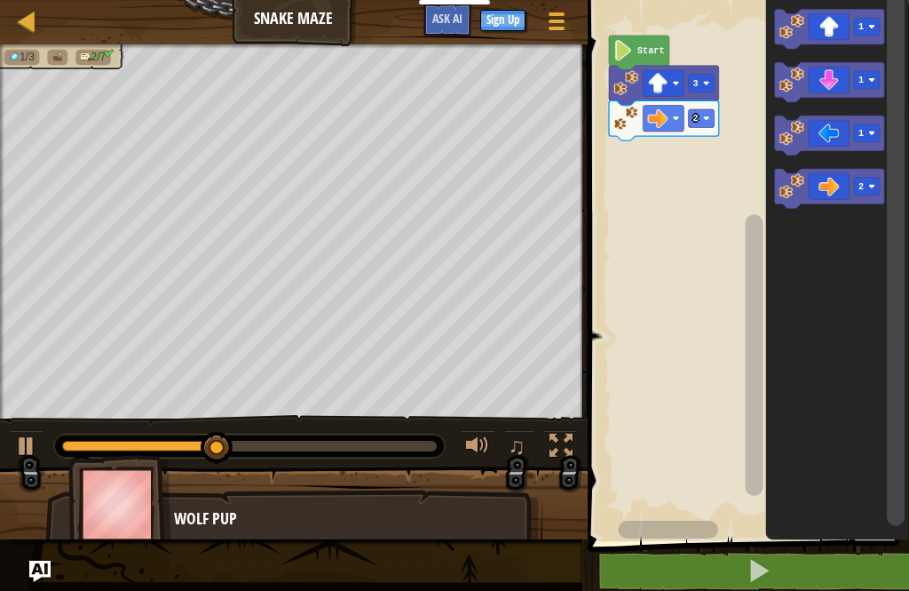
click at [832, 17] on icon "Blockly Workspace" at bounding box center [830, 29] width 110 height 40
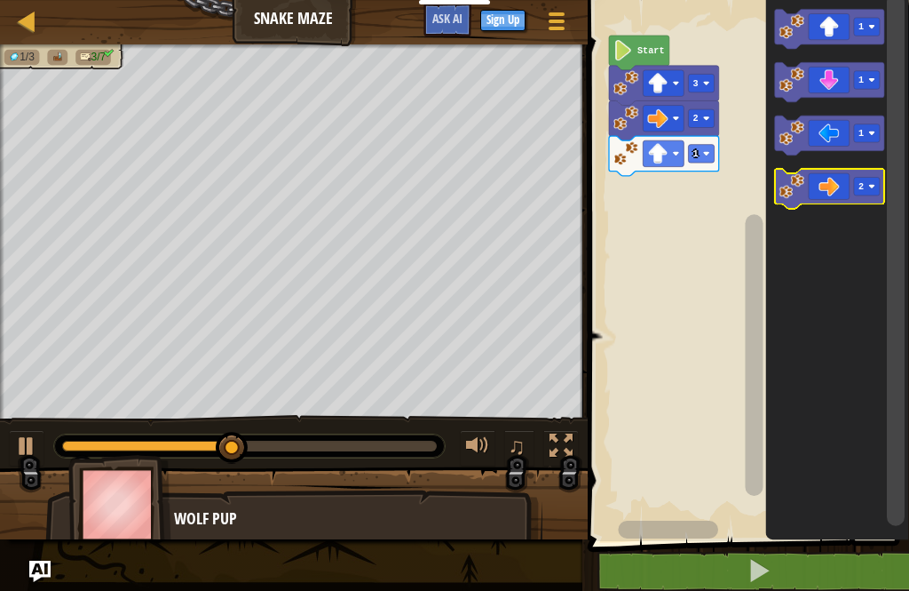
click at [825, 183] on icon "Blockly Workspace" at bounding box center [830, 190] width 110 height 40
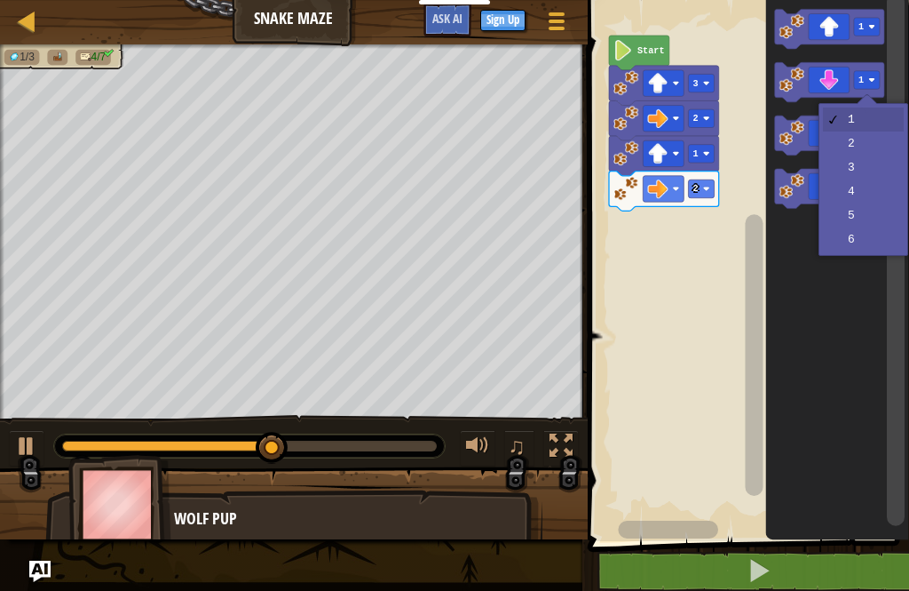
click at [876, 78] on image "Blockly Workspace" at bounding box center [872, 79] width 7 height 7
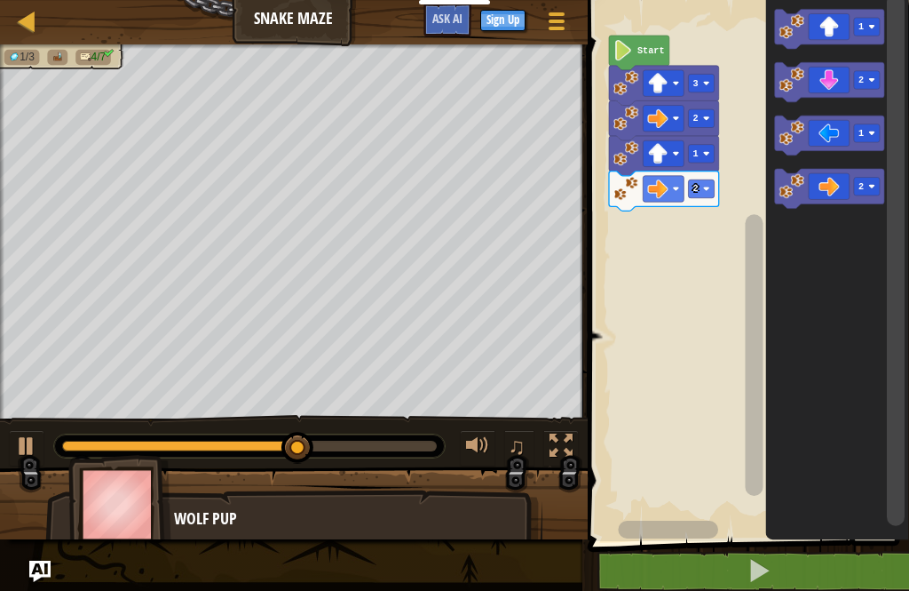
click at [827, 76] on icon "Blockly Workspace" at bounding box center [830, 83] width 110 height 40
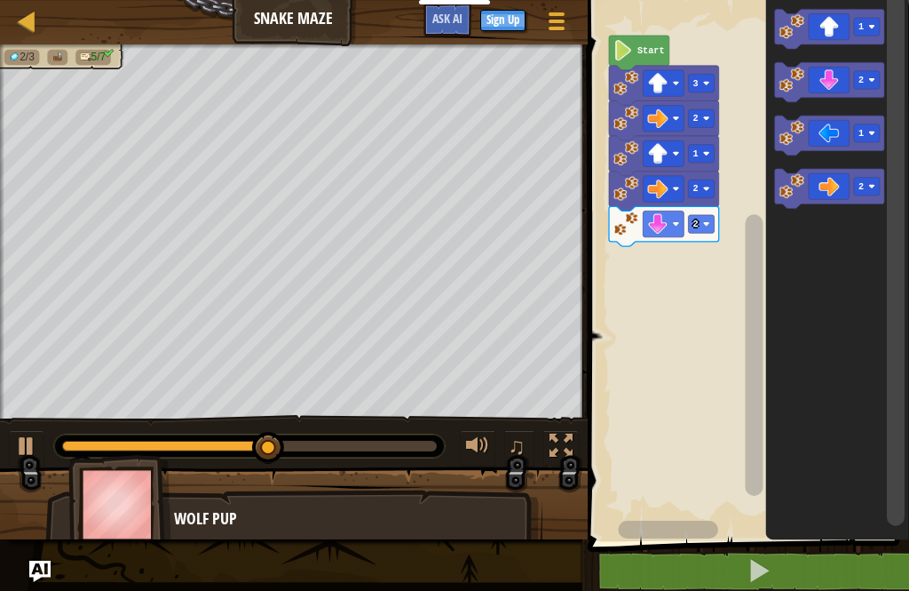
click at [825, 174] on icon "Blockly Workspace" at bounding box center [830, 190] width 110 height 40
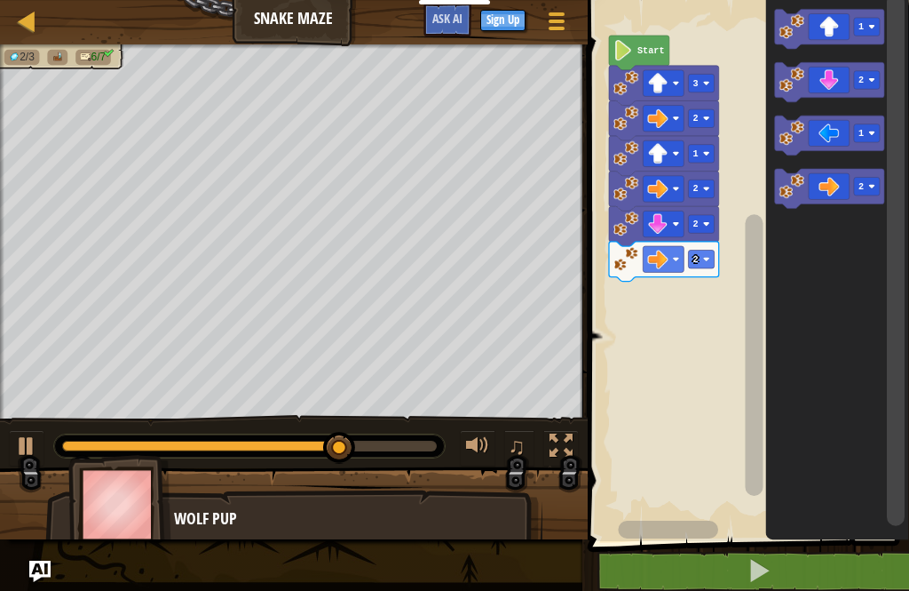
click at [869, 24] on rect "Blockly Workspace" at bounding box center [867, 27] width 26 height 18
click at [821, 20] on icon "Blockly Workspace" at bounding box center [830, 29] width 110 height 40
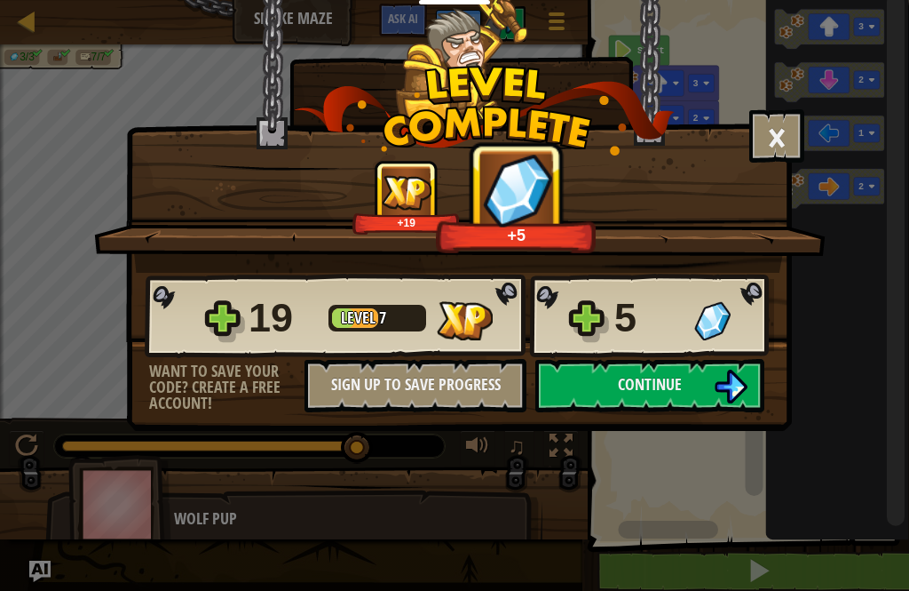
click at [637, 388] on span "Continue" at bounding box center [650, 384] width 64 height 22
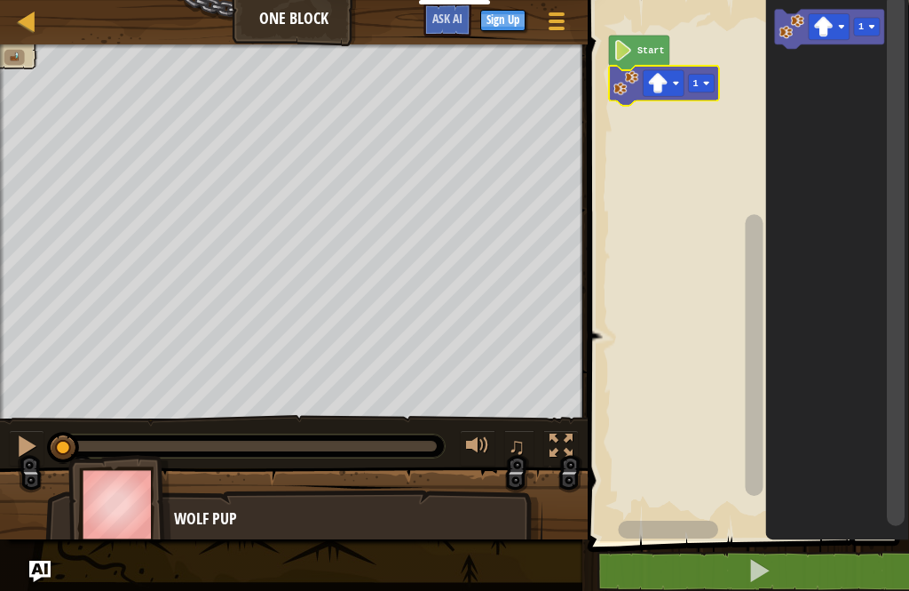
click at [698, 70] on icon "Blockly Workspace" at bounding box center [664, 86] width 110 height 40
click at [702, 71] on icon "Blockly Workspace" at bounding box center [664, 86] width 110 height 40
click at [704, 77] on rect "Blockly Workspace" at bounding box center [701, 83] width 26 height 18
click at [722, 147] on rect "Blockly Workspace" at bounding box center [746, 266] width 327 height 550
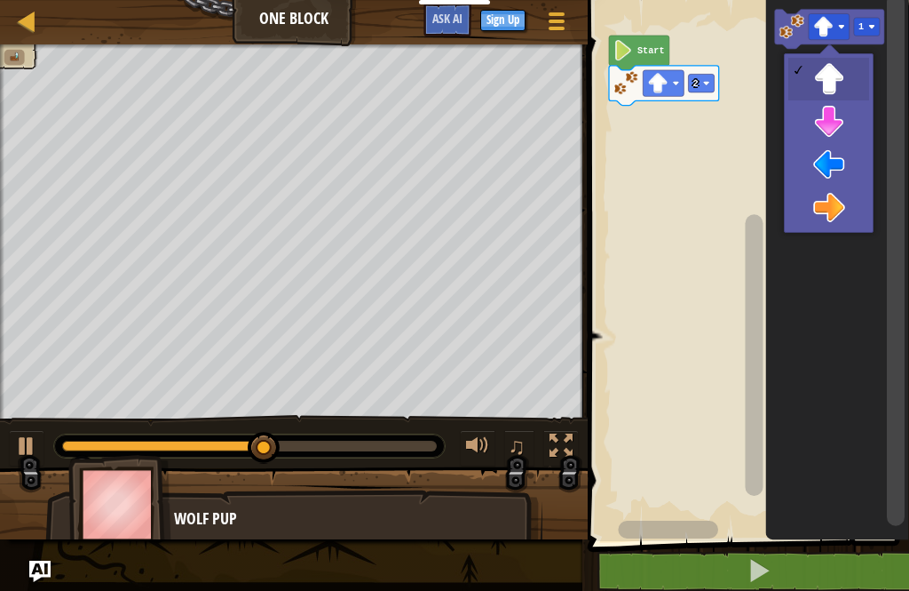
click at [814, 28] on image "Blockly Workspace" at bounding box center [823, 27] width 20 height 20
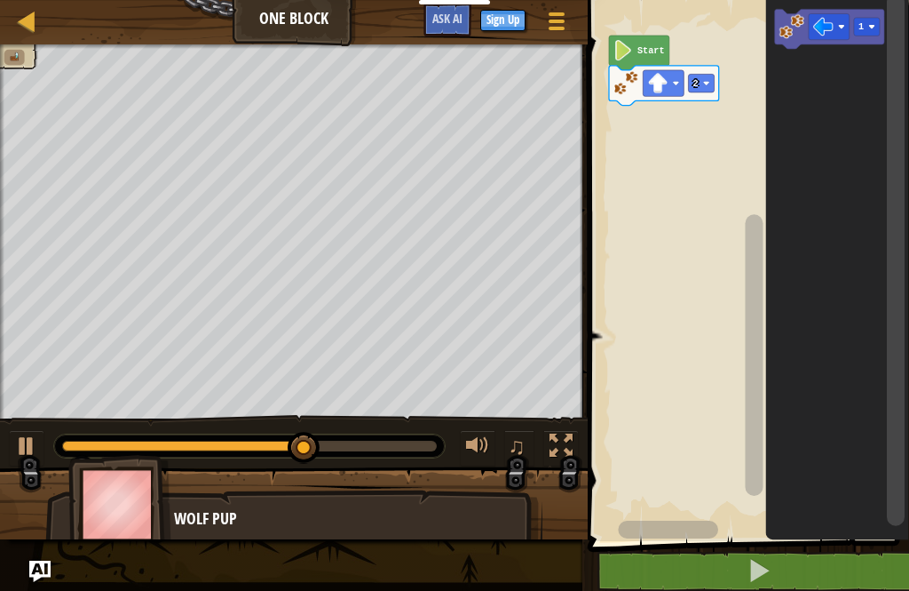
click at [843, 155] on icon "Blockly Workspace" at bounding box center [837, 266] width 143 height 550
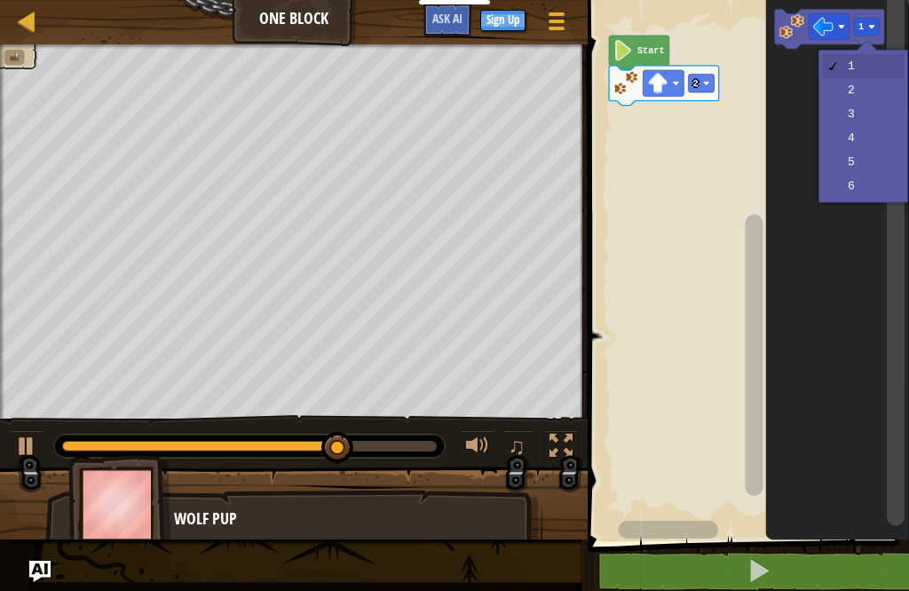
click at [858, 24] on rect "Blockly Workspace" at bounding box center [867, 27] width 26 height 18
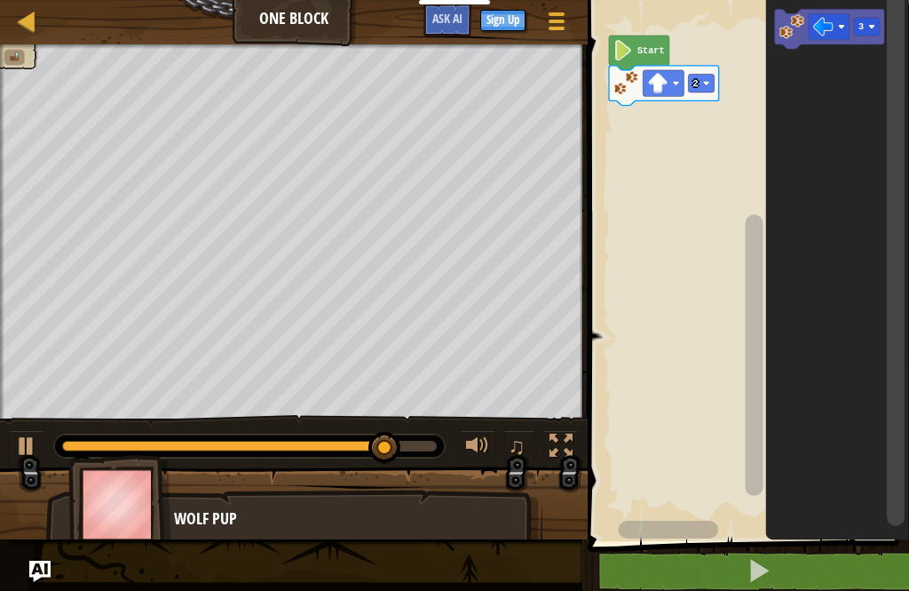
click at [877, 115] on icon "Blockly Workspace" at bounding box center [837, 266] width 143 height 550
click at [784, 18] on image "Blockly Workspace" at bounding box center [792, 26] width 25 height 25
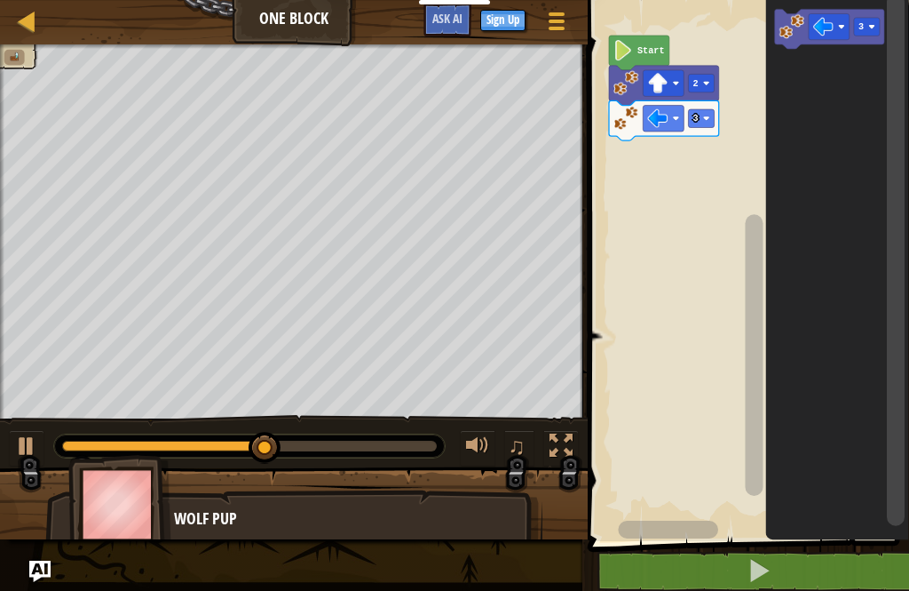
click at [832, 10] on icon "Blockly Workspace" at bounding box center [830, 29] width 110 height 40
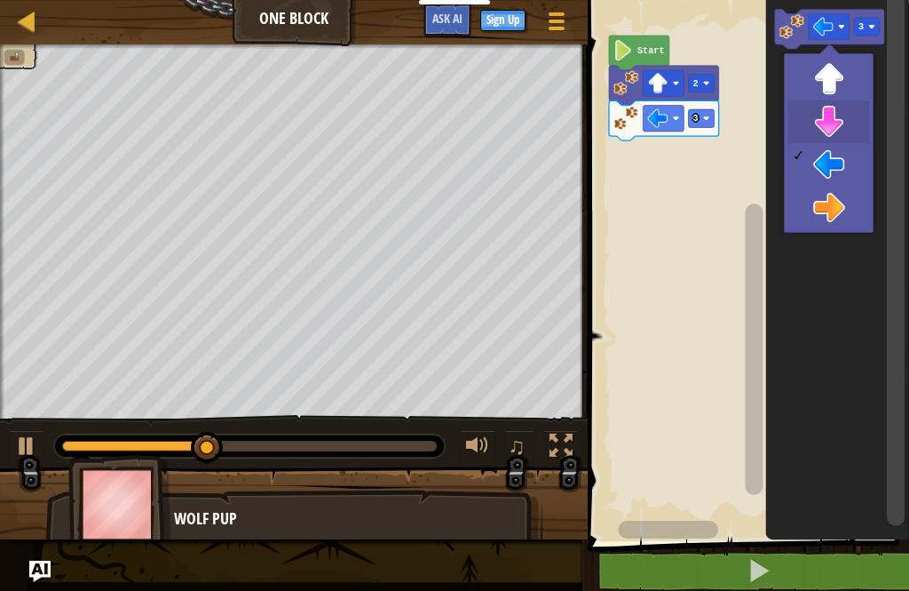
click at [840, 115] on icon "Blockly Workspace" at bounding box center [837, 266] width 143 height 550
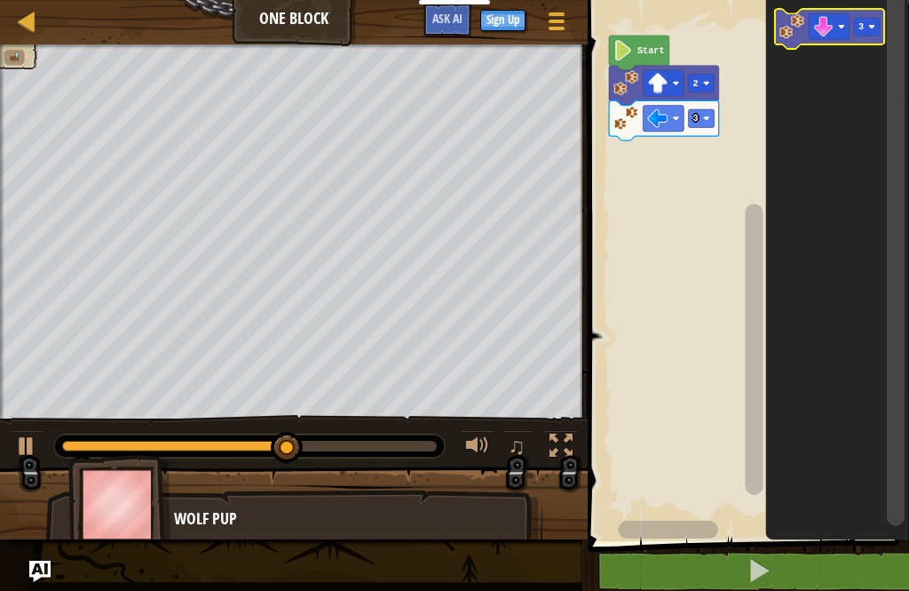
click at [781, 23] on image "Blockly Workspace" at bounding box center [792, 26] width 25 height 25
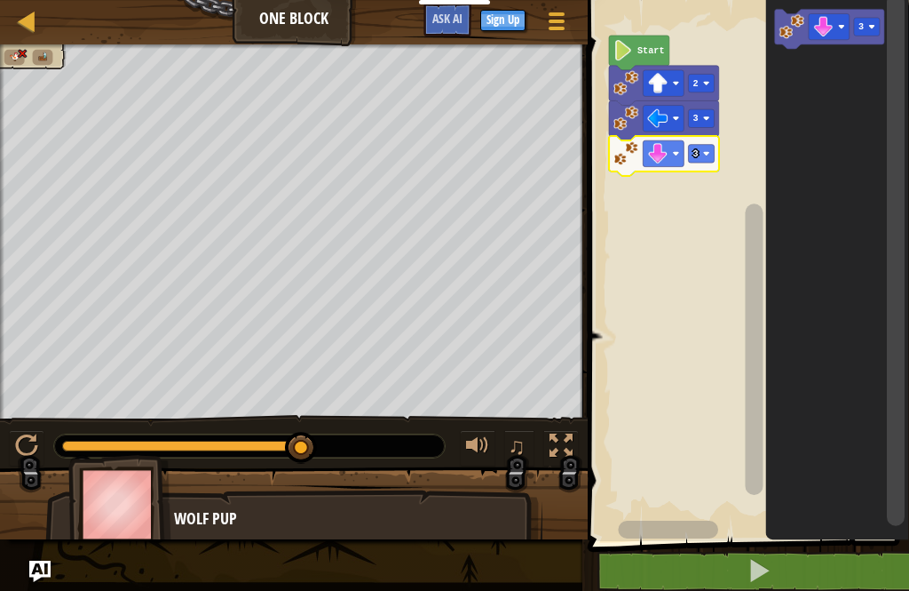
click at [704, 147] on rect "Blockly Workspace" at bounding box center [701, 154] width 26 height 18
click at [718, 215] on rect "Blockly Workspace" at bounding box center [746, 266] width 327 height 550
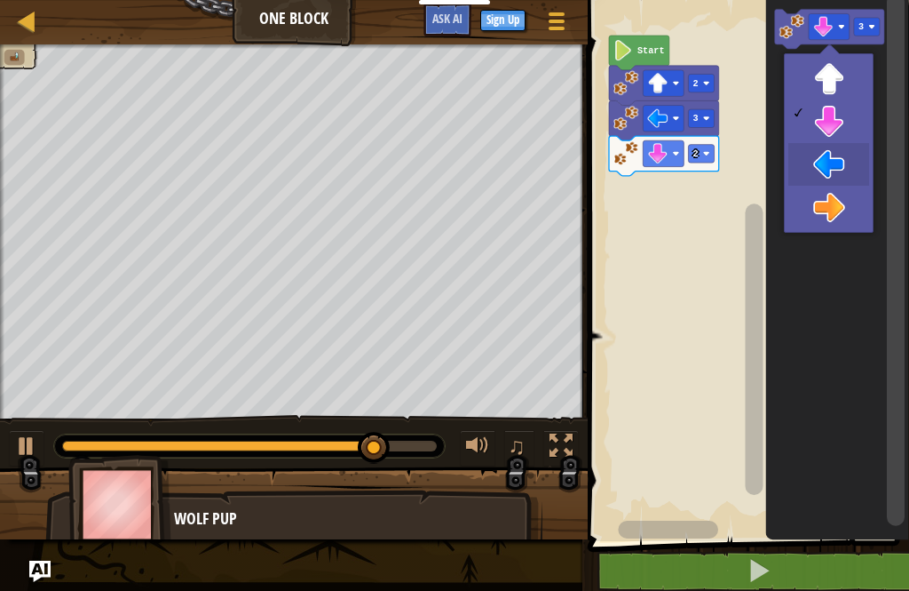
click at [845, 159] on icon "Blockly Workspace" at bounding box center [837, 266] width 143 height 550
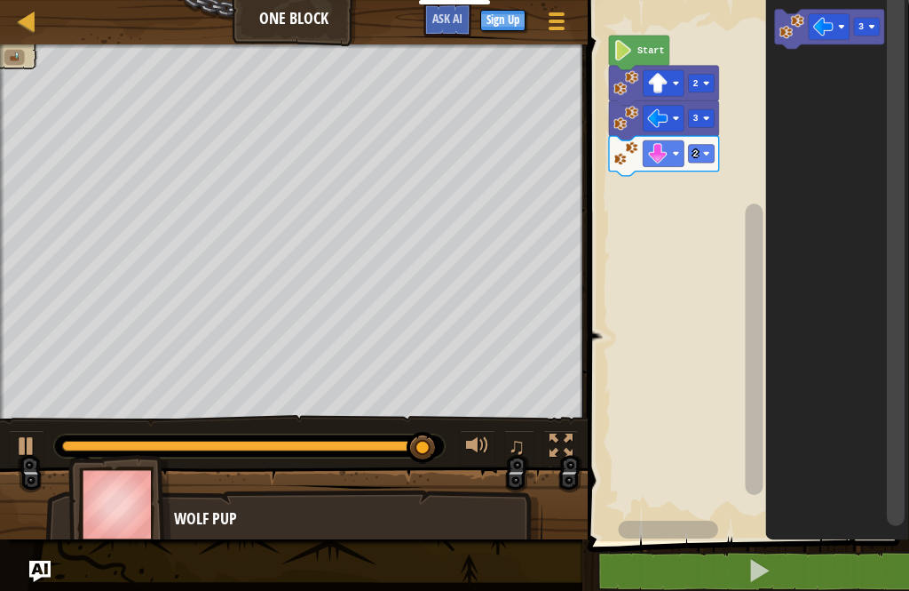
click at [848, 198] on icon "Blockly Workspace" at bounding box center [837, 266] width 143 height 550
click at [781, 20] on image "Blockly Workspace" at bounding box center [792, 26] width 25 height 25
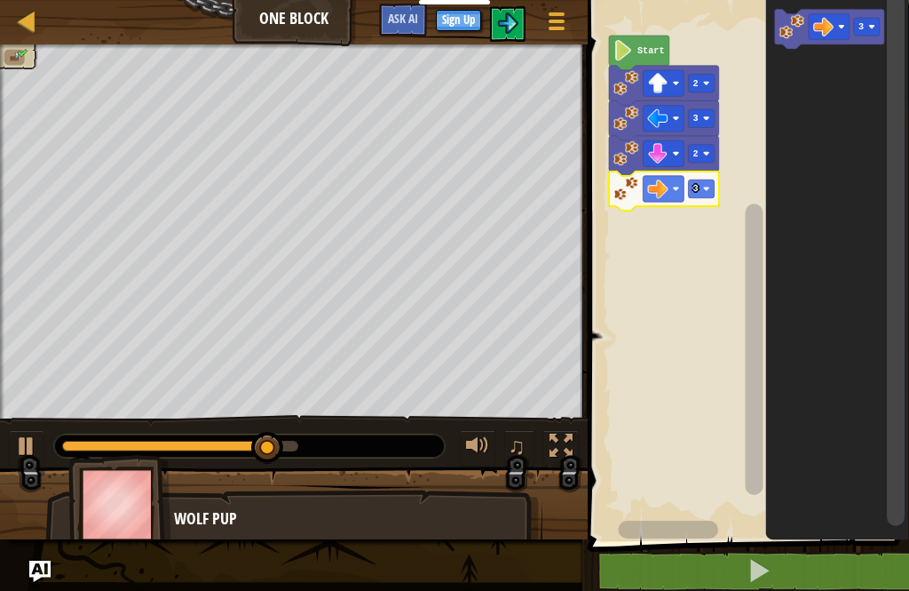
click at [706, 179] on icon "Blockly Workspace" at bounding box center [664, 191] width 110 height 40
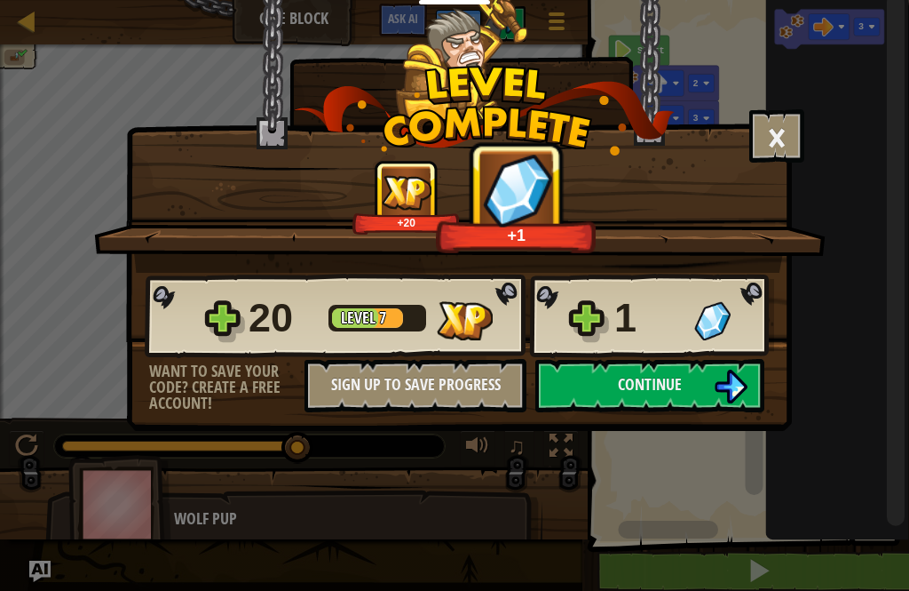
click at [615, 394] on button "Continue" at bounding box center [650, 385] width 229 height 53
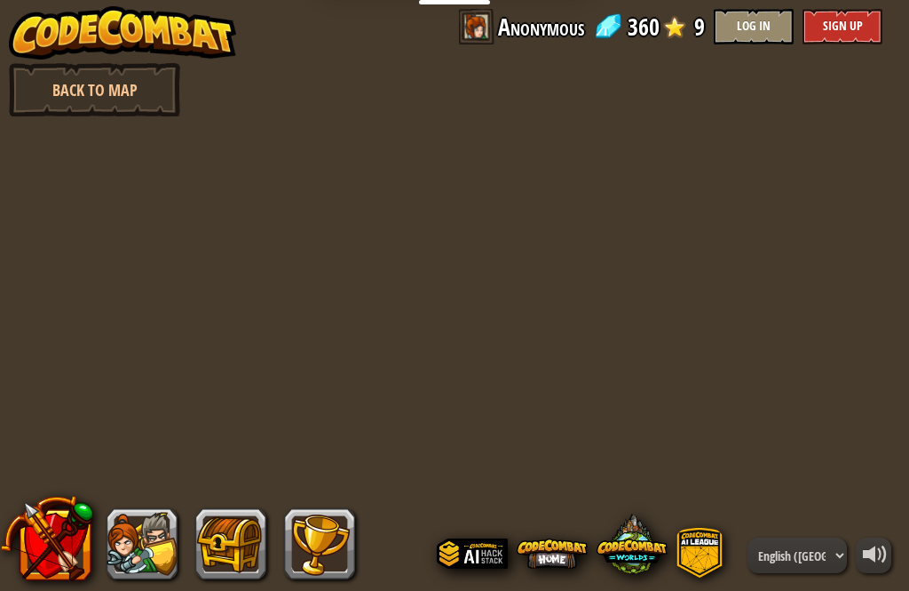
click at [51, 82] on link "Back to Map" at bounding box center [94, 89] width 171 height 53
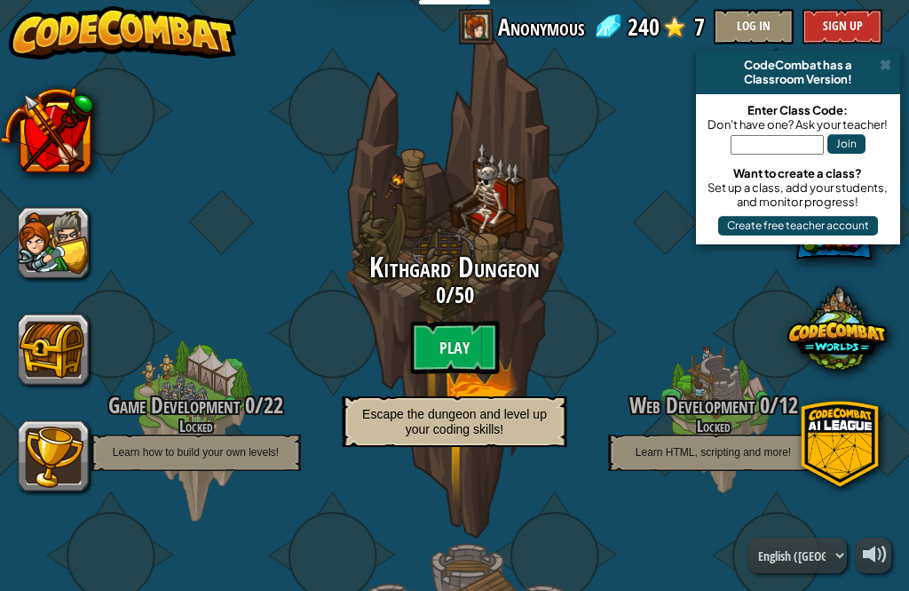
scroll to position [61, 0]
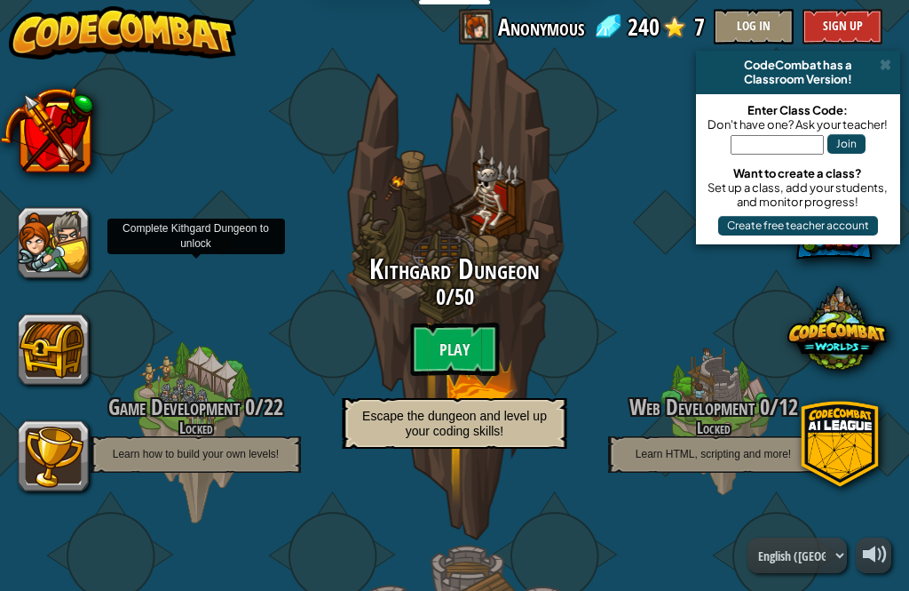
click at [185, 419] on h4 "Locked" at bounding box center [196, 427] width 282 height 17
click at [202, 441] on p "Learn how to build your own levels!" at bounding box center [196, 454] width 210 height 36
click at [198, 432] on h4 "Locked" at bounding box center [196, 427] width 282 height 17
click at [58, 129] on button at bounding box center [46, 129] width 93 height 93
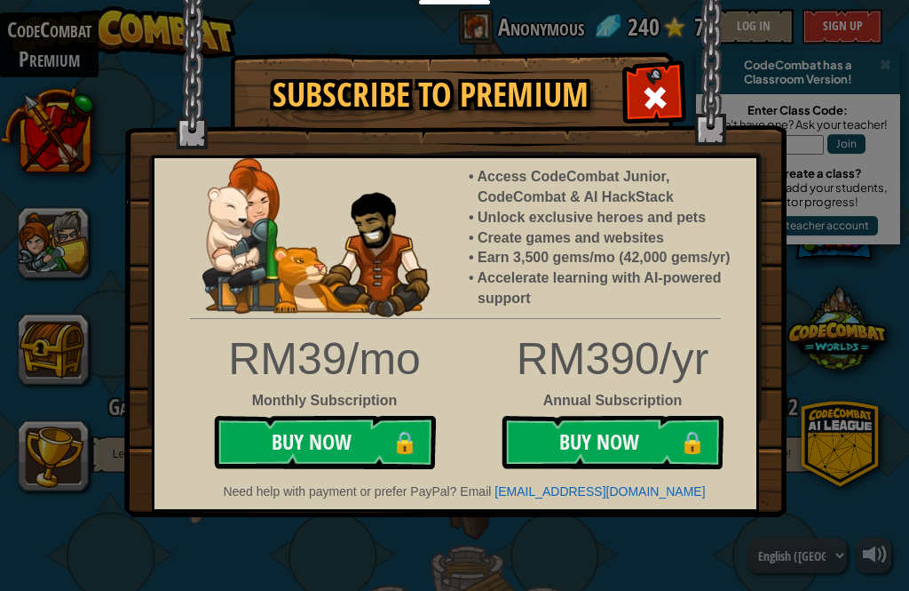
click at [665, 90] on span at bounding box center [655, 97] width 28 height 28
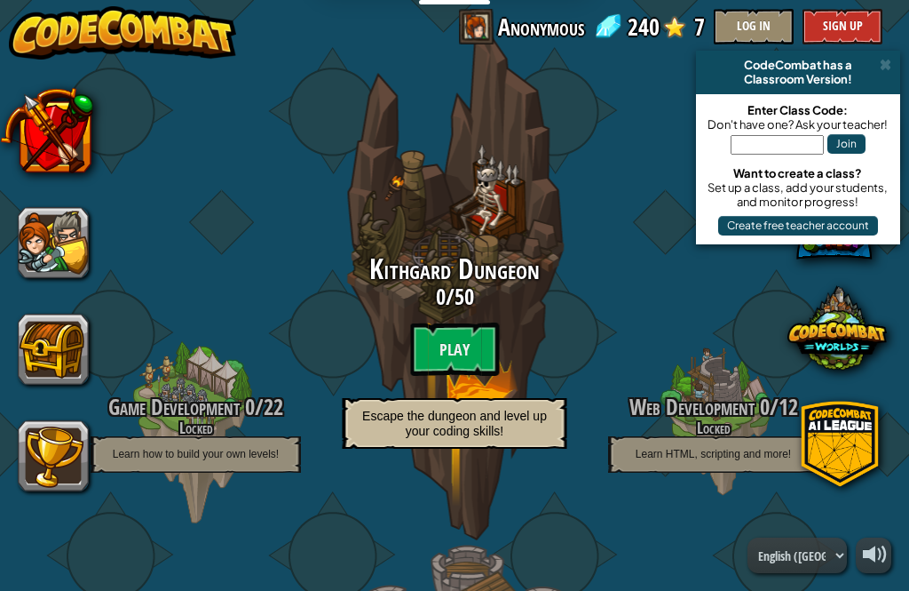
scroll to position [79, 0]
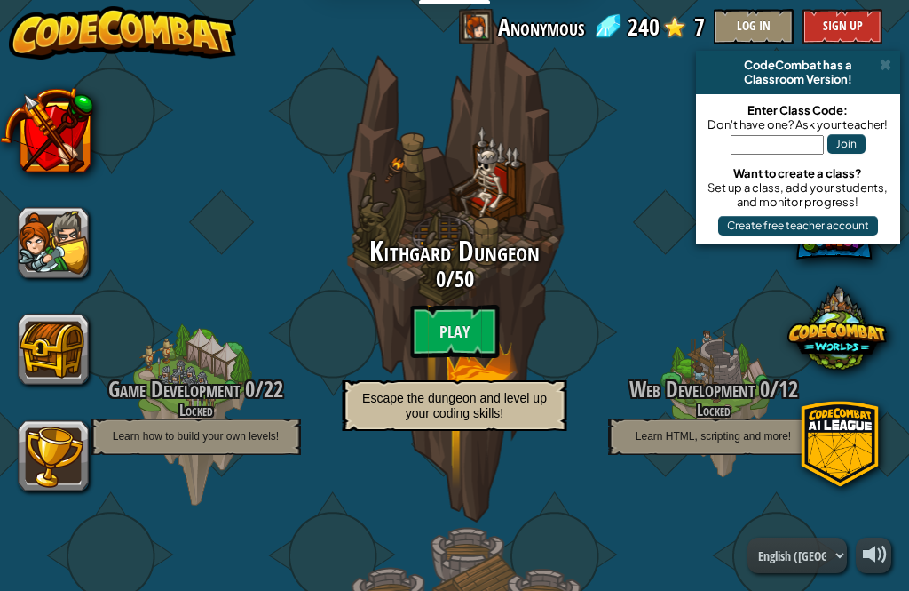
click at [848, 334] on span at bounding box center [837, 326] width 99 height 99
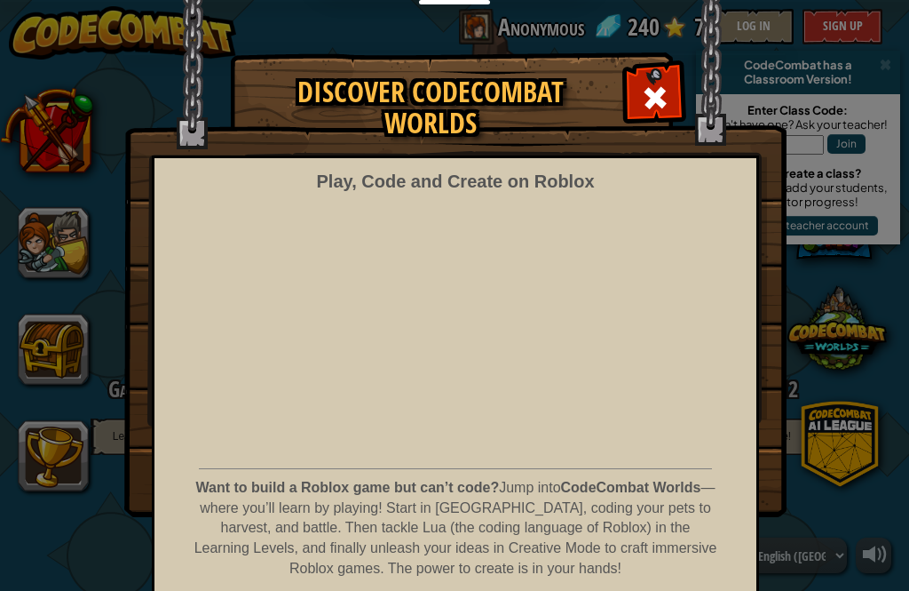
click at [660, 99] on span at bounding box center [655, 97] width 28 height 28
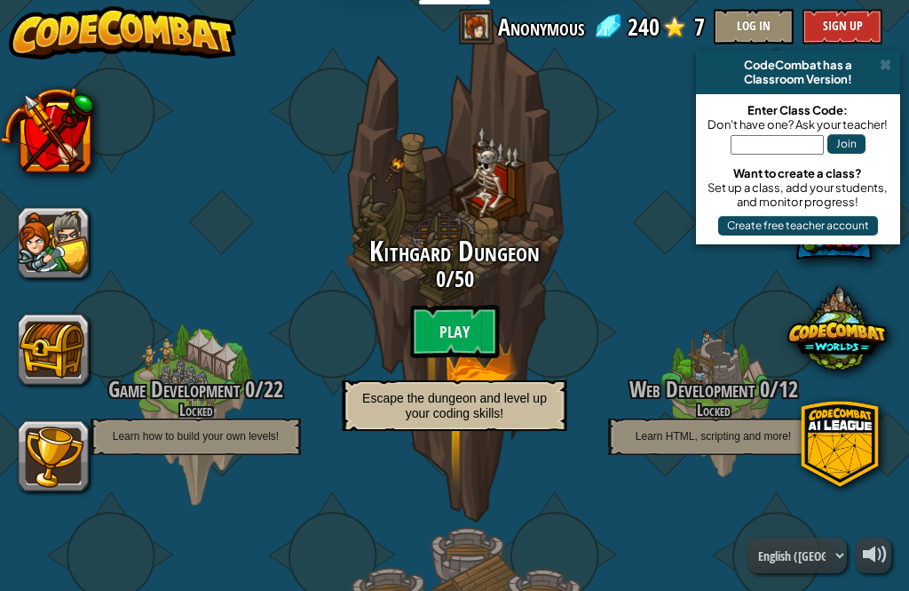
scroll to position [199, 0]
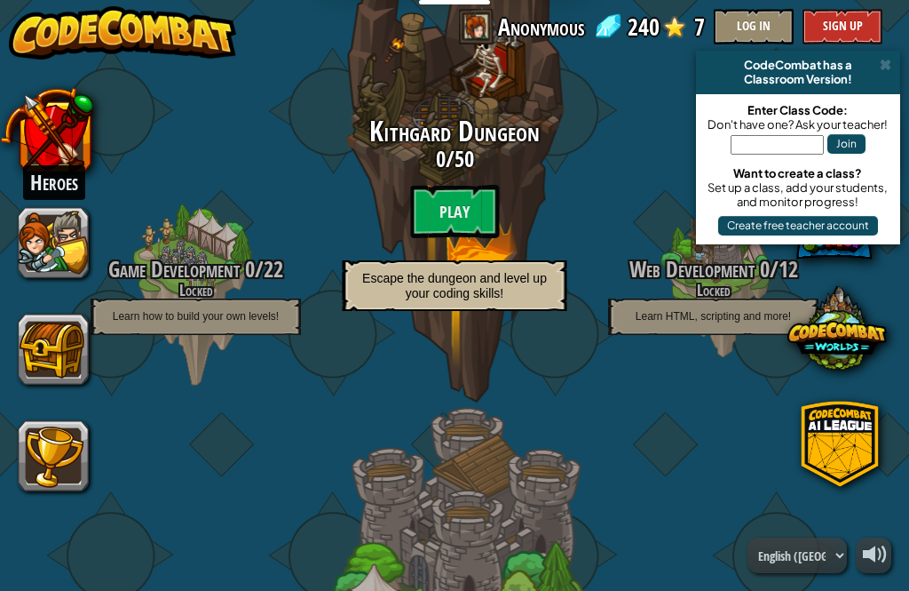
click at [36, 216] on button at bounding box center [53, 242] width 71 height 71
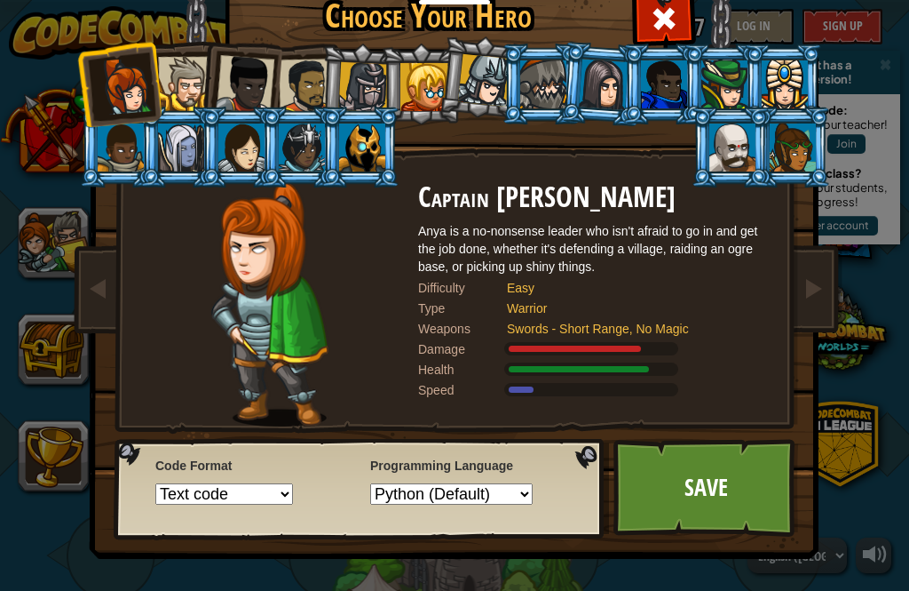
click at [647, 24] on div at bounding box center [664, 16] width 56 height 56
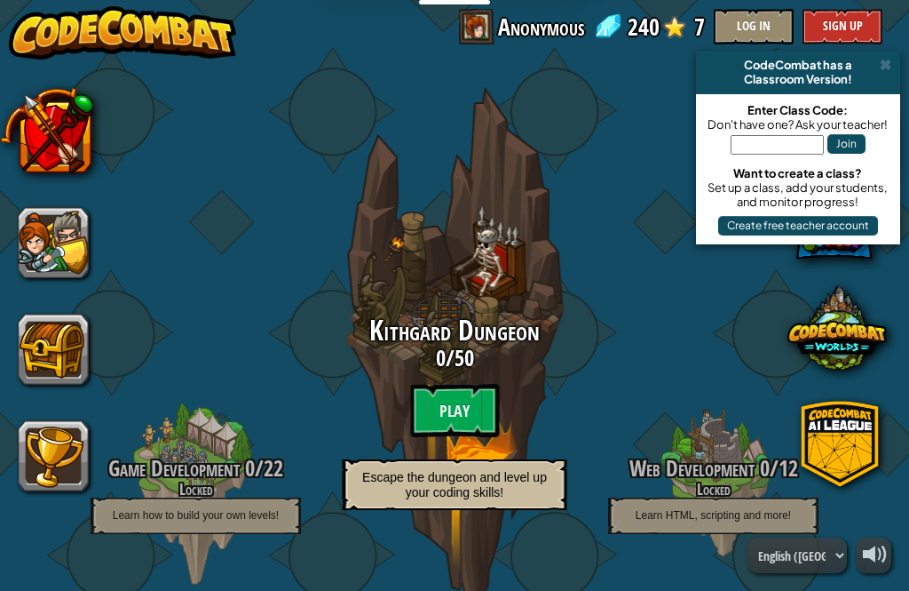
scroll to position [0, 0]
click at [877, 62] on div "CodeCombat has a" at bounding box center [798, 65] width 190 height 14
click at [885, 62] on span at bounding box center [886, 65] width 12 height 14
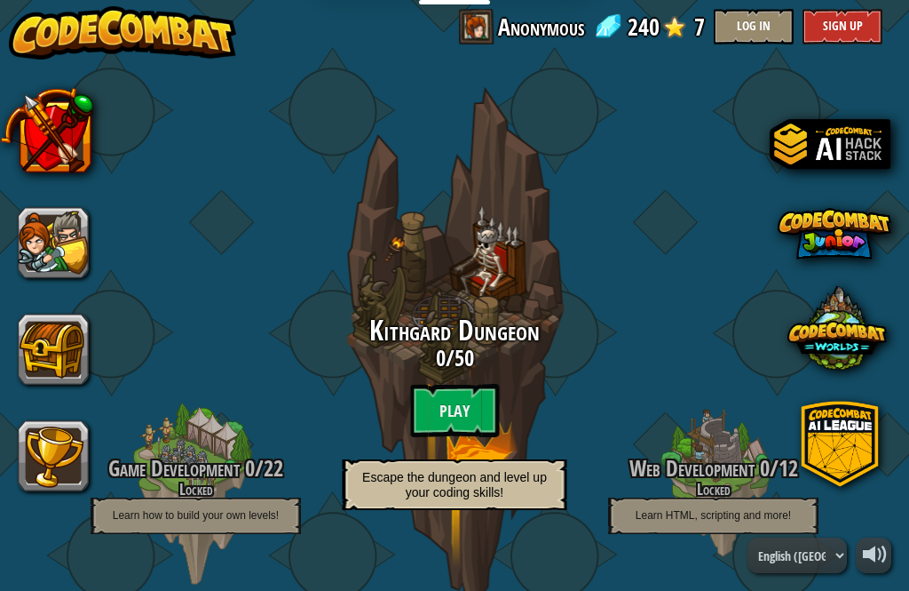
click at [843, 232] on span at bounding box center [835, 234] width 114 height 114
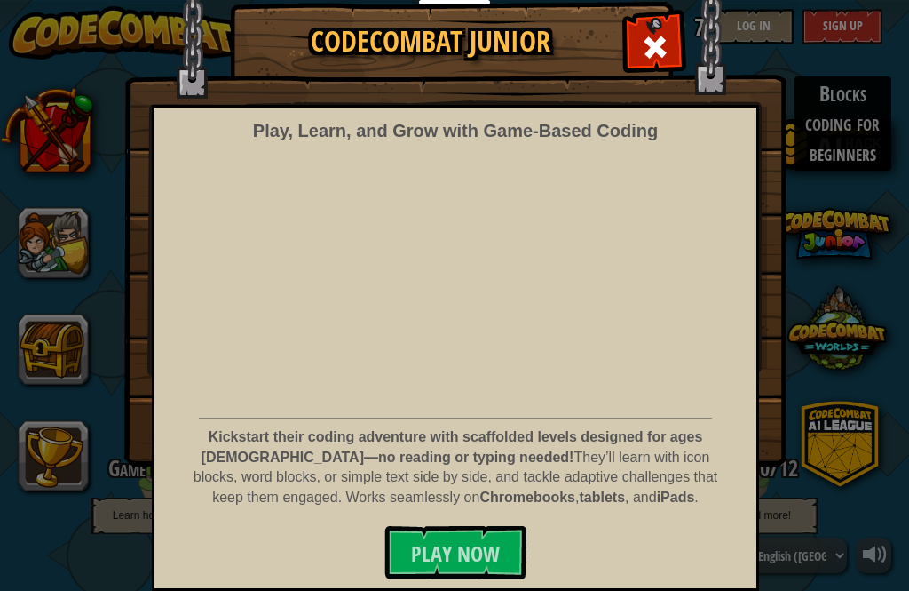
scroll to position [48, 0]
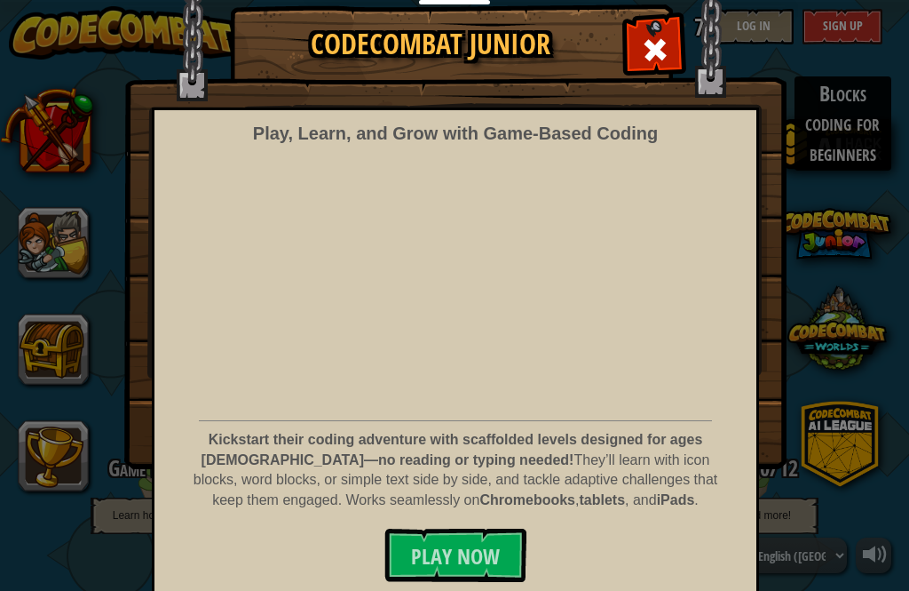
click at [469, 556] on span "Play Now" at bounding box center [455, 556] width 89 height 28
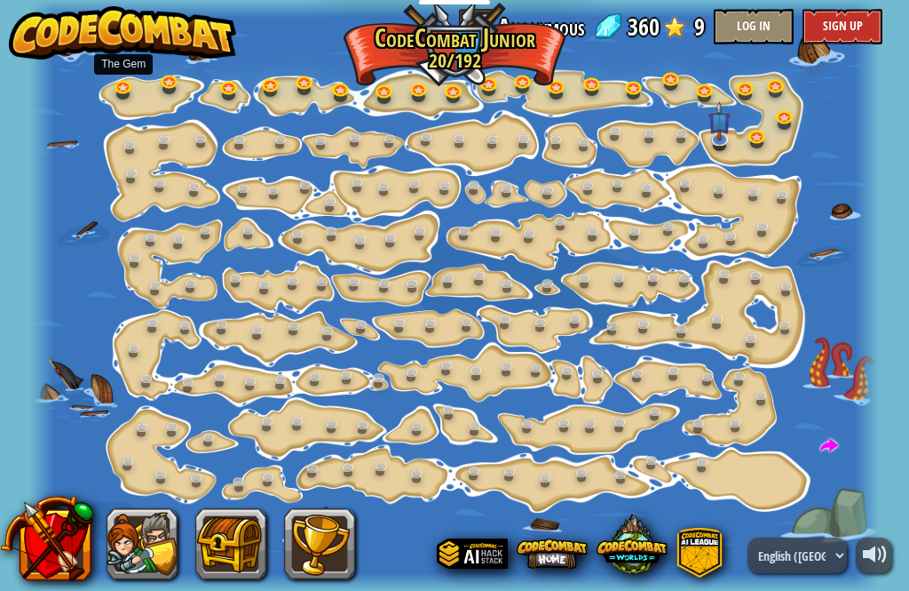
click at [116, 83] on link at bounding box center [126, 89] width 36 height 27
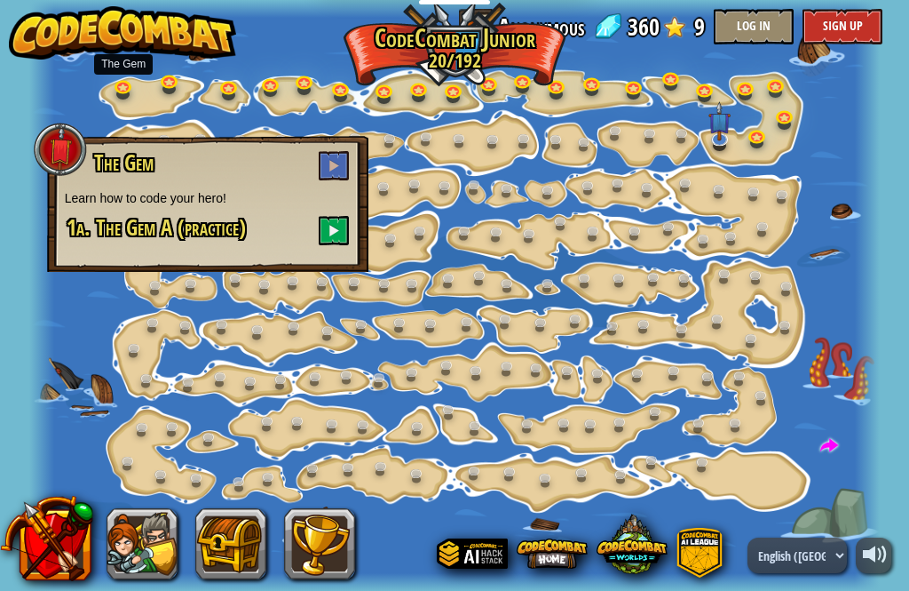
click at [333, 159] on span at bounding box center [334, 165] width 12 height 12
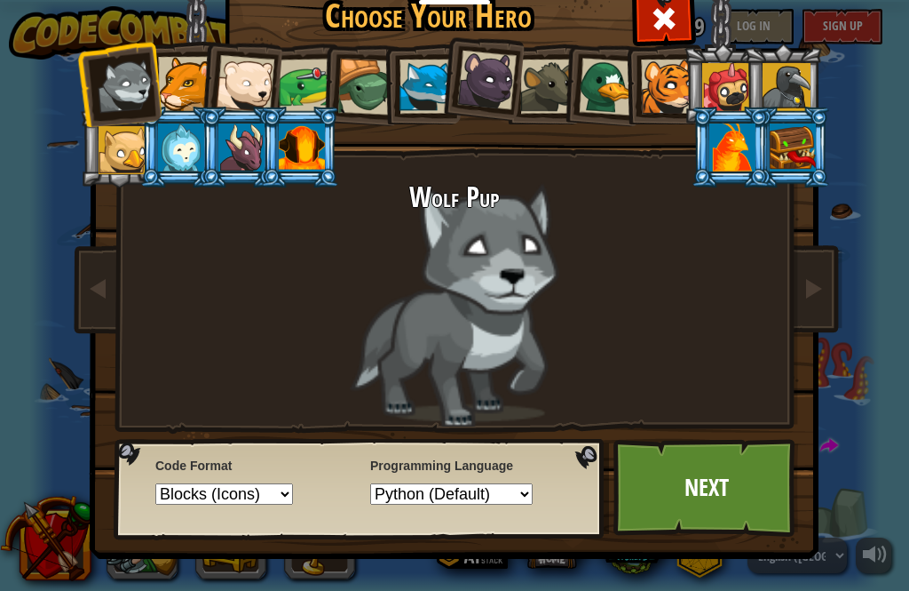
click at [719, 486] on link "Next" at bounding box center [707, 488] width 186 height 98
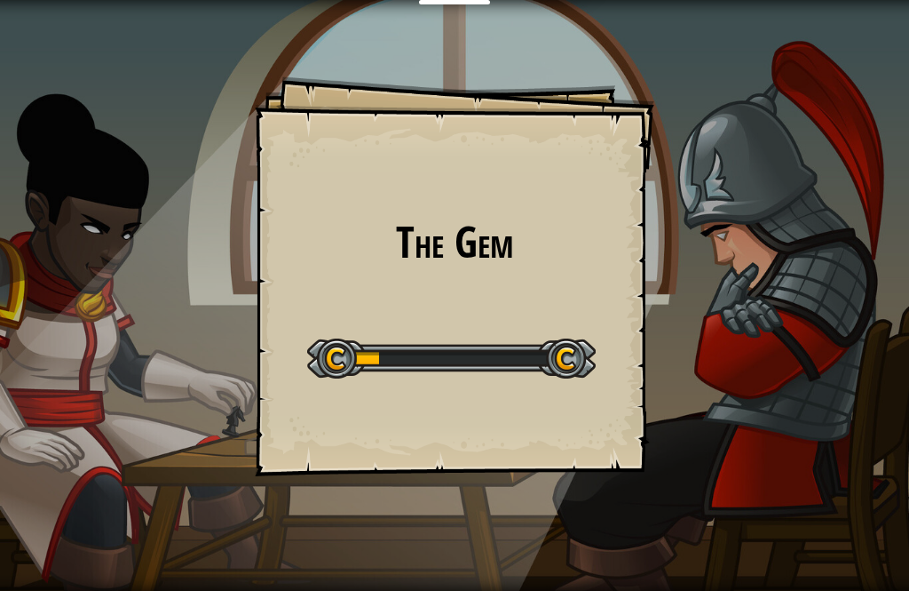
click at [698, 476] on div "The Gem Goals Start Level Error loading from server. Try refreshing the page. Y…" at bounding box center [454, 295] width 909 height 591
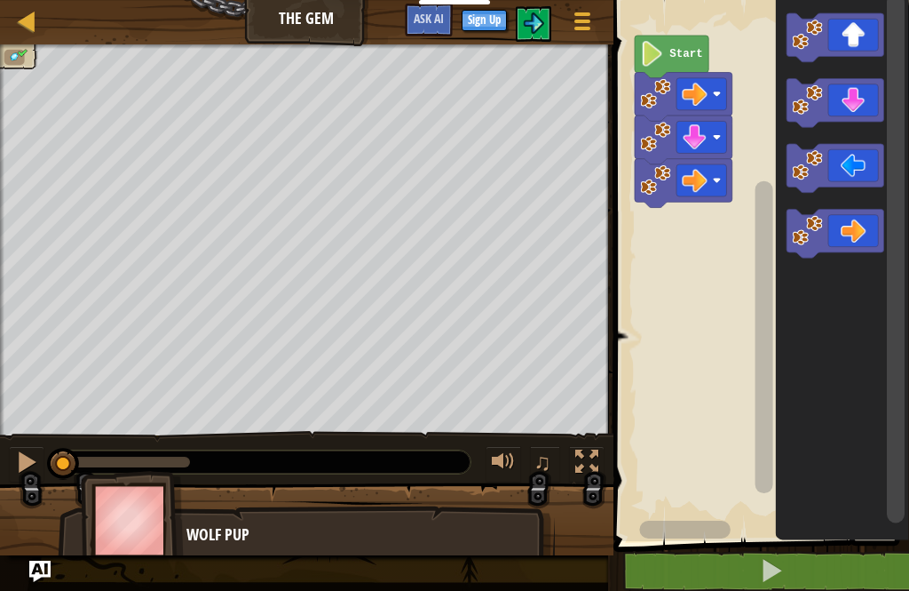
click at [856, 551] on button at bounding box center [772, 571] width 301 height 41
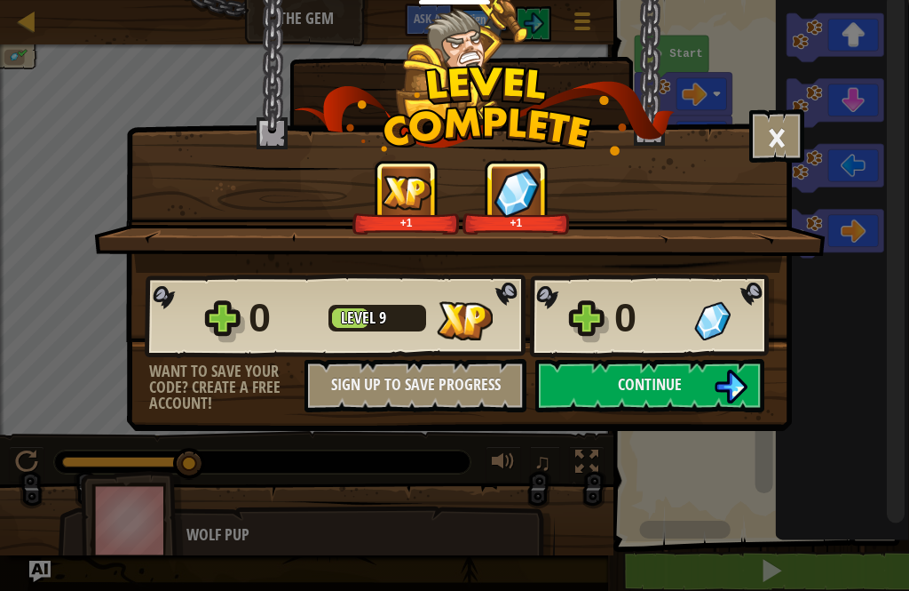
click at [672, 361] on button "Continue" at bounding box center [650, 385] width 229 height 53
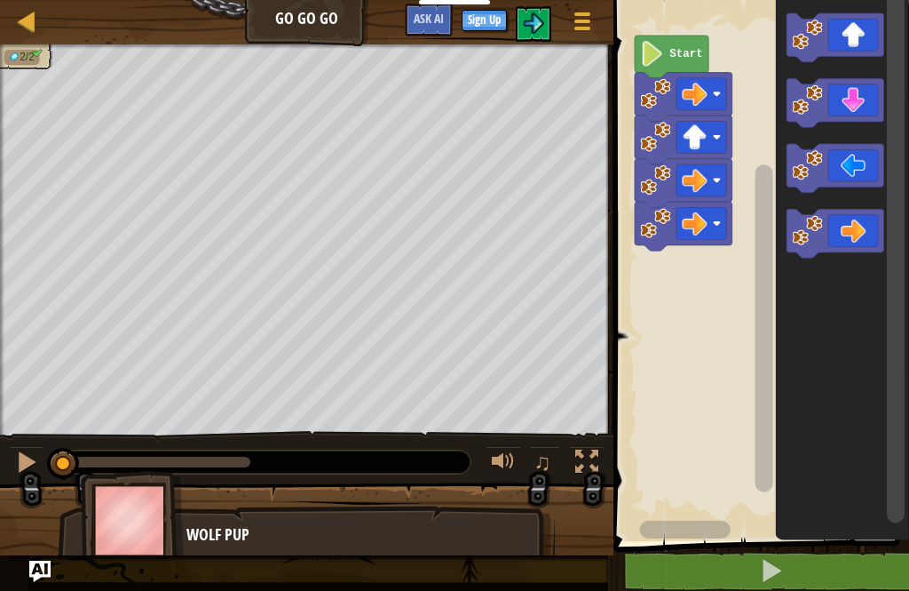
click at [851, 561] on button at bounding box center [772, 571] width 301 height 41
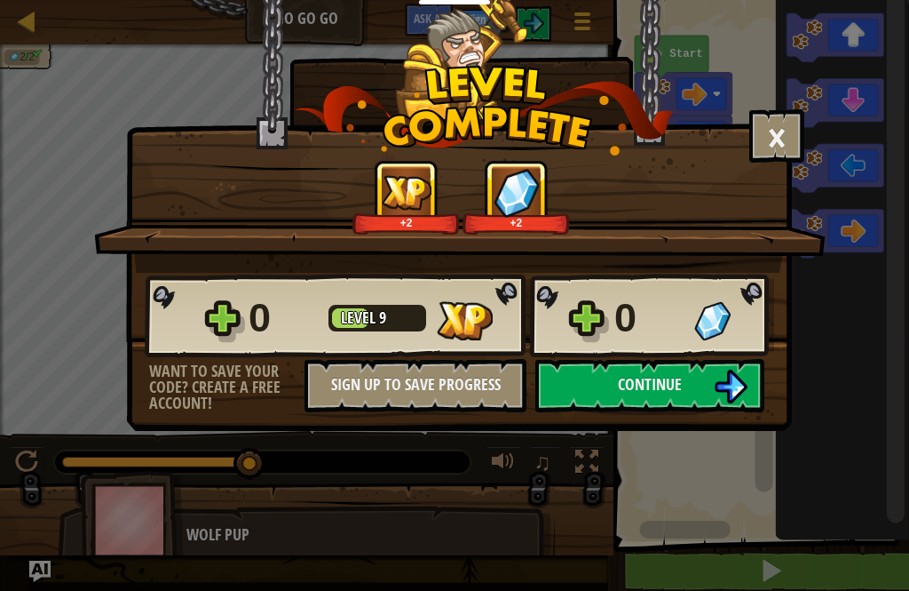
click at [745, 391] on img at bounding box center [731, 386] width 34 height 34
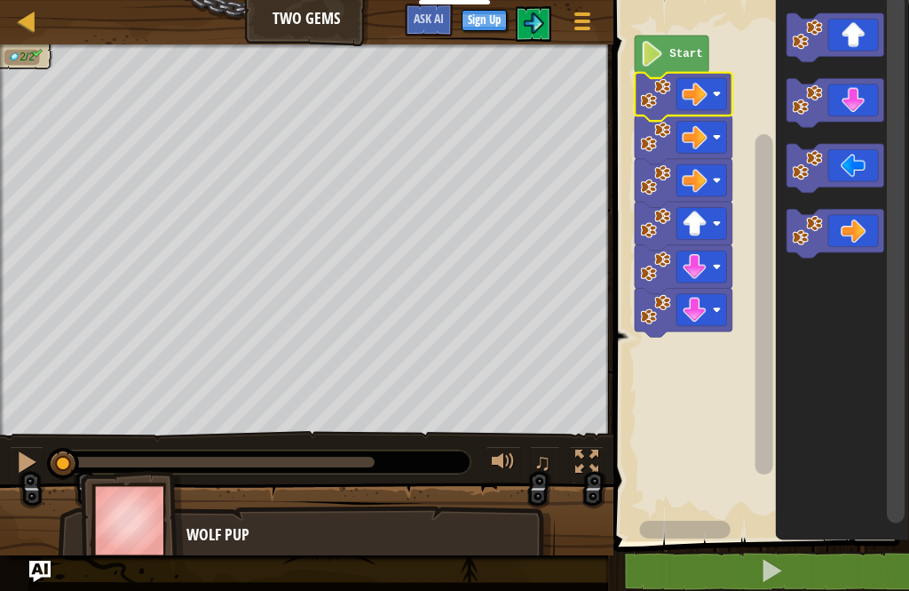
click at [845, 567] on button at bounding box center [772, 571] width 301 height 41
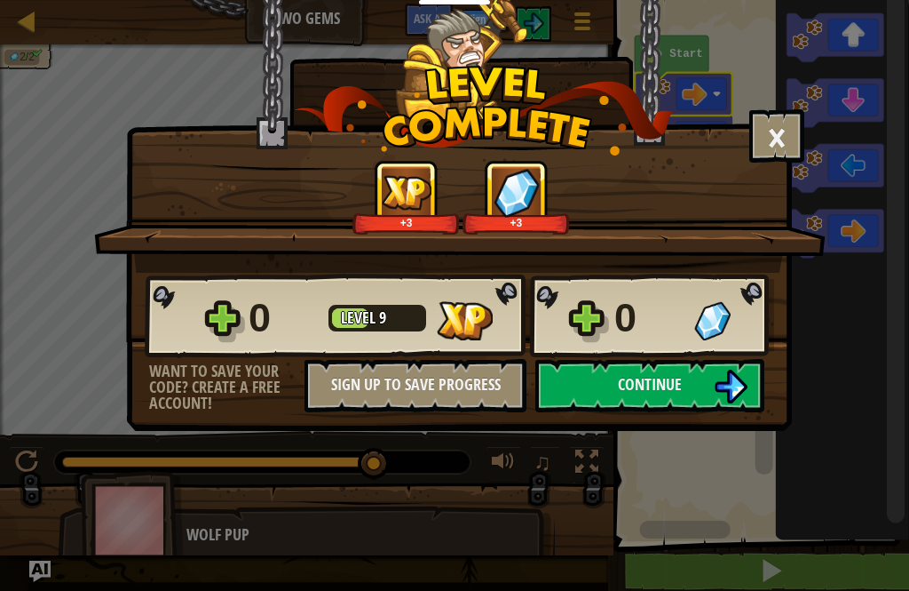
click at [669, 382] on span "Continue" at bounding box center [650, 384] width 64 height 22
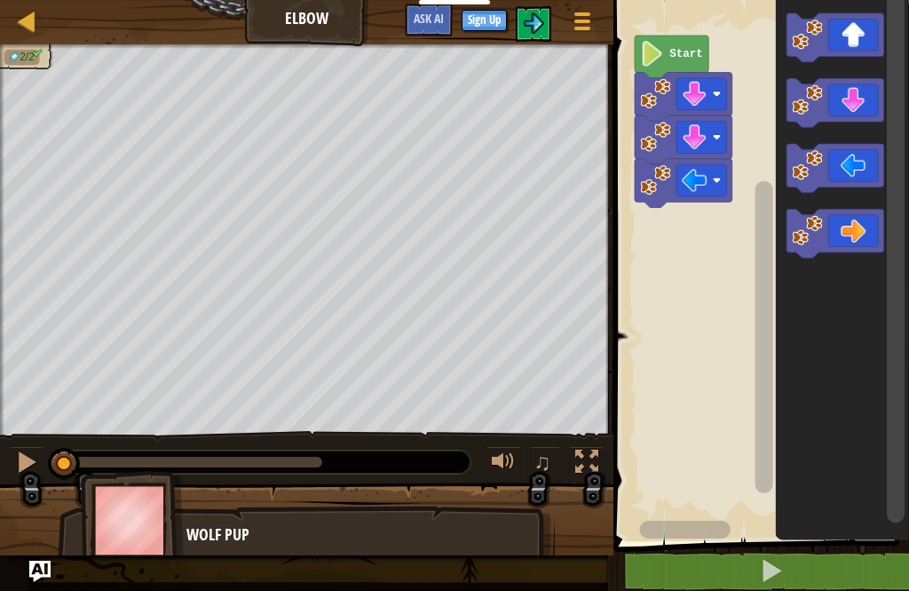
click at [858, 560] on button at bounding box center [772, 571] width 301 height 41
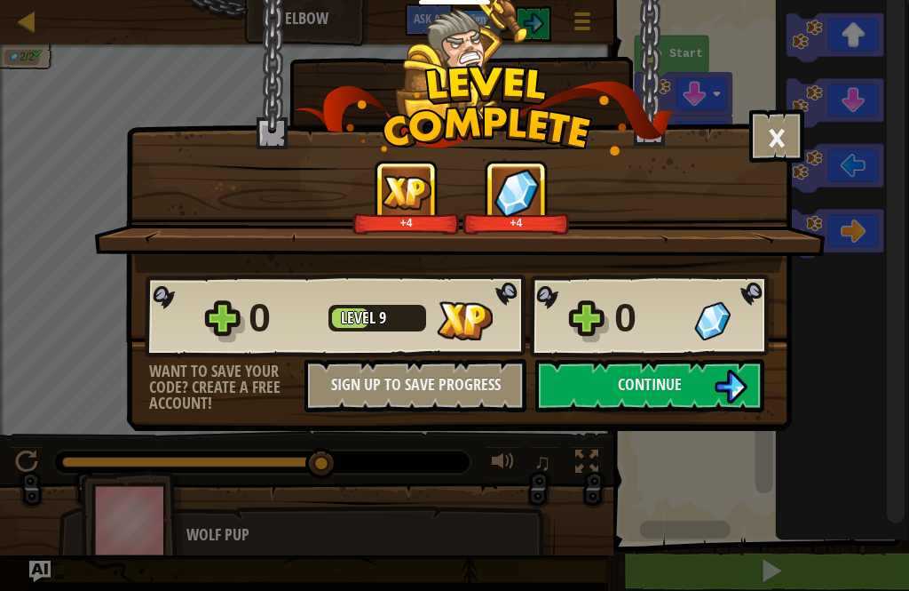
click at [732, 384] on img at bounding box center [731, 386] width 34 height 34
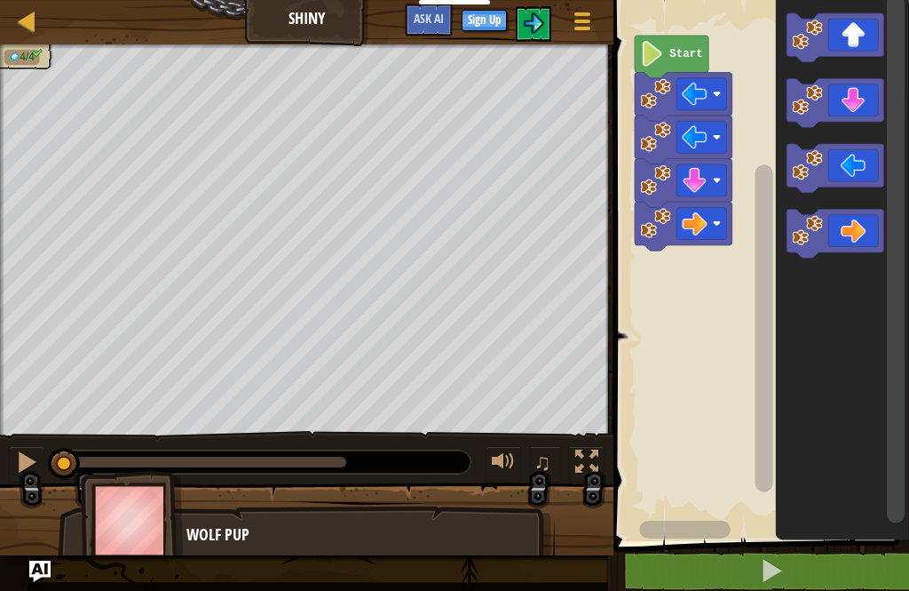
click at [883, 551] on button at bounding box center [772, 571] width 301 height 41
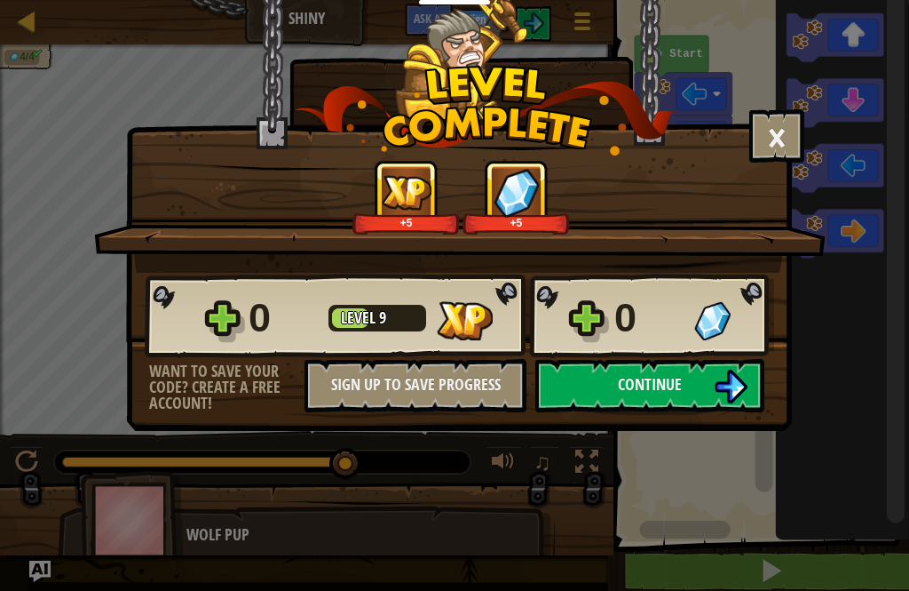
click at [665, 373] on span "Continue" at bounding box center [650, 384] width 64 height 22
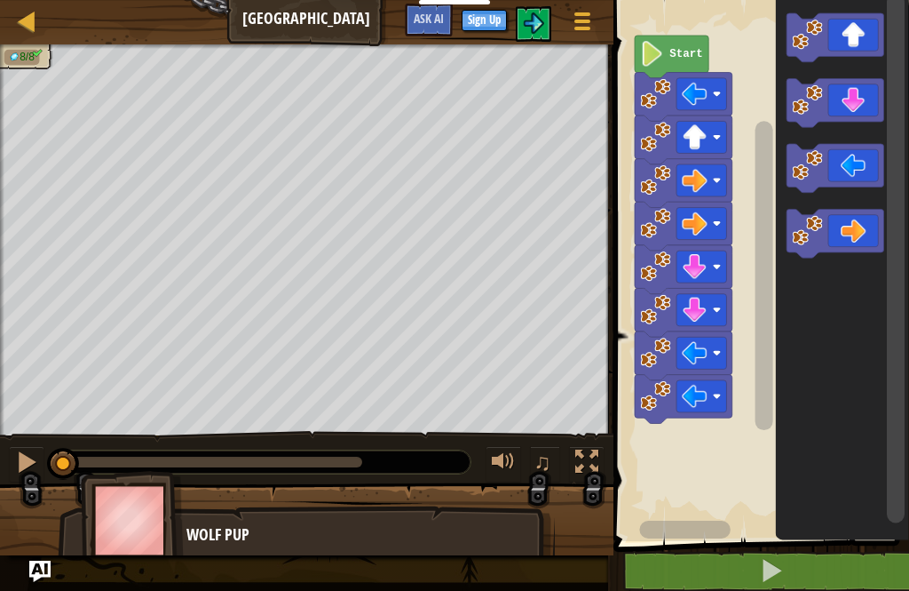
click at [855, 559] on button at bounding box center [772, 571] width 301 height 41
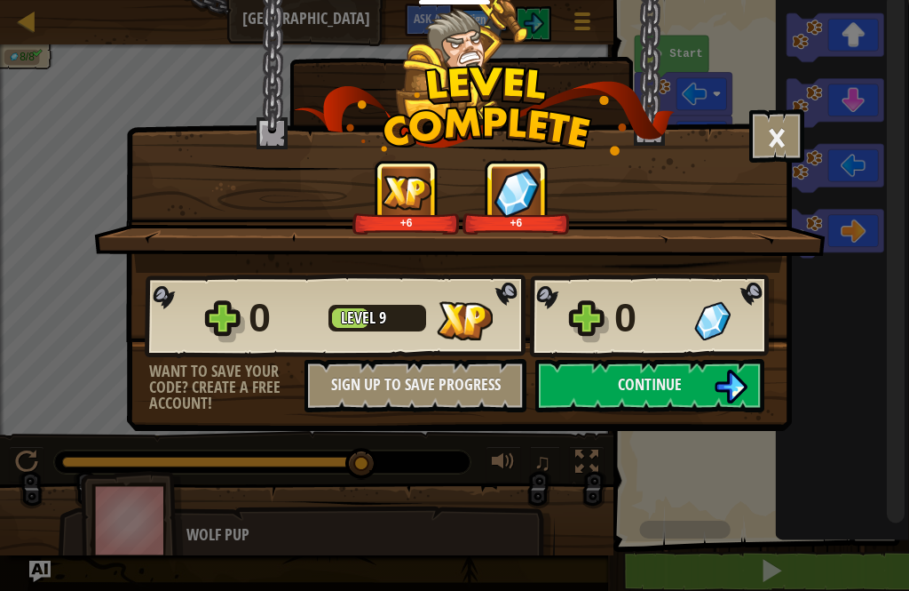
click at [764, 389] on button "Continue" at bounding box center [650, 385] width 229 height 53
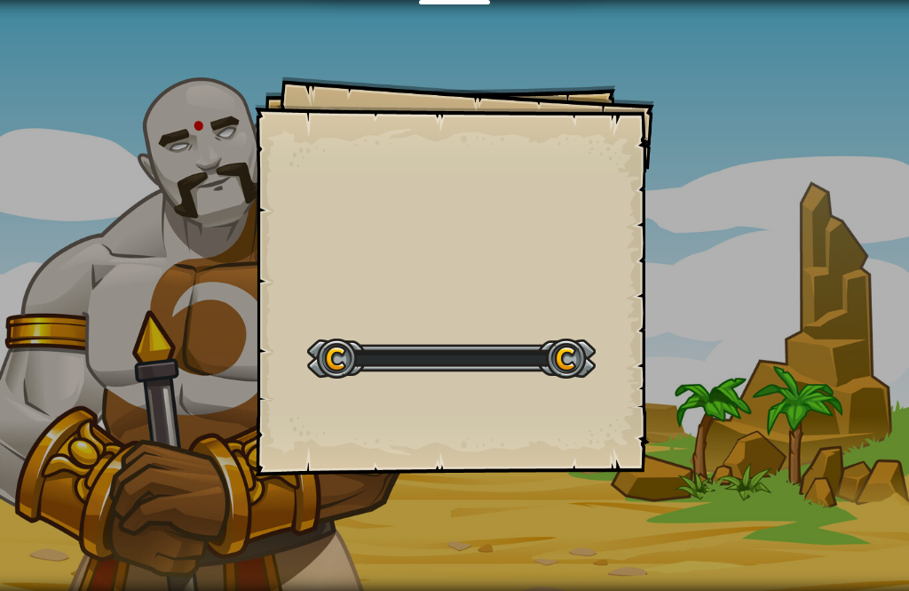
click at [738, 389] on div "Goals Start Level Error loading from server. Try refreshing the page. You'll ne…" at bounding box center [454, 295] width 909 height 591
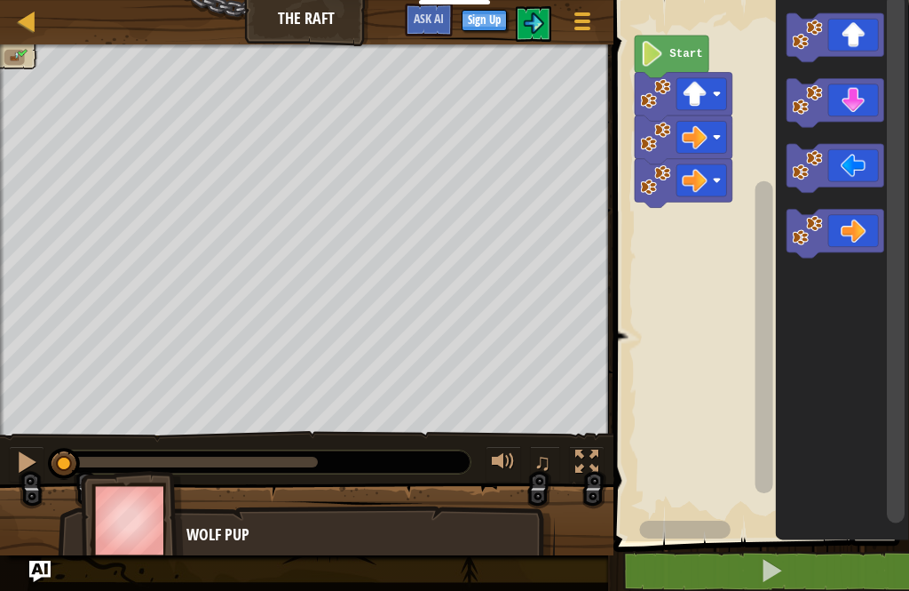
click at [844, 562] on button at bounding box center [772, 571] width 301 height 41
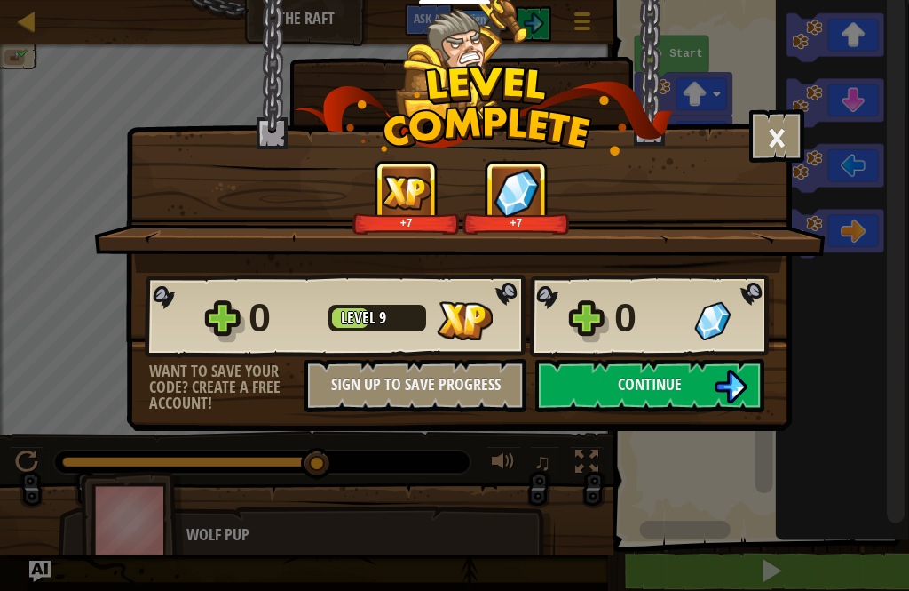
click at [740, 384] on img at bounding box center [731, 386] width 34 height 34
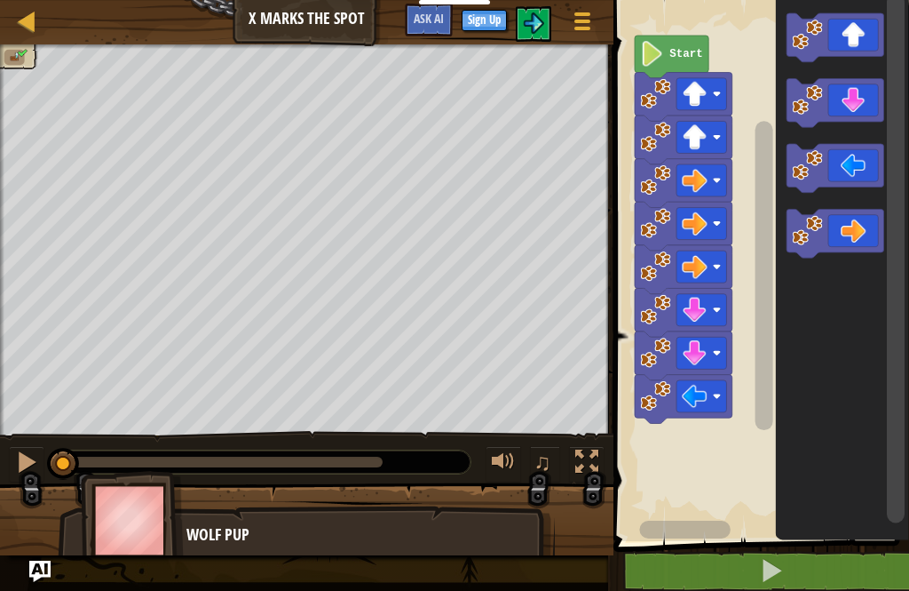
click at [860, 552] on button at bounding box center [772, 571] width 301 height 41
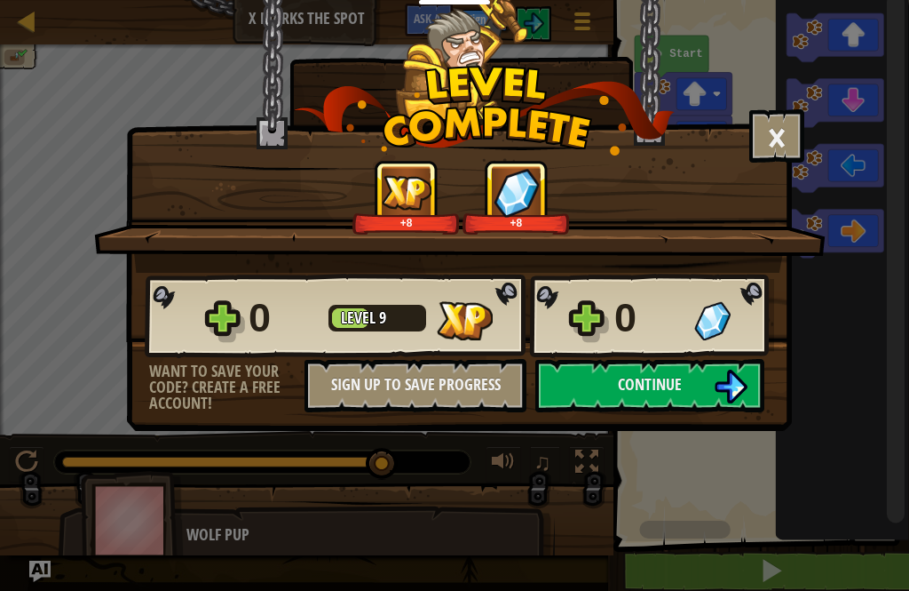
click at [662, 378] on span "Continue" at bounding box center [650, 384] width 64 height 22
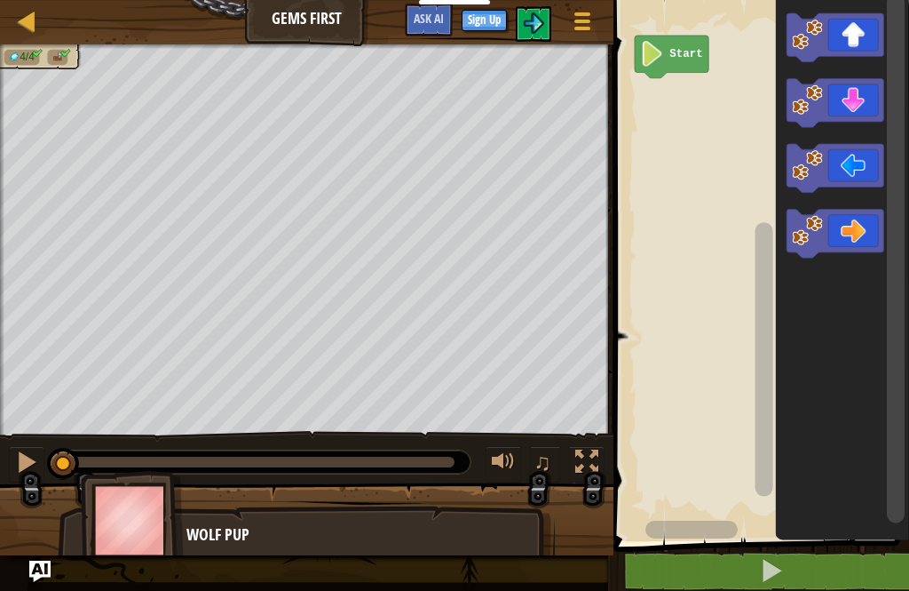
click at [860, 225] on icon "Blockly Workspace" at bounding box center [836, 234] width 98 height 49
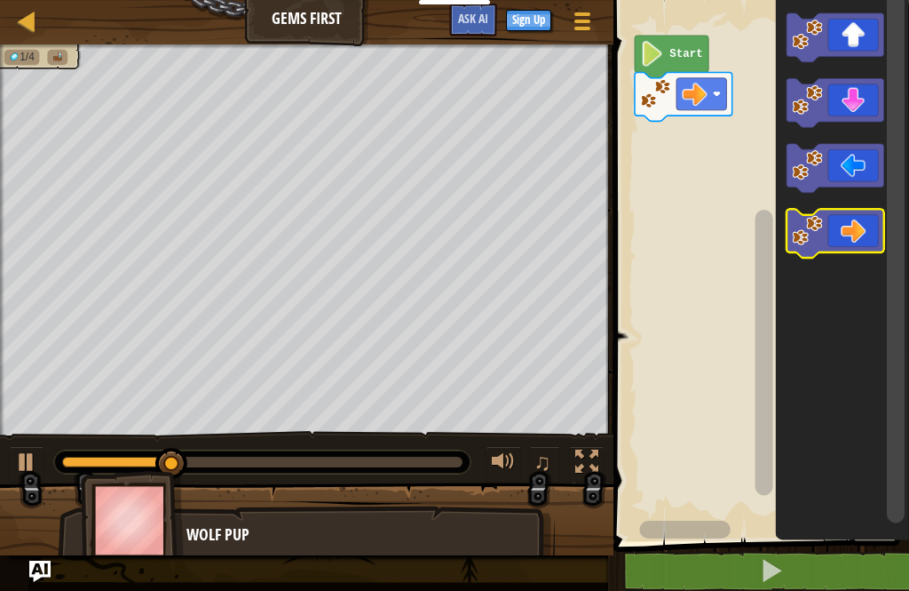
click at [852, 222] on icon "Blockly Workspace" at bounding box center [836, 234] width 98 height 49
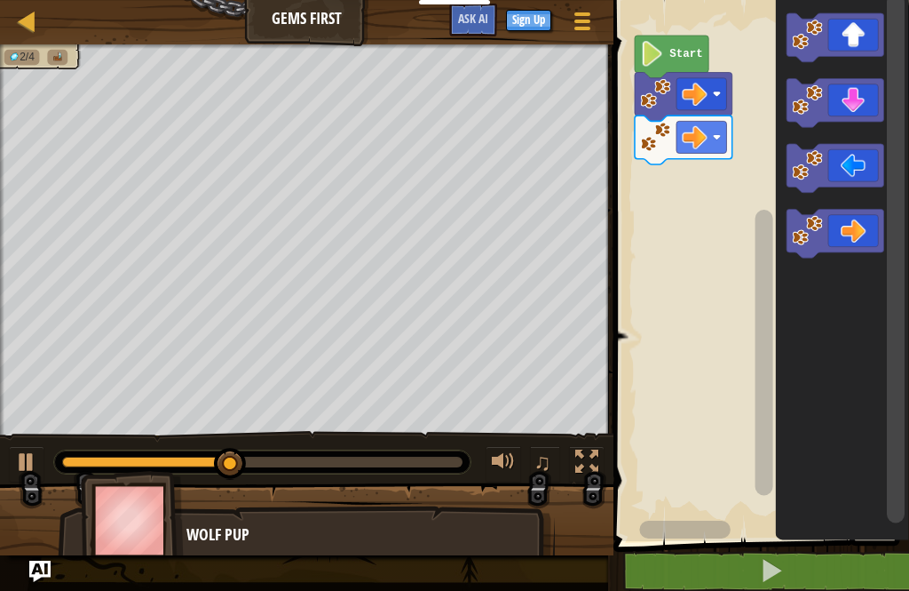
click at [856, 34] on icon "Blockly Workspace" at bounding box center [836, 37] width 98 height 49
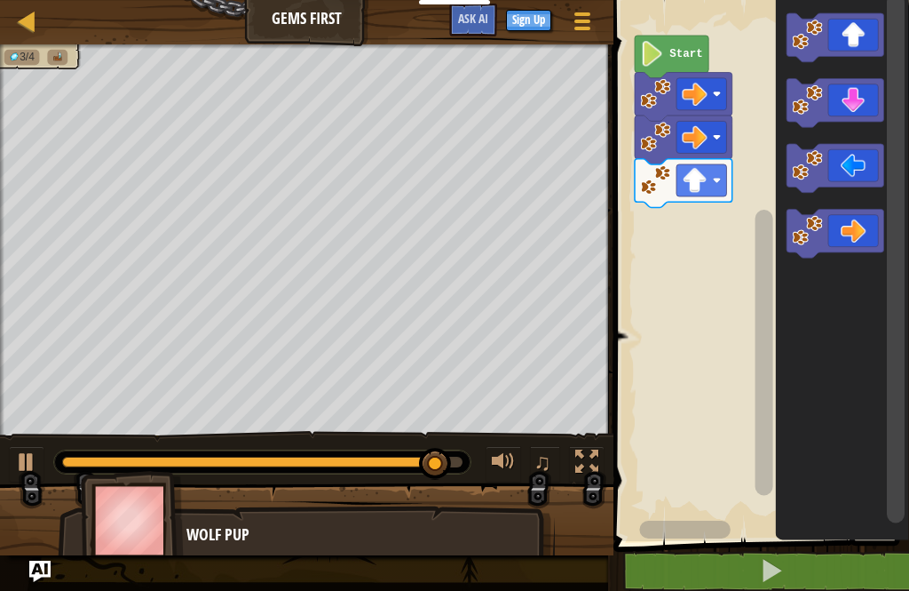
click at [860, 92] on icon "Blockly Workspace" at bounding box center [836, 103] width 98 height 49
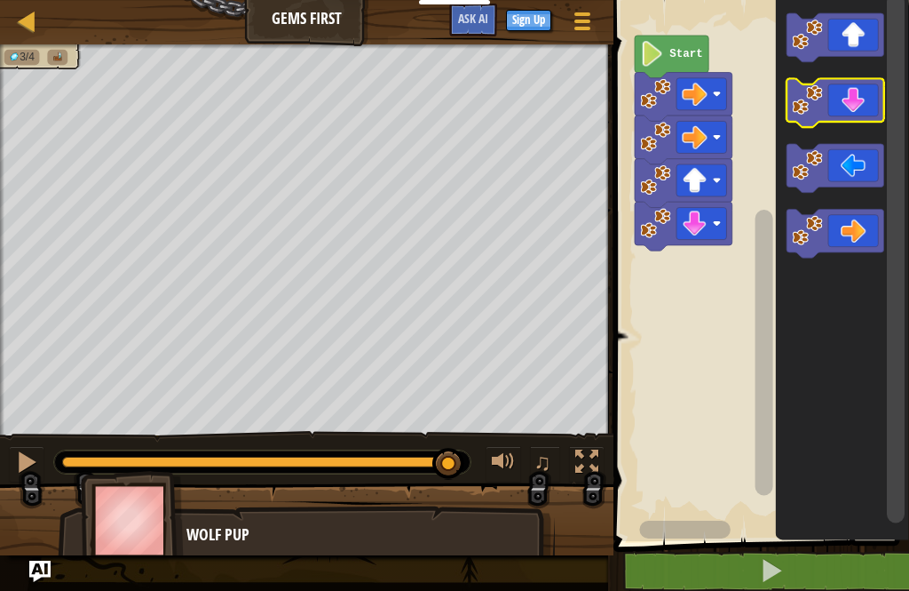
click at [867, 87] on icon "Blockly Workspace" at bounding box center [836, 103] width 98 height 49
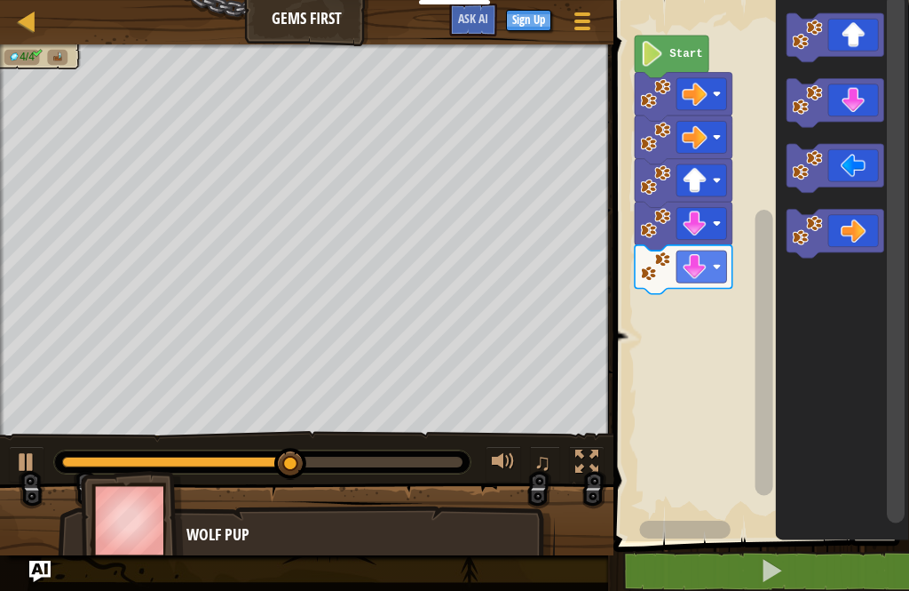
click at [857, 25] on icon "Blockly Workspace" at bounding box center [836, 37] width 98 height 49
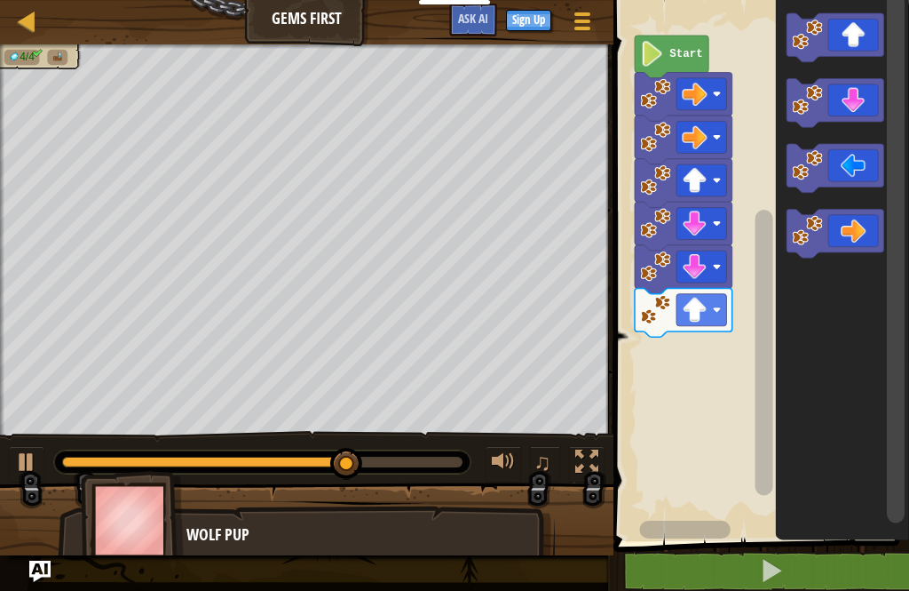
click at [861, 216] on icon "Blockly Workspace" at bounding box center [836, 234] width 98 height 49
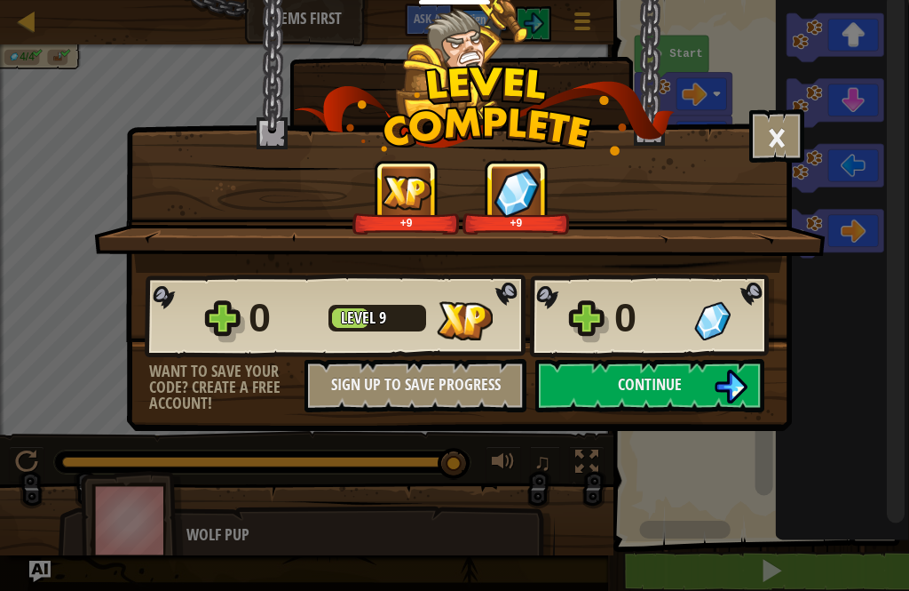
click at [736, 373] on img at bounding box center [731, 386] width 34 height 34
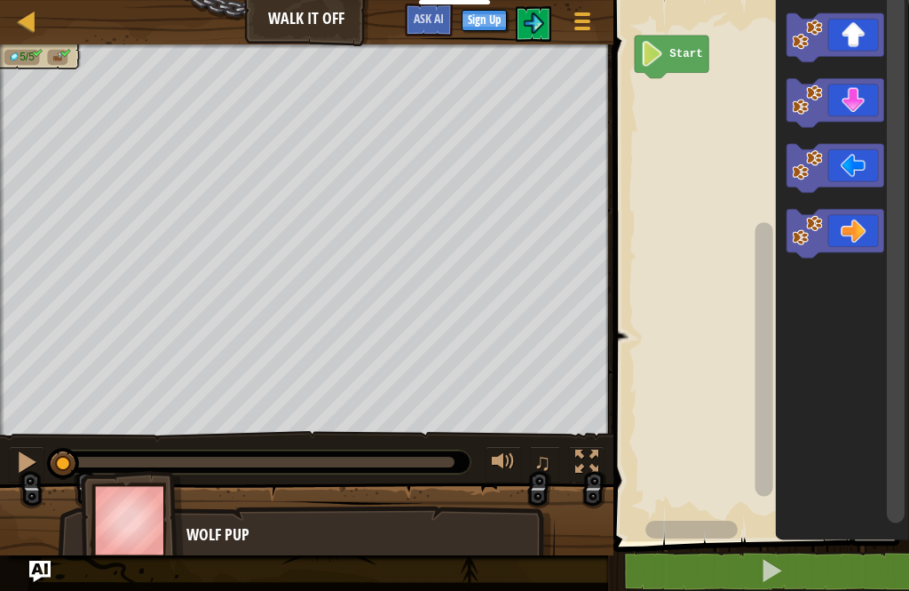
click at [851, 37] on icon "Blockly Workspace" at bounding box center [836, 37] width 98 height 49
click at [855, 48] on icon "Blockly Workspace" at bounding box center [836, 37] width 98 height 49
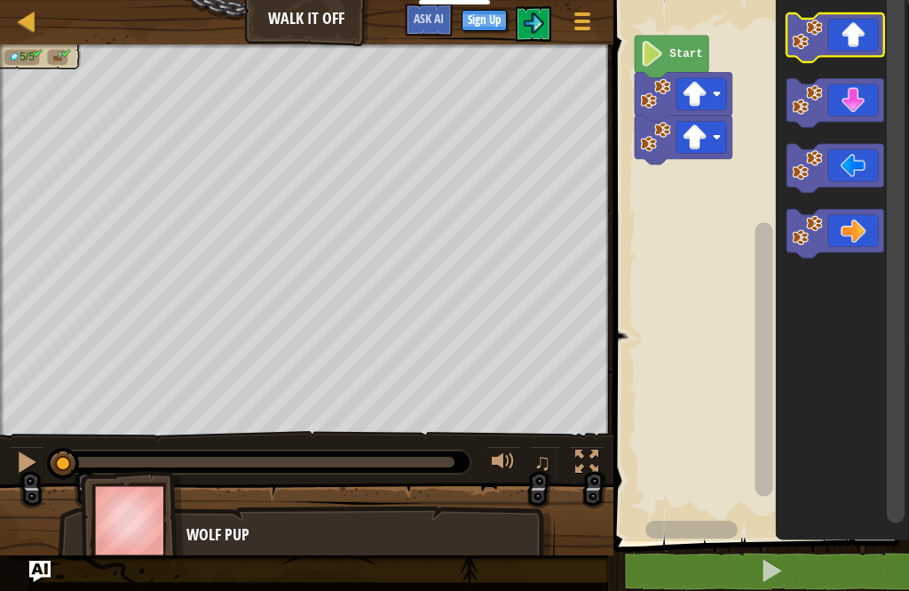
click at [871, 30] on icon "Blockly Workspace" at bounding box center [836, 37] width 98 height 49
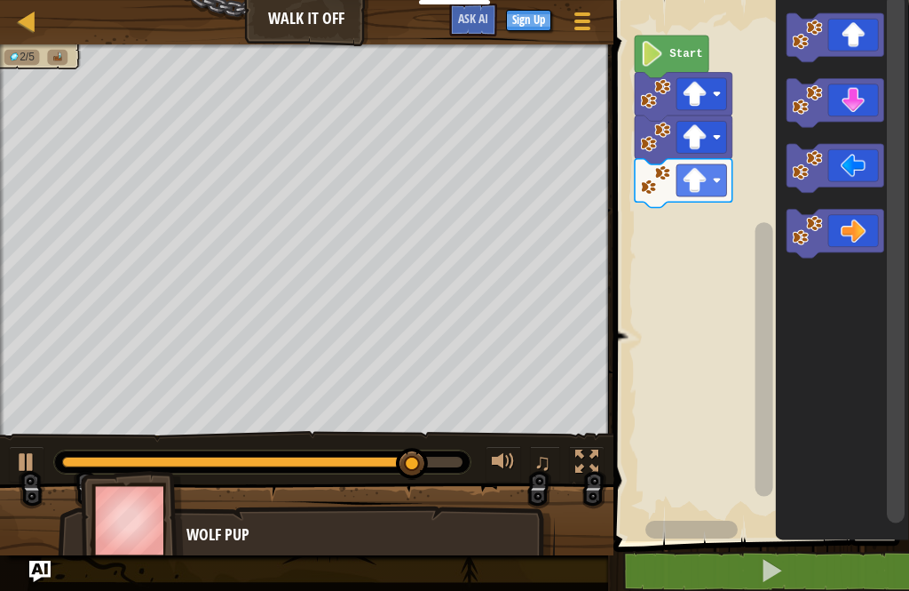
click at [856, 233] on icon "Blockly Workspace" at bounding box center [836, 234] width 98 height 49
click at [859, 223] on icon "Blockly Workspace" at bounding box center [836, 234] width 98 height 49
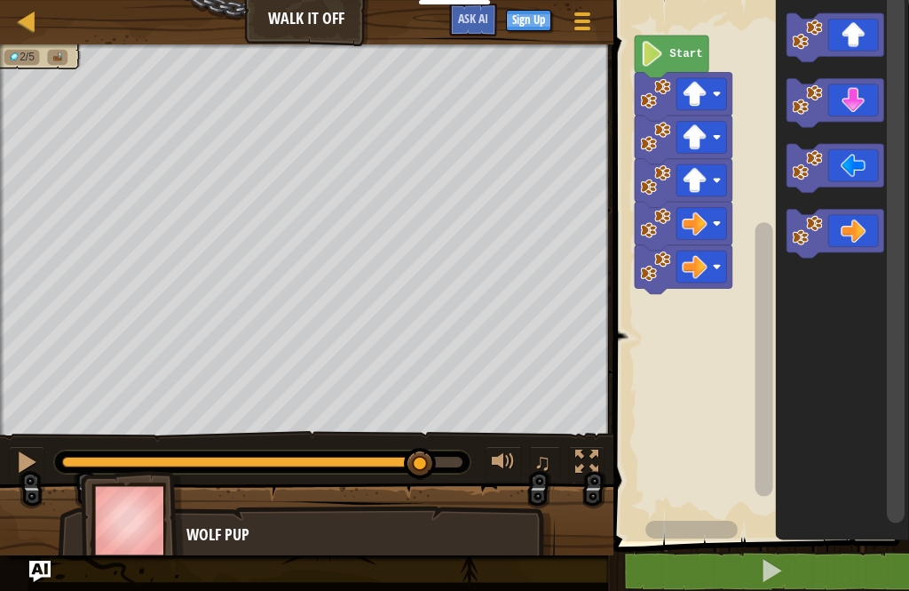
click at [861, 221] on icon "Blockly Workspace" at bounding box center [836, 234] width 98 height 49
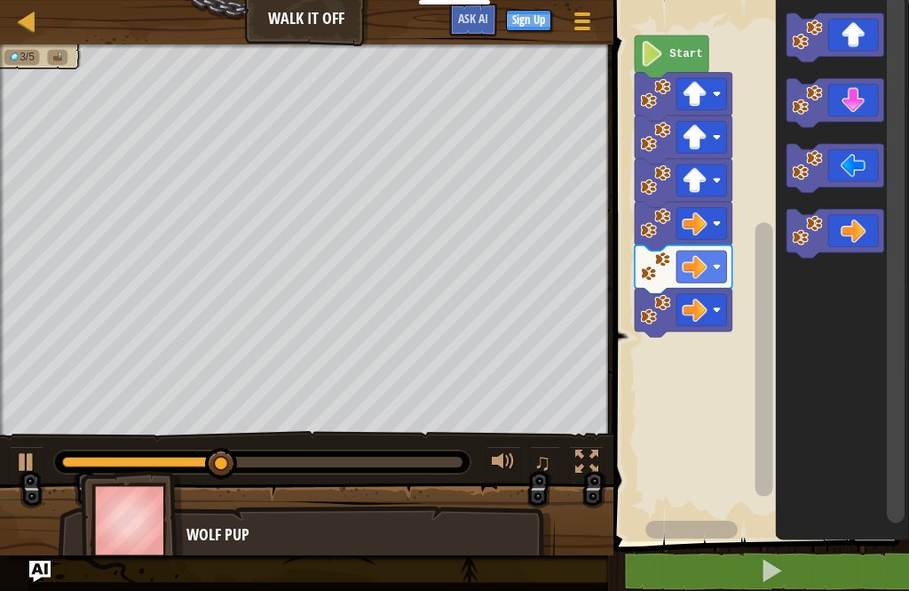
click at [824, 228] on icon "Blockly Workspace" at bounding box center [836, 234] width 98 height 49
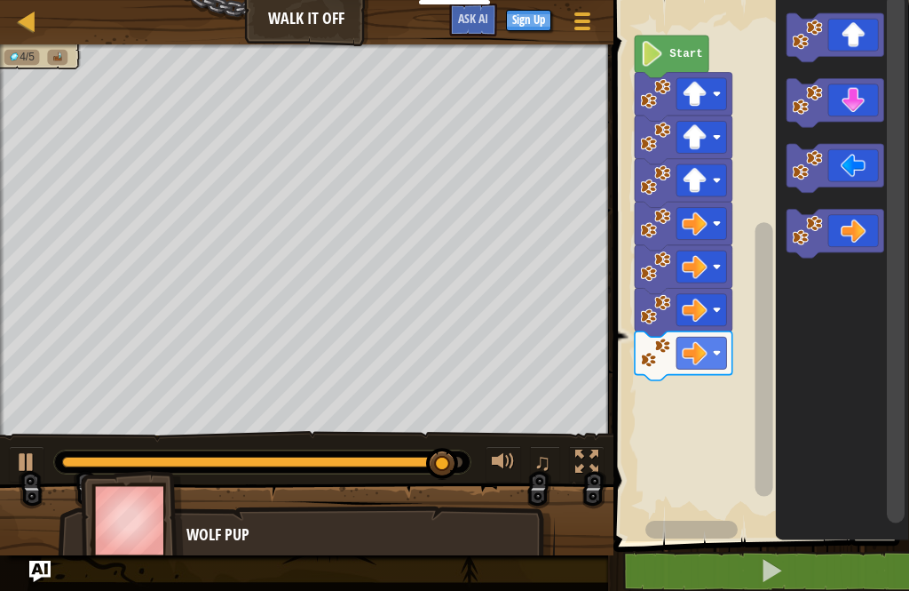
click at [860, 90] on icon "Blockly Workspace" at bounding box center [836, 103] width 98 height 49
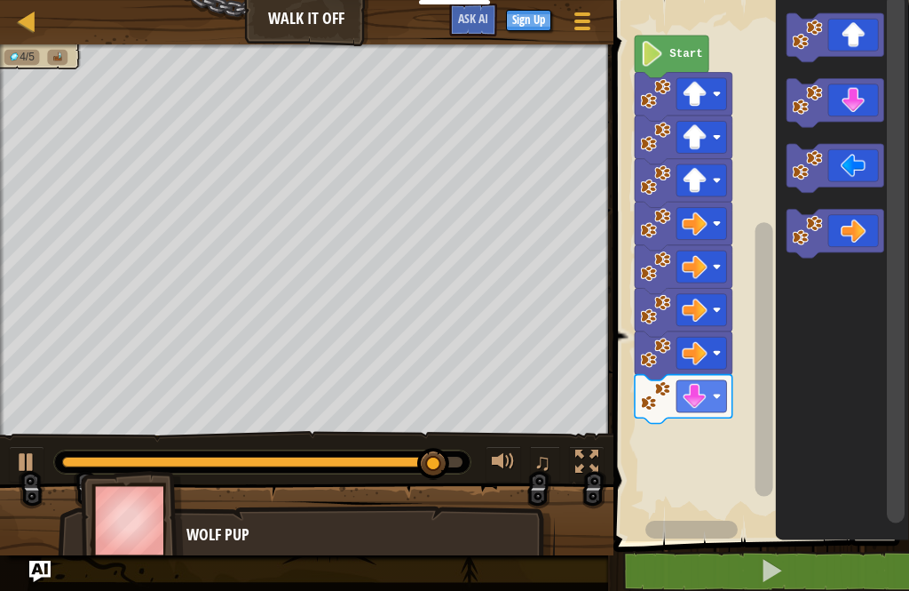
click at [813, 89] on image "Blockly Workspace" at bounding box center [807, 99] width 30 height 30
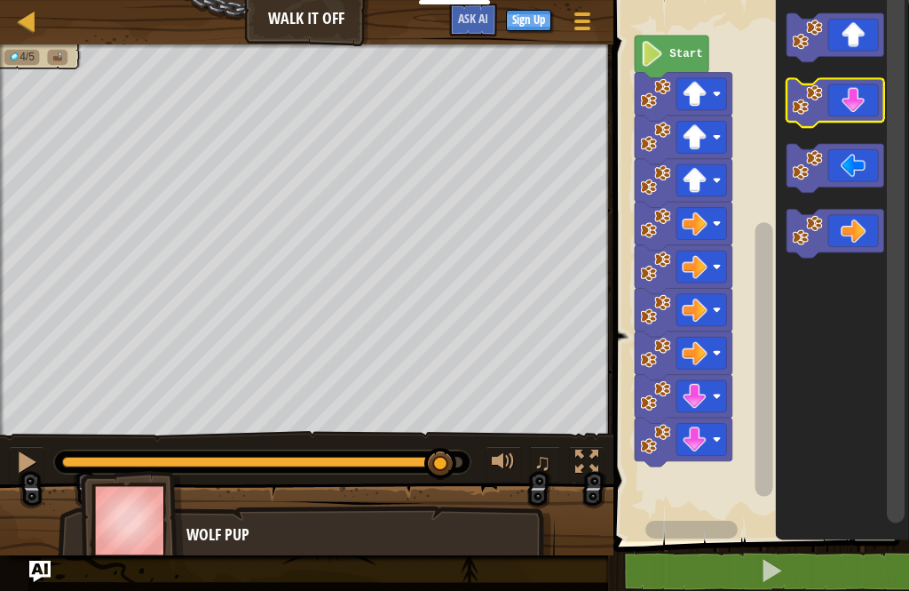
click at [811, 95] on image "Blockly Workspace" at bounding box center [807, 99] width 30 height 30
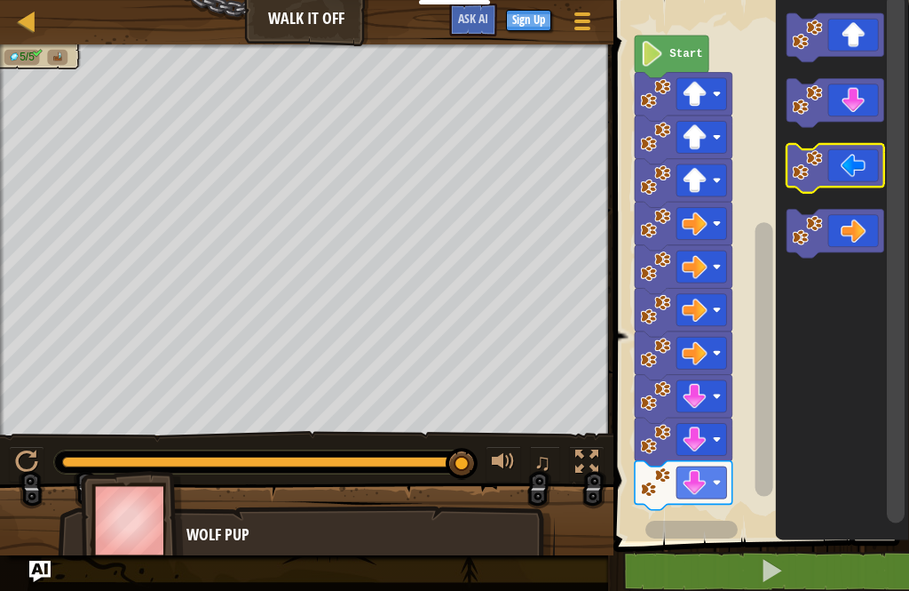
click at [805, 152] on image "Blockly Workspace" at bounding box center [807, 165] width 30 height 30
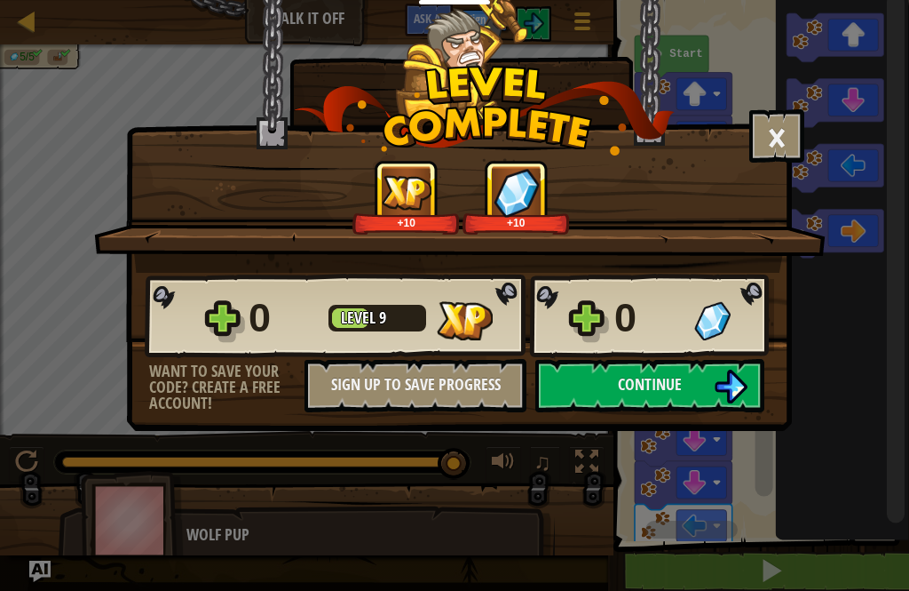
click at [732, 384] on img at bounding box center [731, 386] width 34 height 34
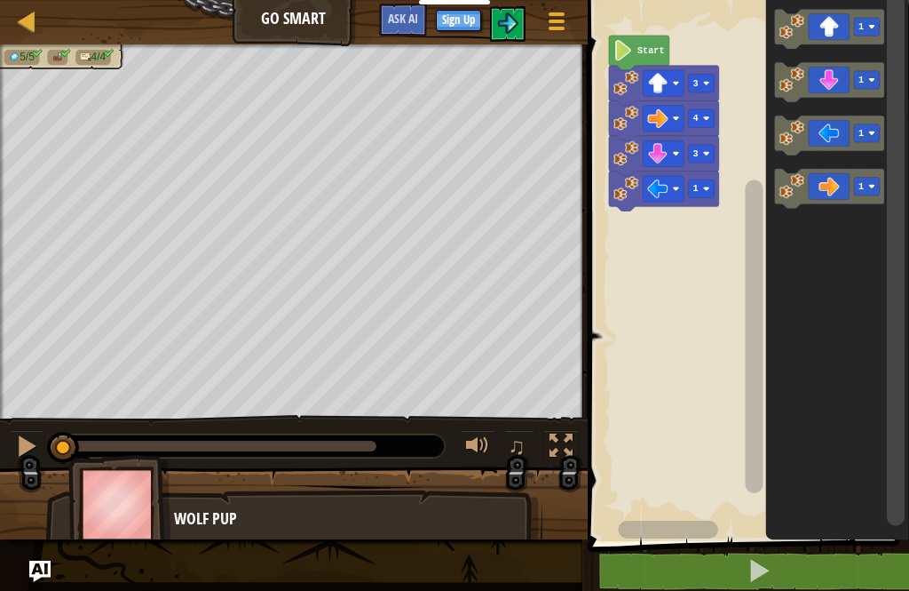
click at [724, 567] on button at bounding box center [759, 571] width 327 height 41
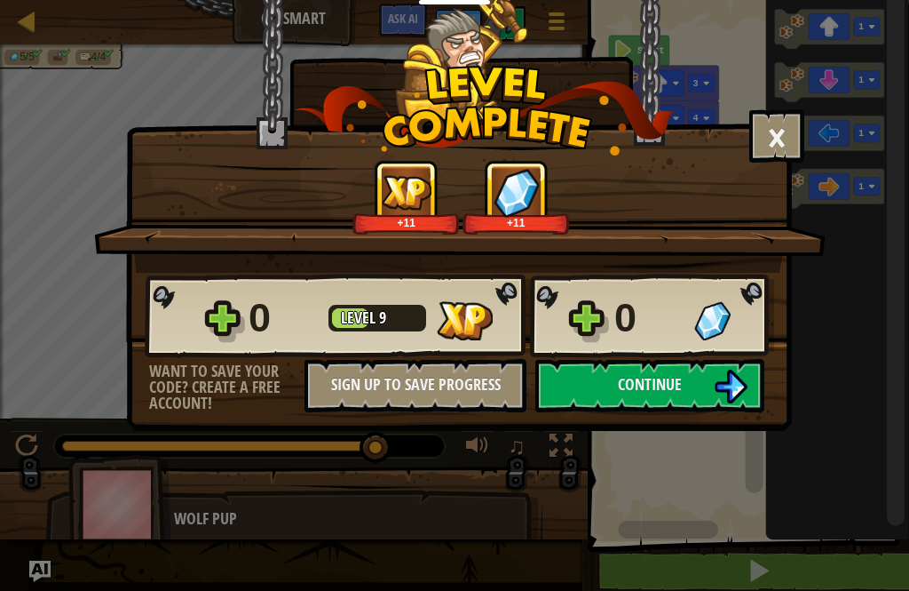
click at [640, 424] on div "× How fun was this level? +11 +11 Reticulating Splines... 0 Level 9 0 Want to s…" at bounding box center [459, 215] width 666 height 431
click at [607, 393] on button "Continue" at bounding box center [650, 385] width 229 height 53
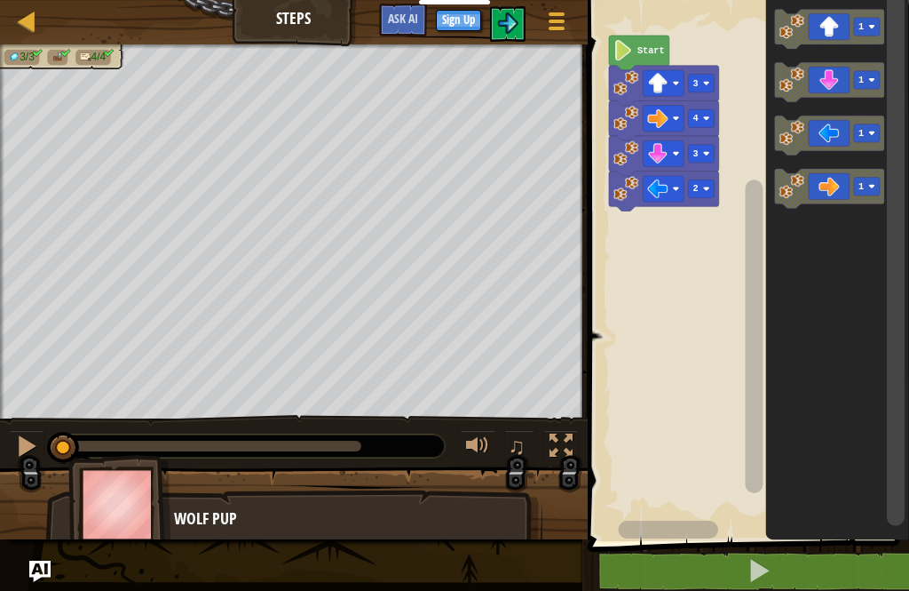
click at [673, 556] on button at bounding box center [759, 571] width 327 height 41
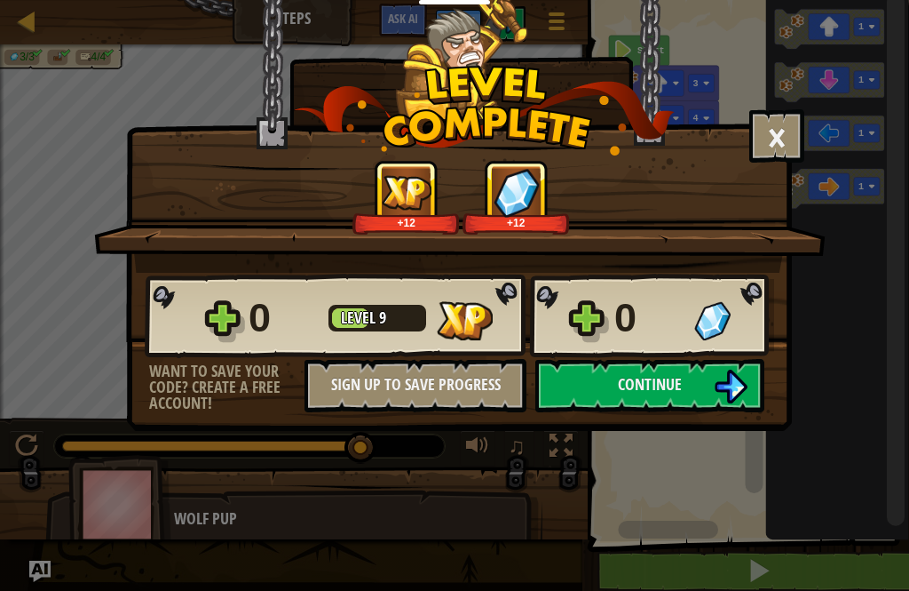
click at [632, 361] on button "Continue" at bounding box center [650, 385] width 229 height 53
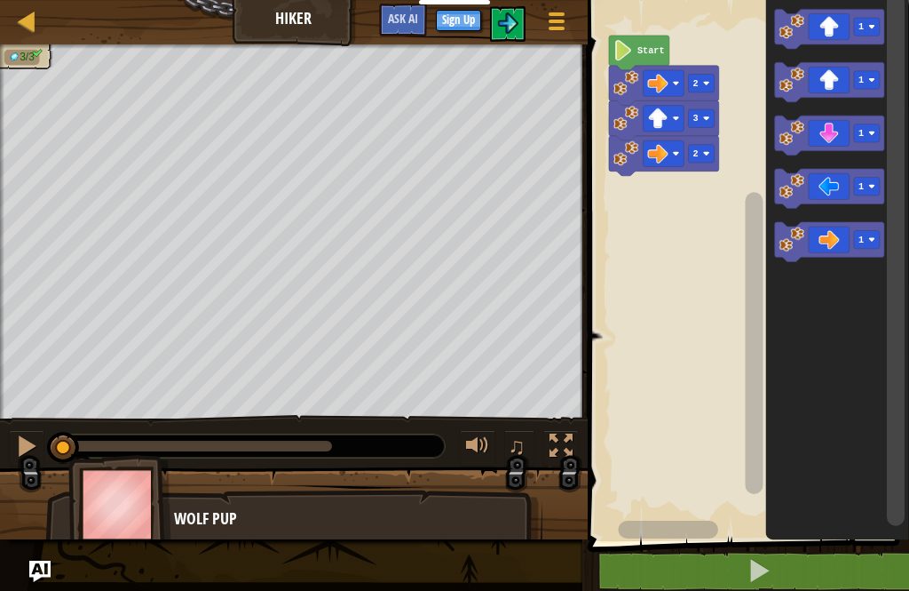
click at [679, 553] on button at bounding box center [759, 571] width 327 height 41
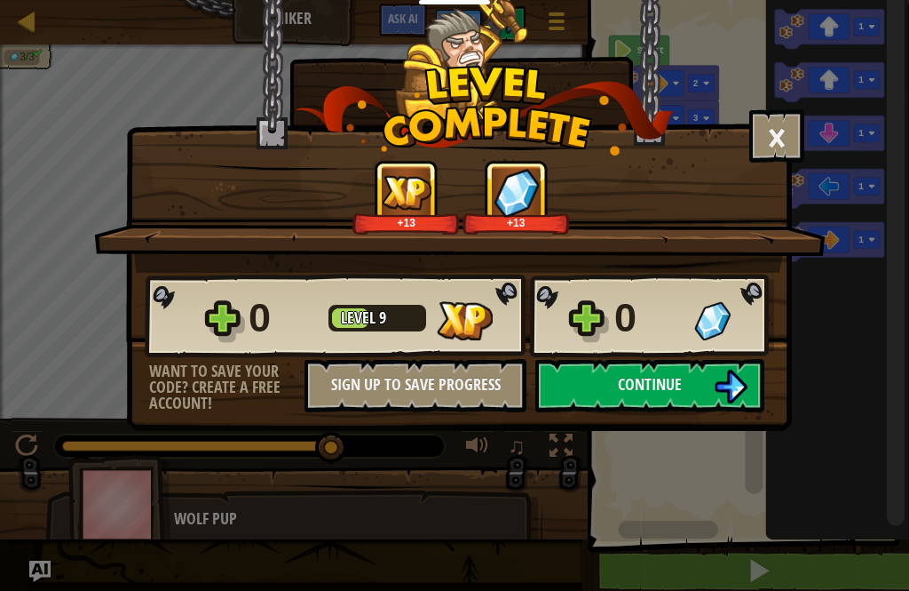
click at [595, 372] on button "Continue" at bounding box center [650, 385] width 229 height 53
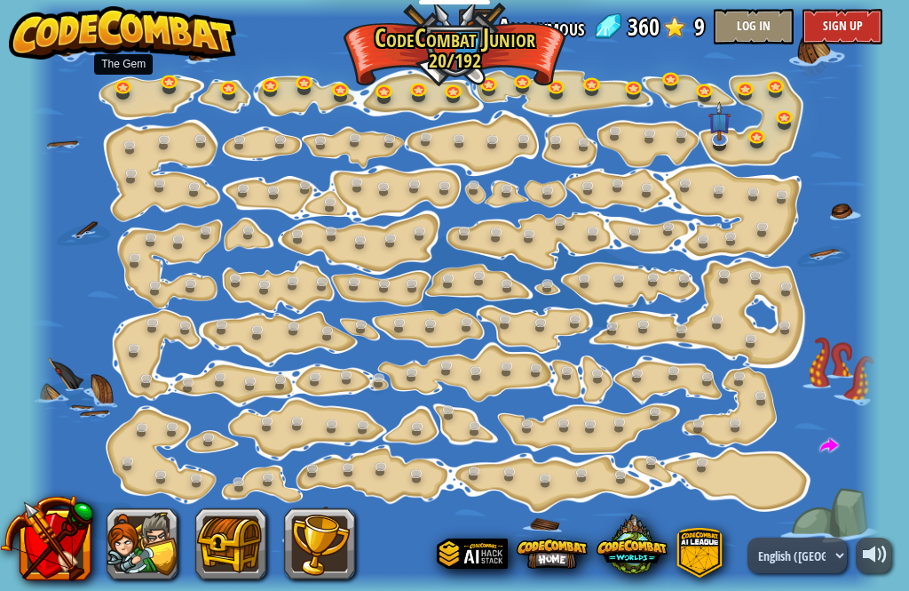
click at [117, 92] on link at bounding box center [126, 89] width 36 height 27
